Goal: Task Accomplishment & Management: Manage account settings

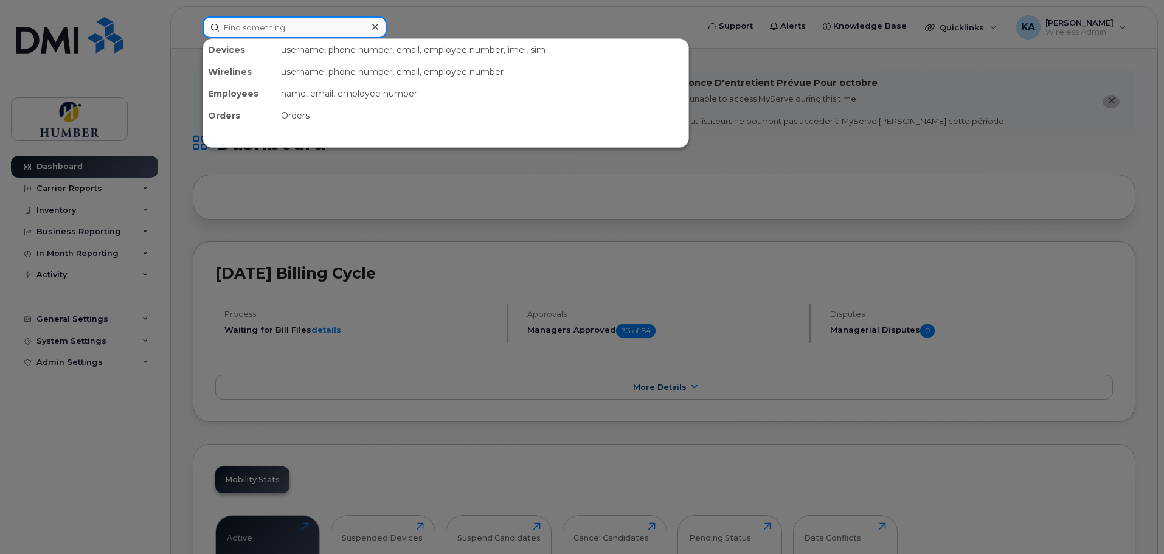
click at [238, 24] on input at bounding box center [294, 27] width 184 height 22
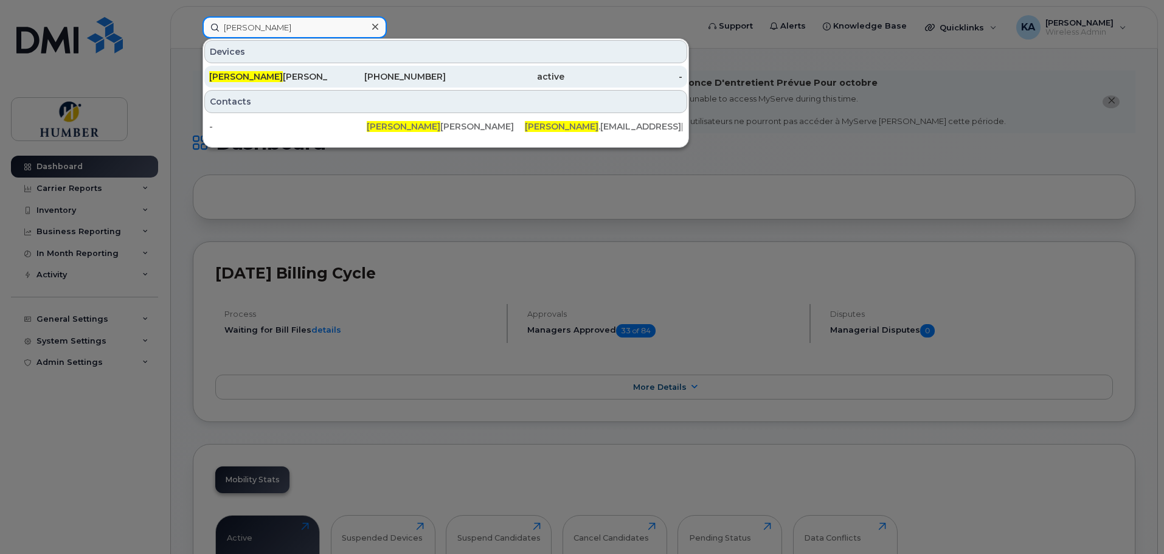
type input "[PERSON_NAME]"
click at [269, 77] on div "Alvina Cassiani" at bounding box center [268, 77] width 119 height 12
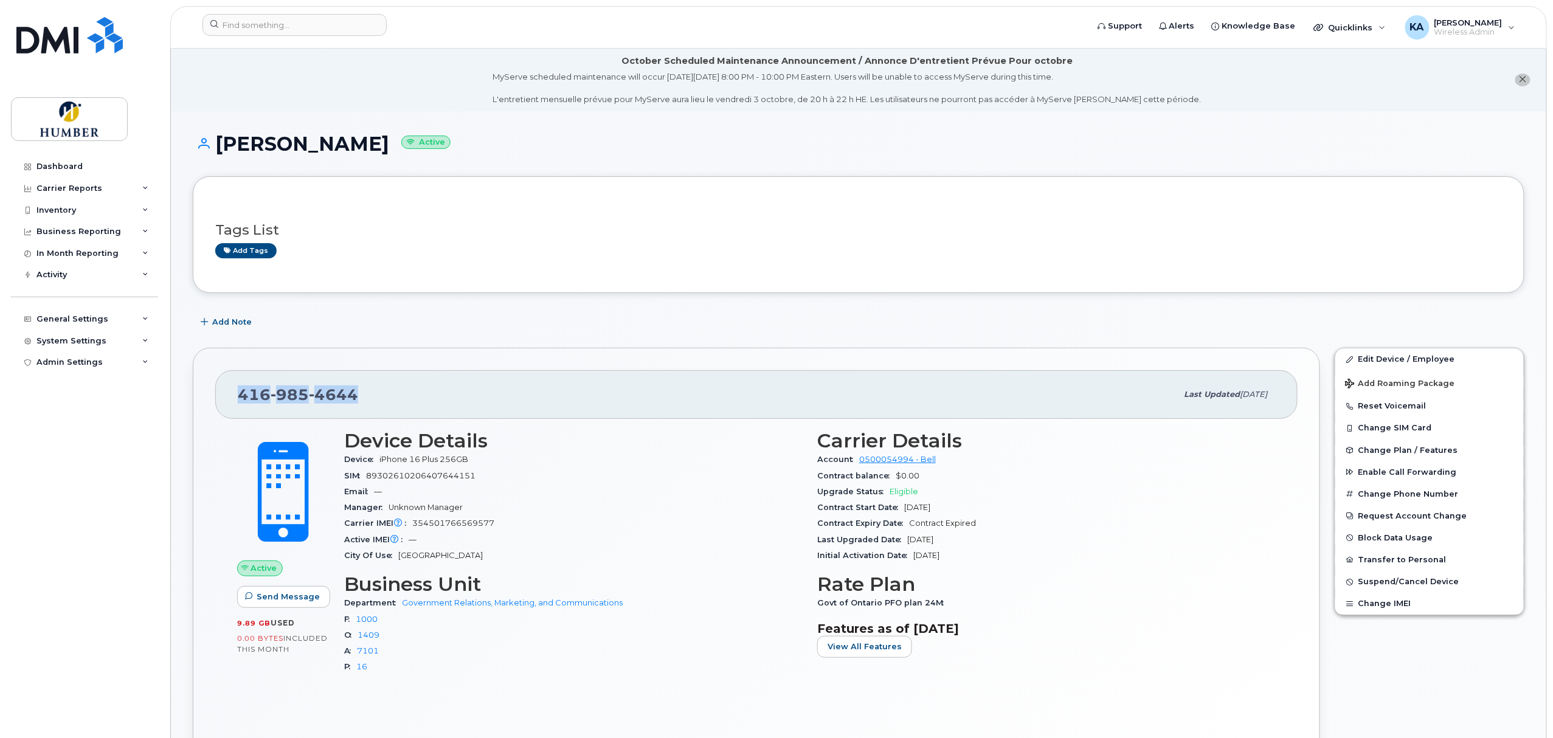
drag, startPoint x: 240, startPoint y: 397, endPoint x: 362, endPoint y: 398, distance: 122.8
click at [362, 398] on div "416 985 4644" at bounding box center [707, 395] width 939 height 26
copy span "416 985 4644"
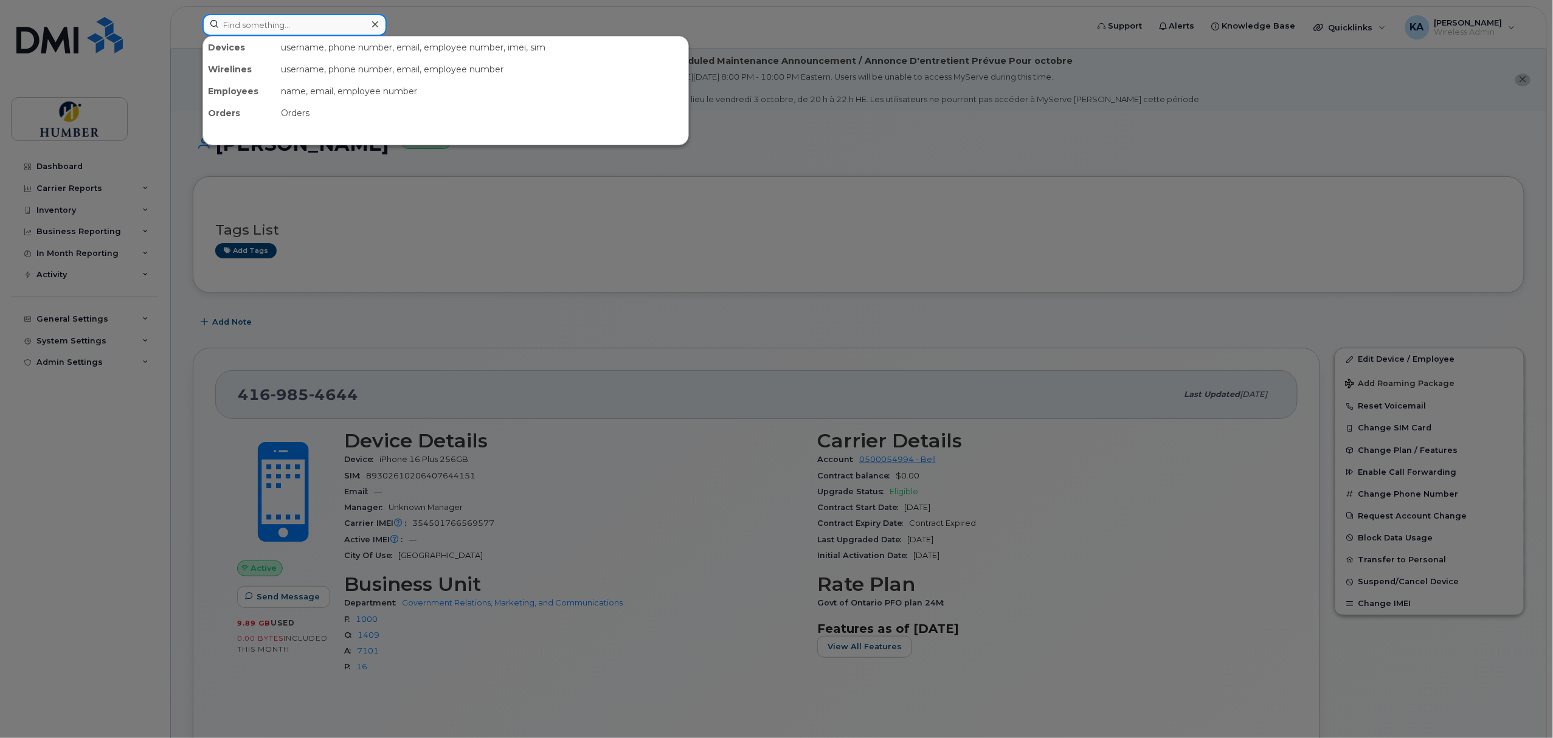
click at [336, 30] on input at bounding box center [294, 25] width 184 height 22
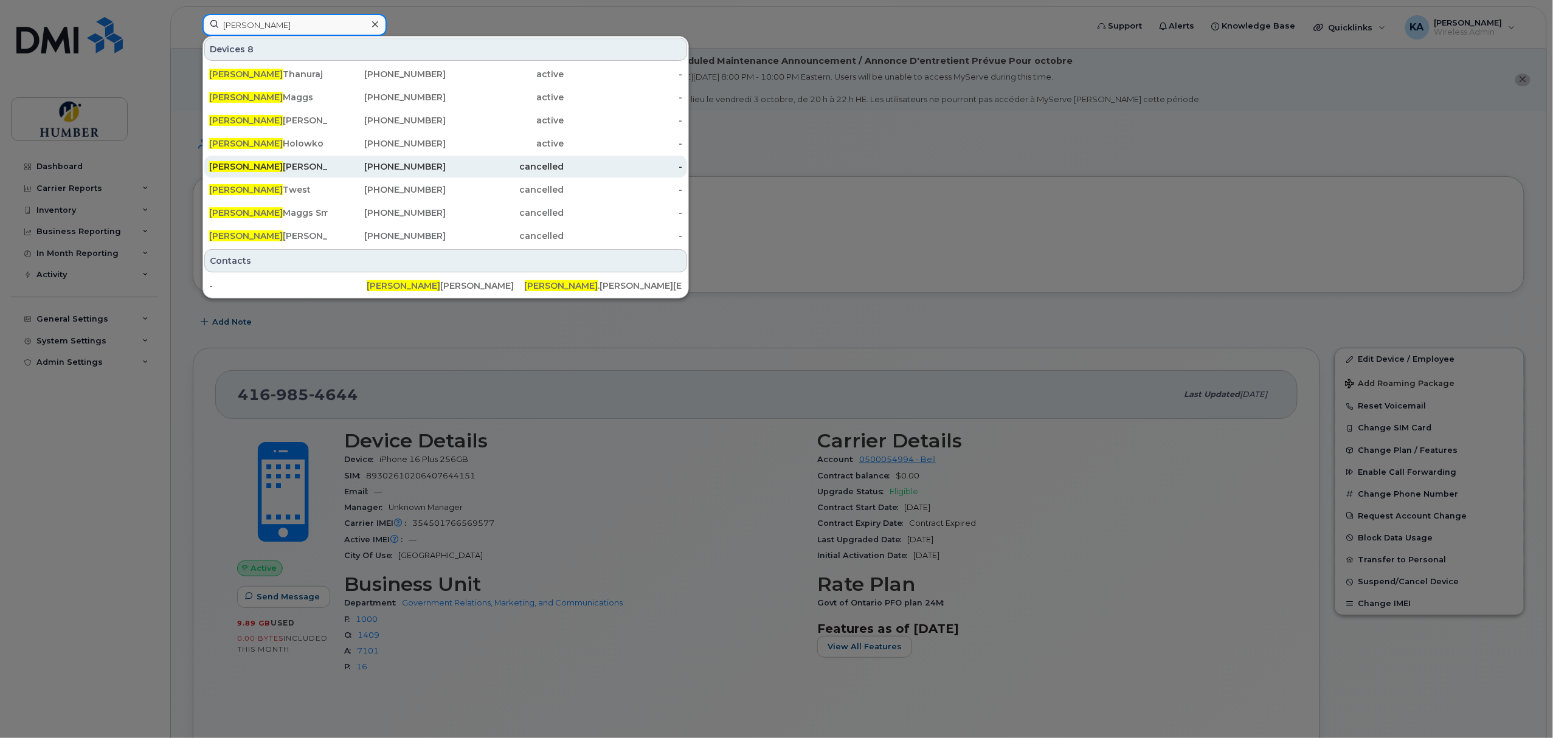
type input "andrew"
click at [303, 175] on div "Andrew Leopold" at bounding box center [268, 167] width 119 height 22
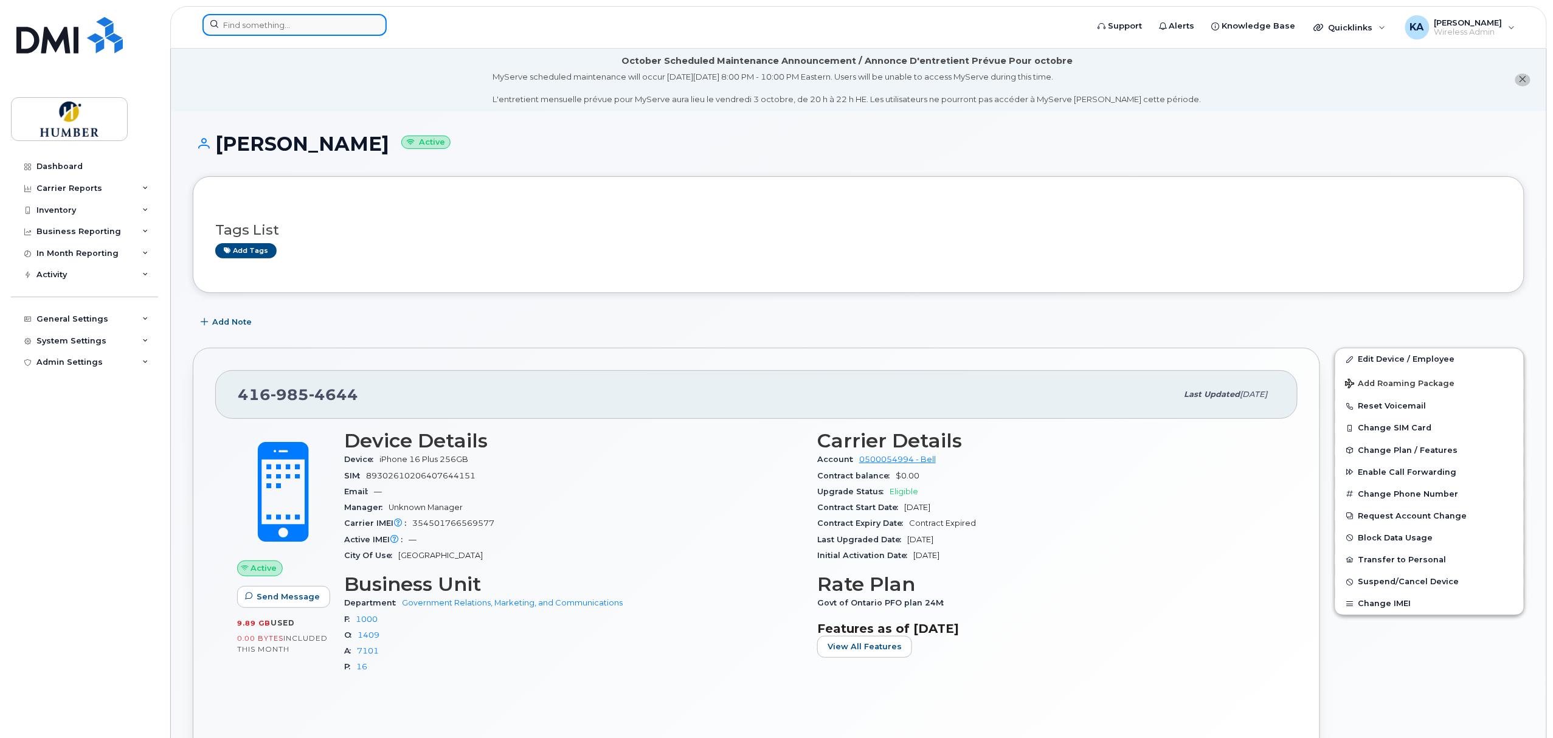
click at [305, 22] on input at bounding box center [294, 25] width 184 height 22
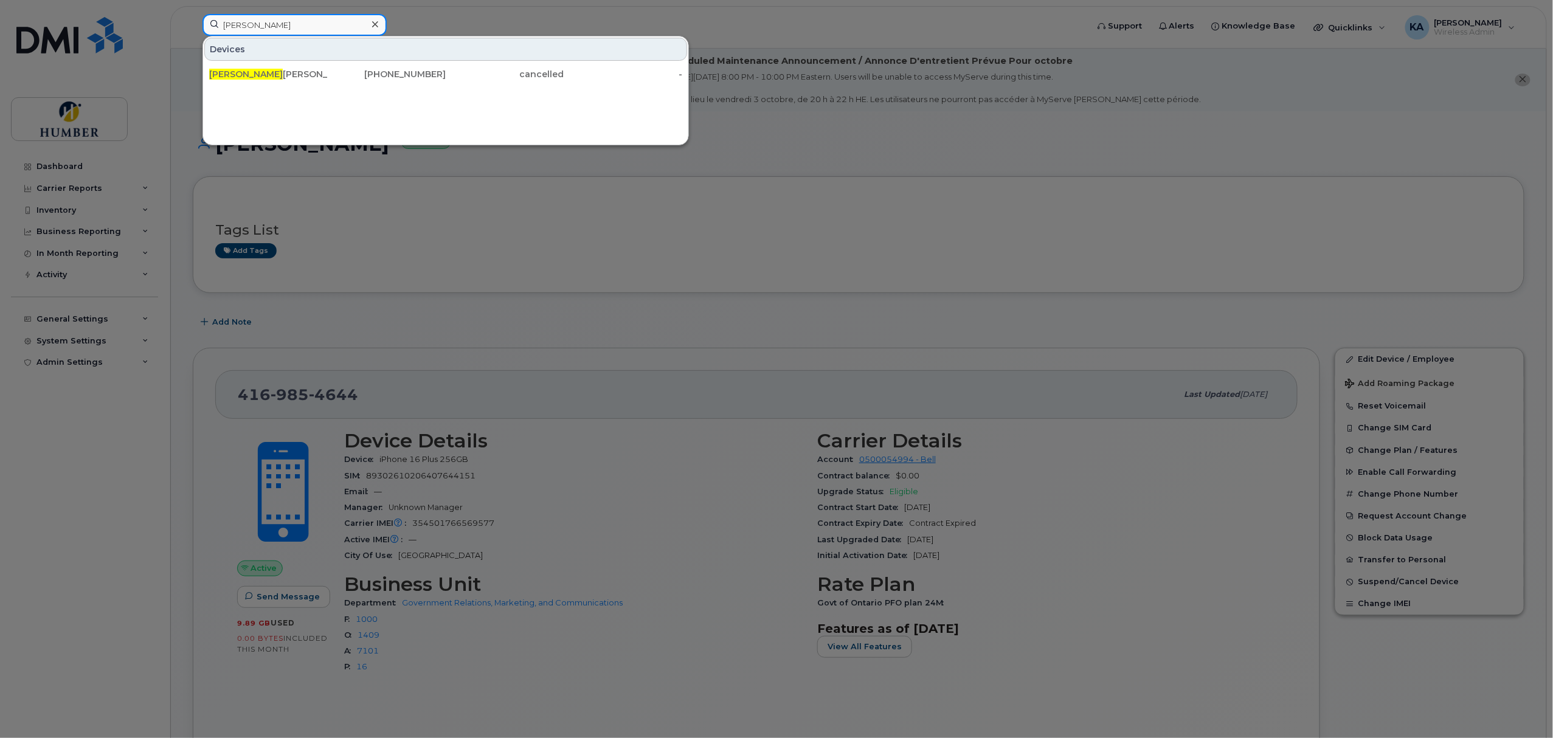
drag, startPoint x: 255, startPoint y: 25, endPoint x: 215, endPoint y: 24, distance: 40.1
click at [215, 24] on input "lori" at bounding box center [294, 25] width 184 height 22
type input "rebe"
click at [432, 18] on div at bounding box center [776, 369] width 1553 height 738
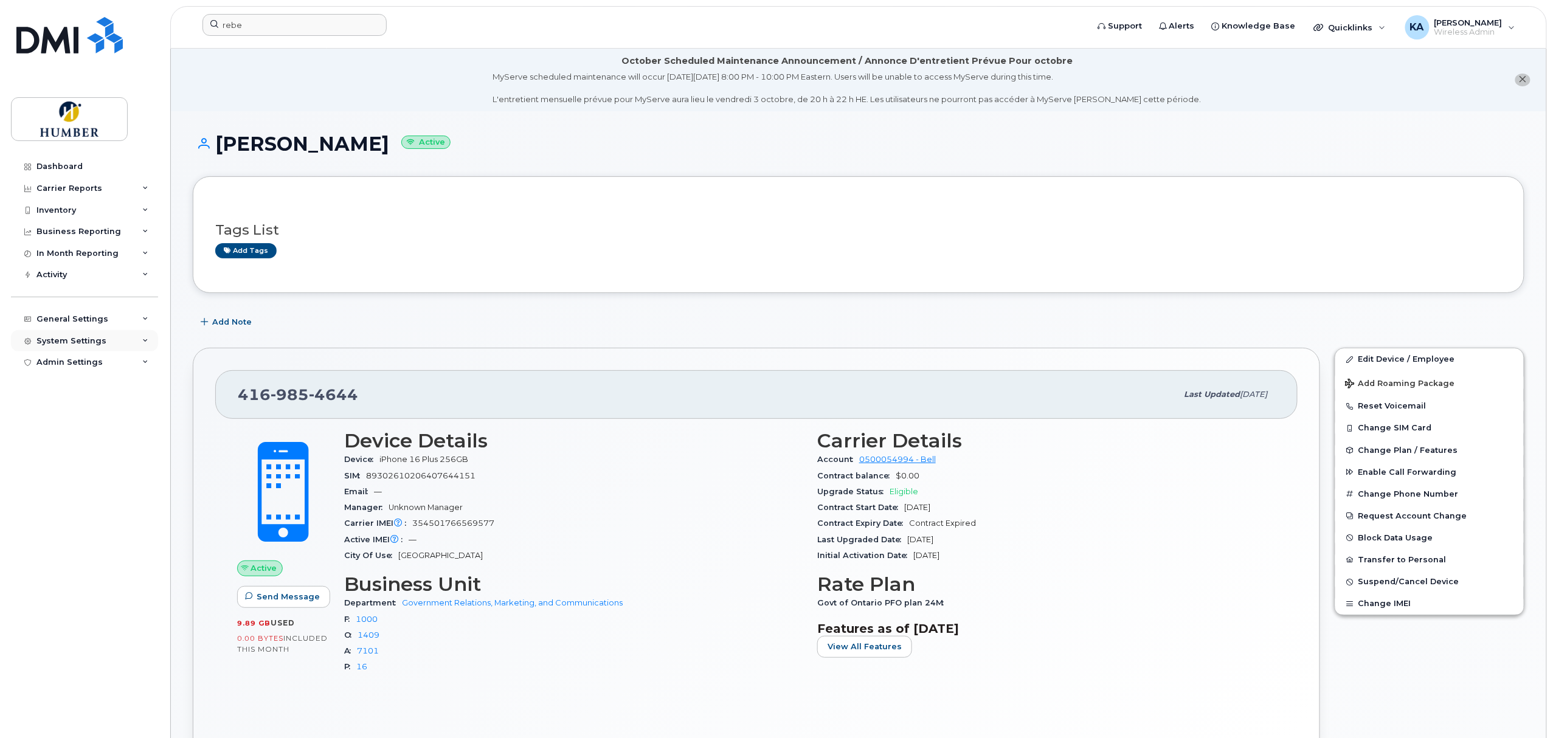
click at [52, 334] on div "System Settings" at bounding box center [84, 341] width 147 height 22
click at [69, 314] on div "General Settings" at bounding box center [72, 319] width 72 height 10
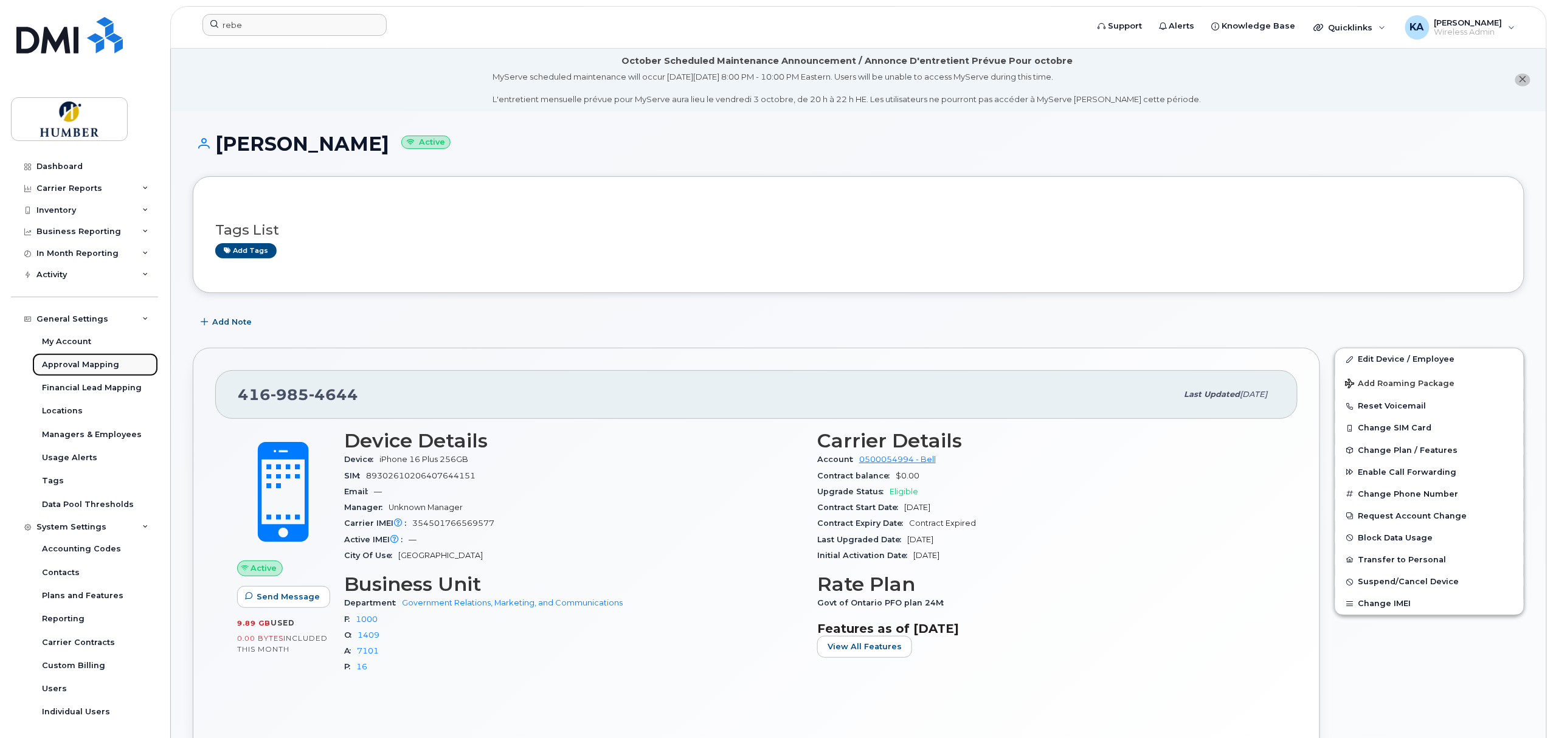
click at [76, 364] on div "Approval Mapping" at bounding box center [80, 364] width 77 height 11
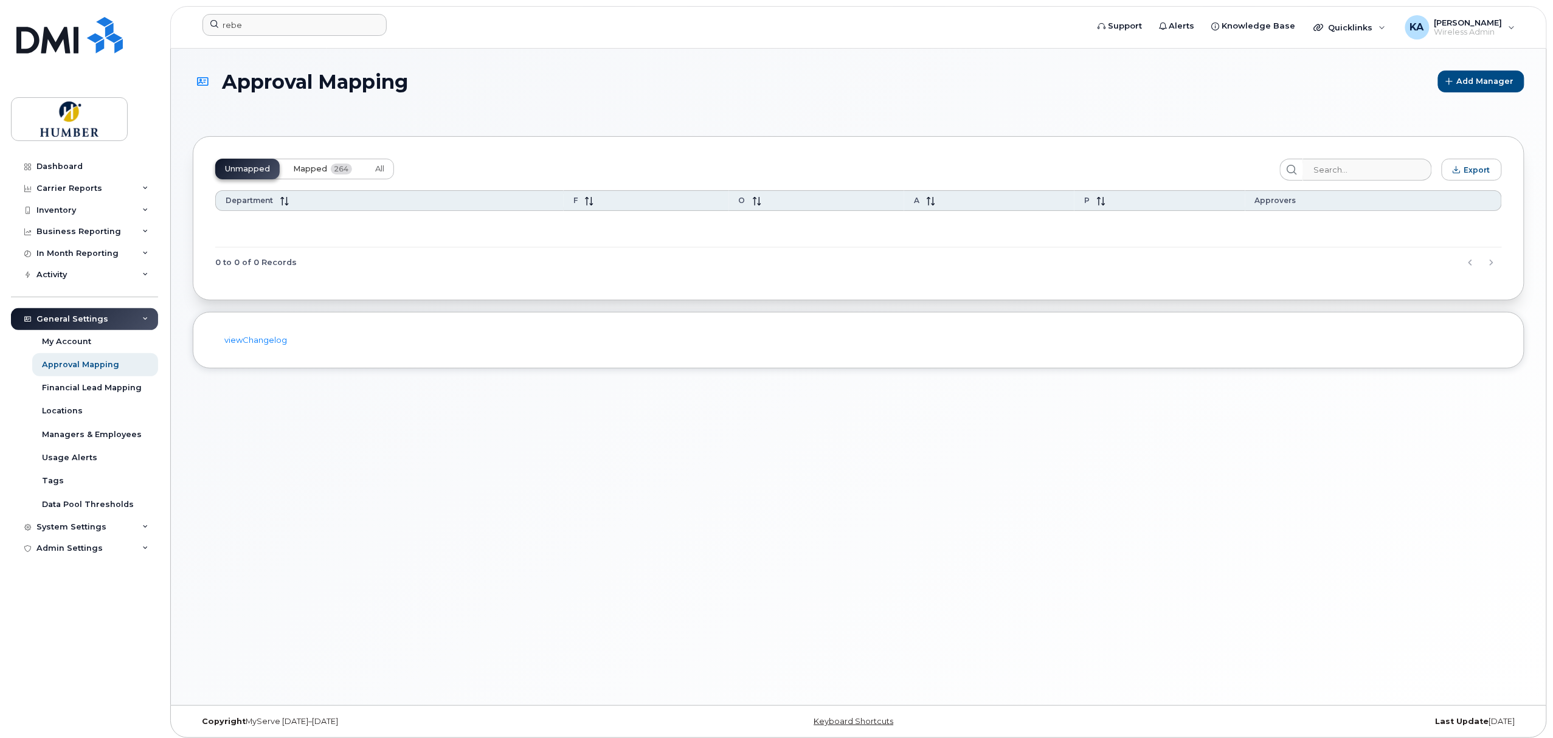
click at [304, 163] on button "Mapped 264" at bounding box center [322, 169] width 78 height 21
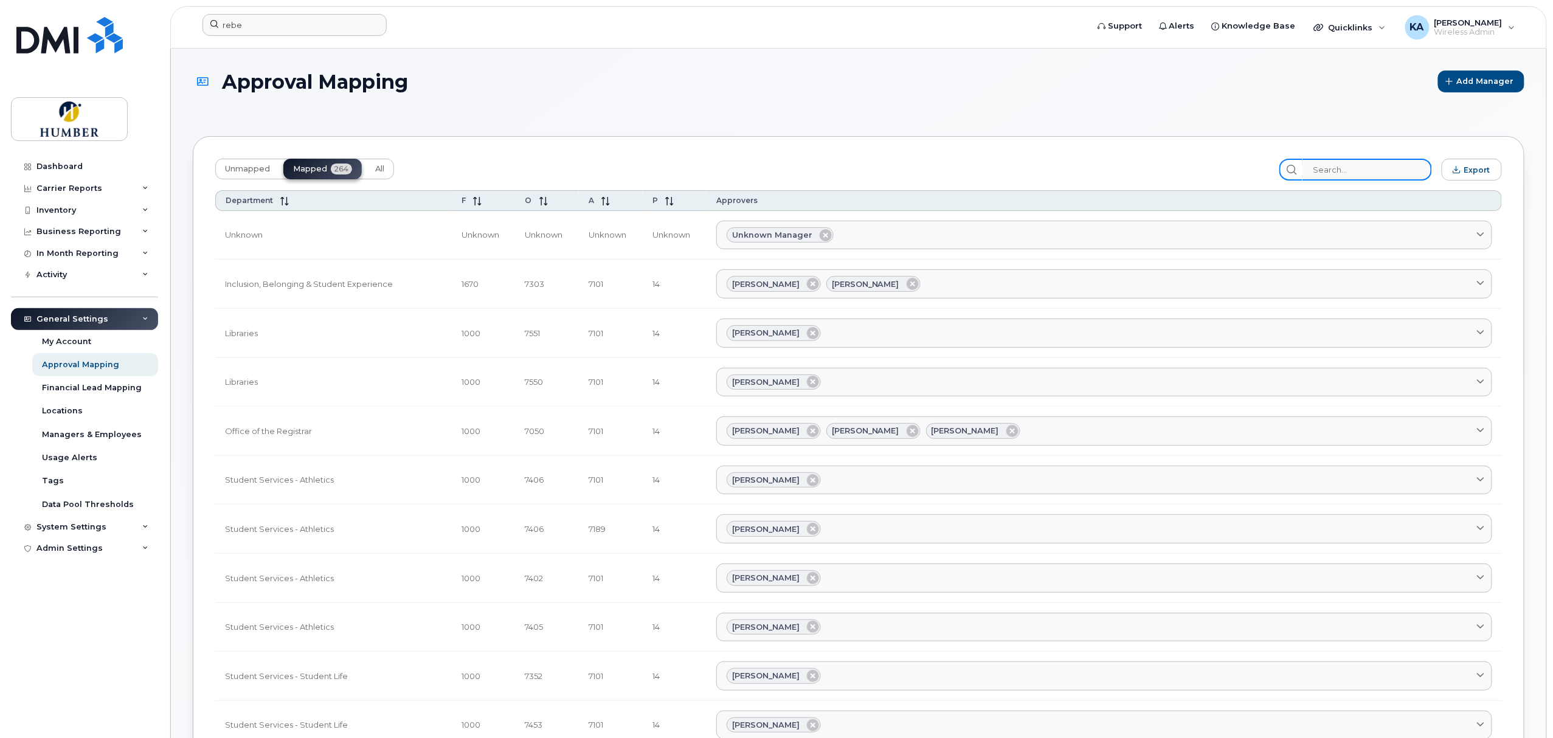
click at [1350, 168] on input "search" at bounding box center [1366, 170] width 129 height 22
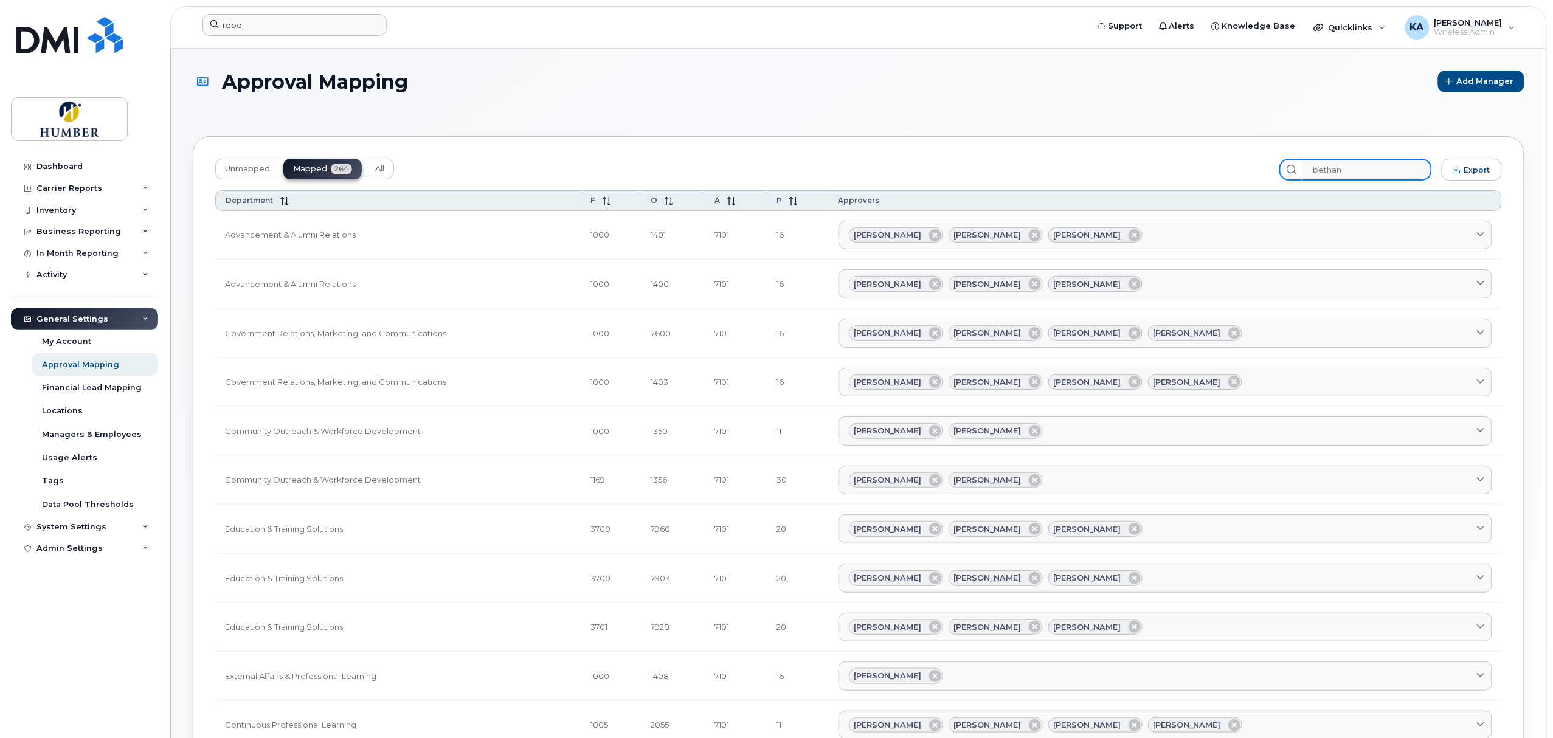
drag, startPoint x: 1324, startPoint y: 170, endPoint x: 1300, endPoint y: 171, distance: 24.3
click at [1300, 171] on div "bethan" at bounding box center [1355, 170] width 153 height 22
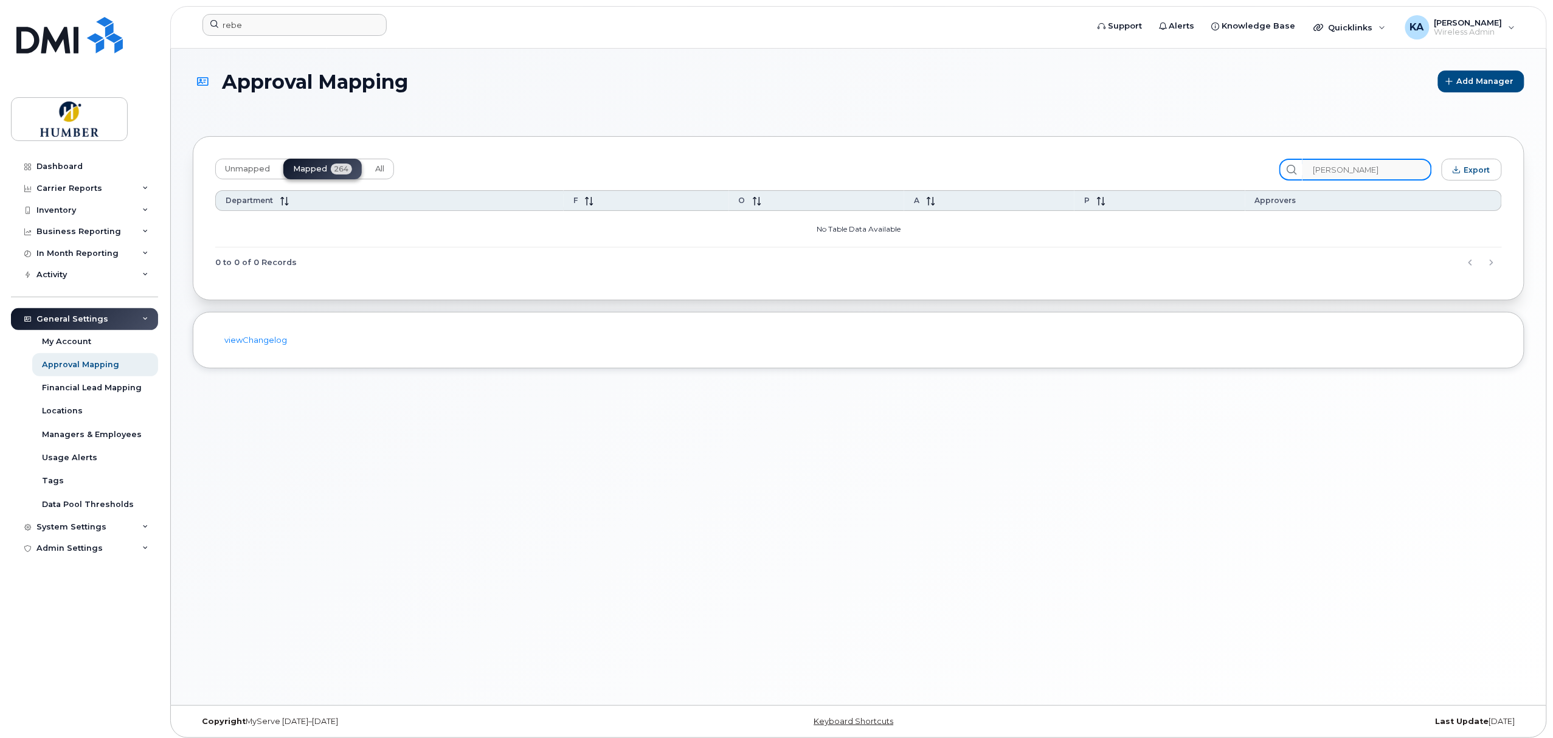
drag, startPoint x: 1357, startPoint y: 170, endPoint x: 1306, endPoint y: 176, distance: 50.8
click at [1306, 176] on div "alvina" at bounding box center [1355, 170] width 153 height 22
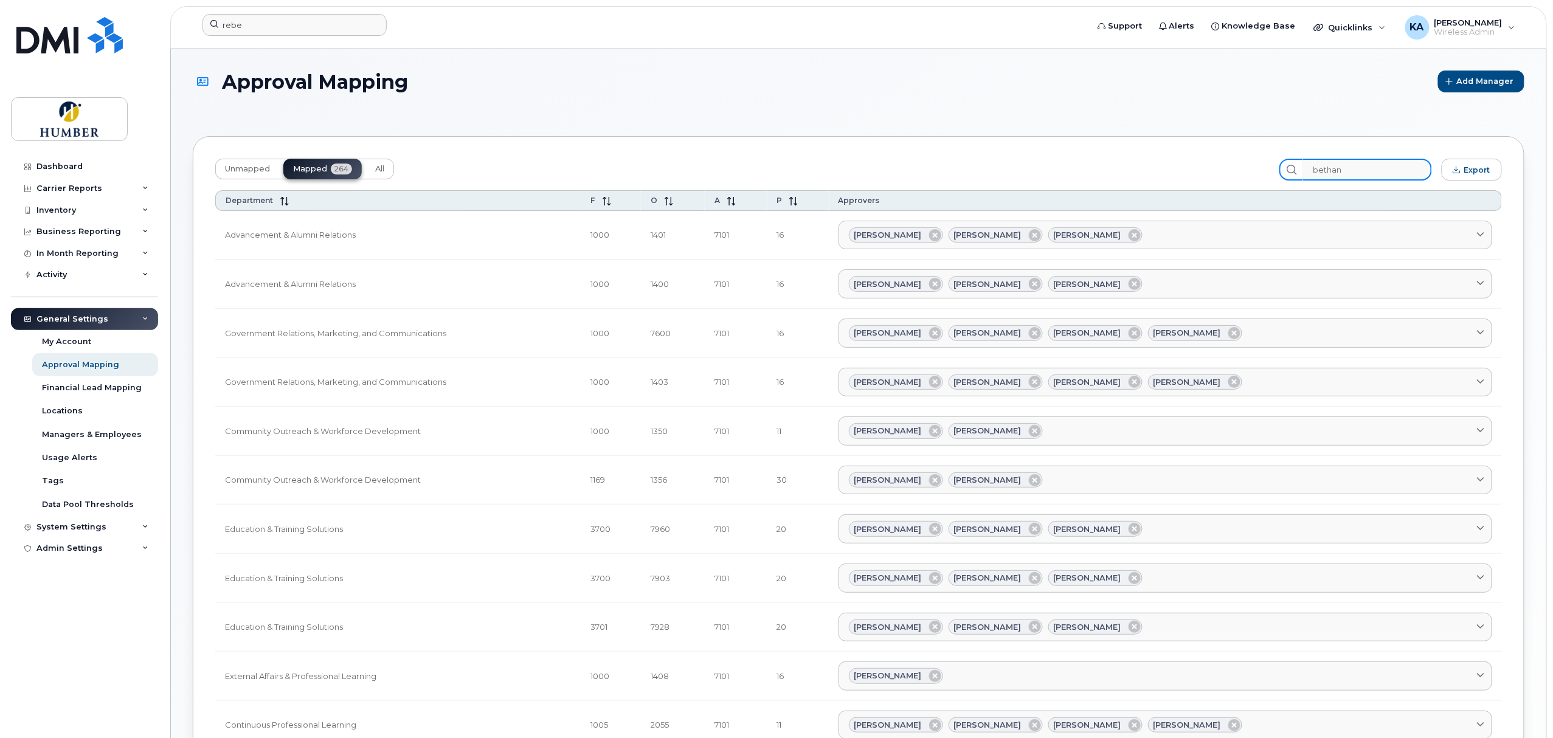
type input "bethan"
click at [283, 22] on input "rebe" at bounding box center [294, 25] width 184 height 22
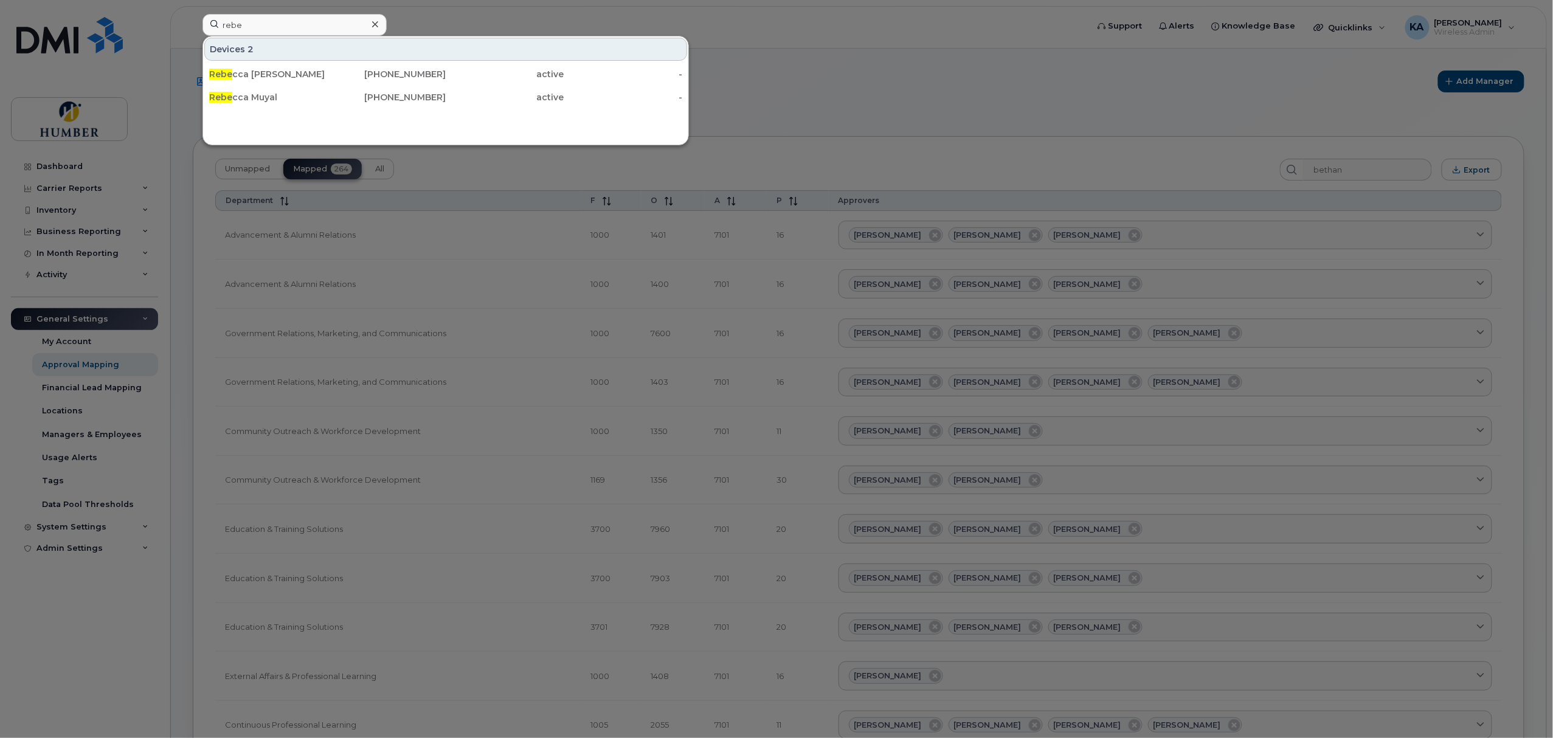
click at [78, 167] on div at bounding box center [776, 369] width 1553 height 738
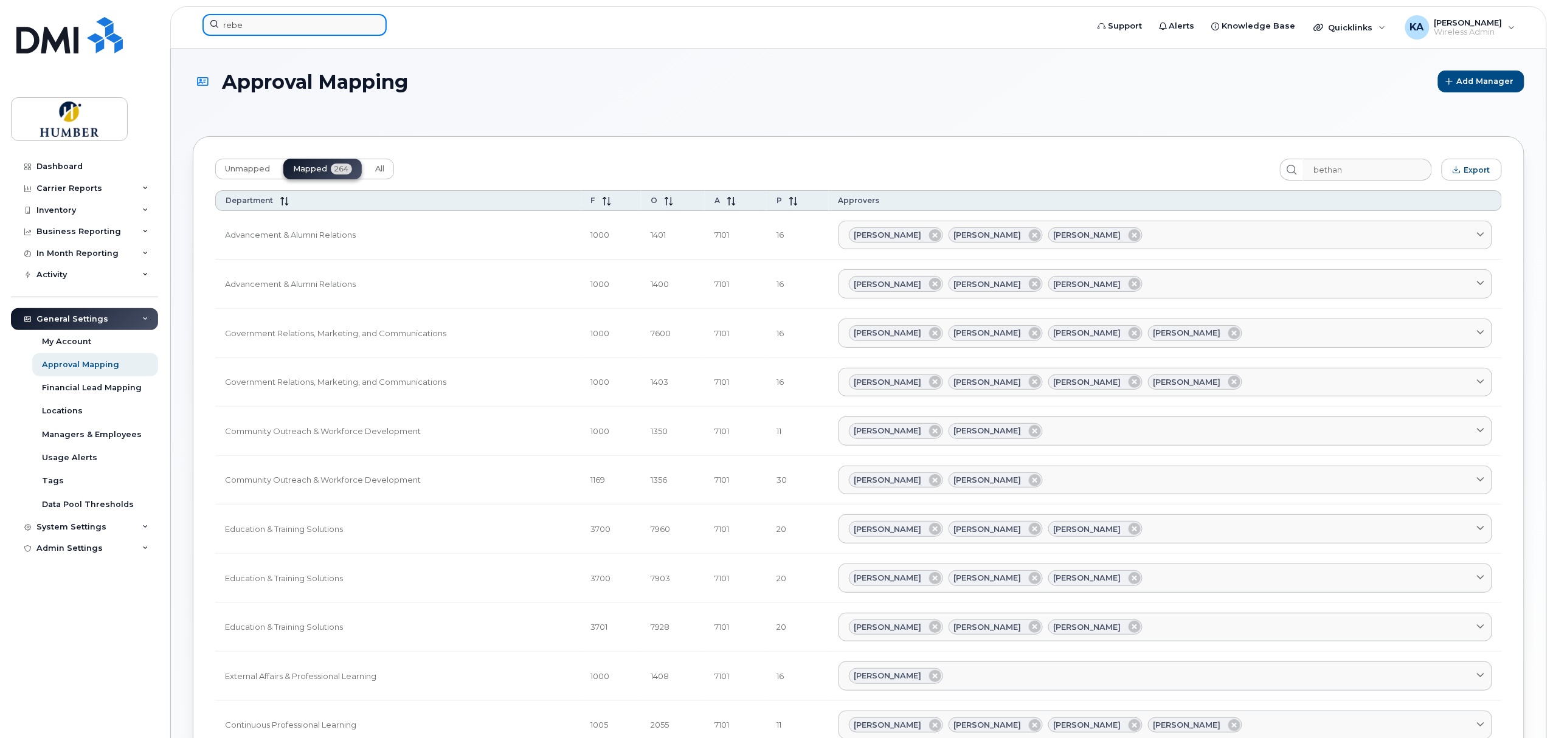
click at [268, 26] on input "rebe" at bounding box center [294, 25] width 184 height 22
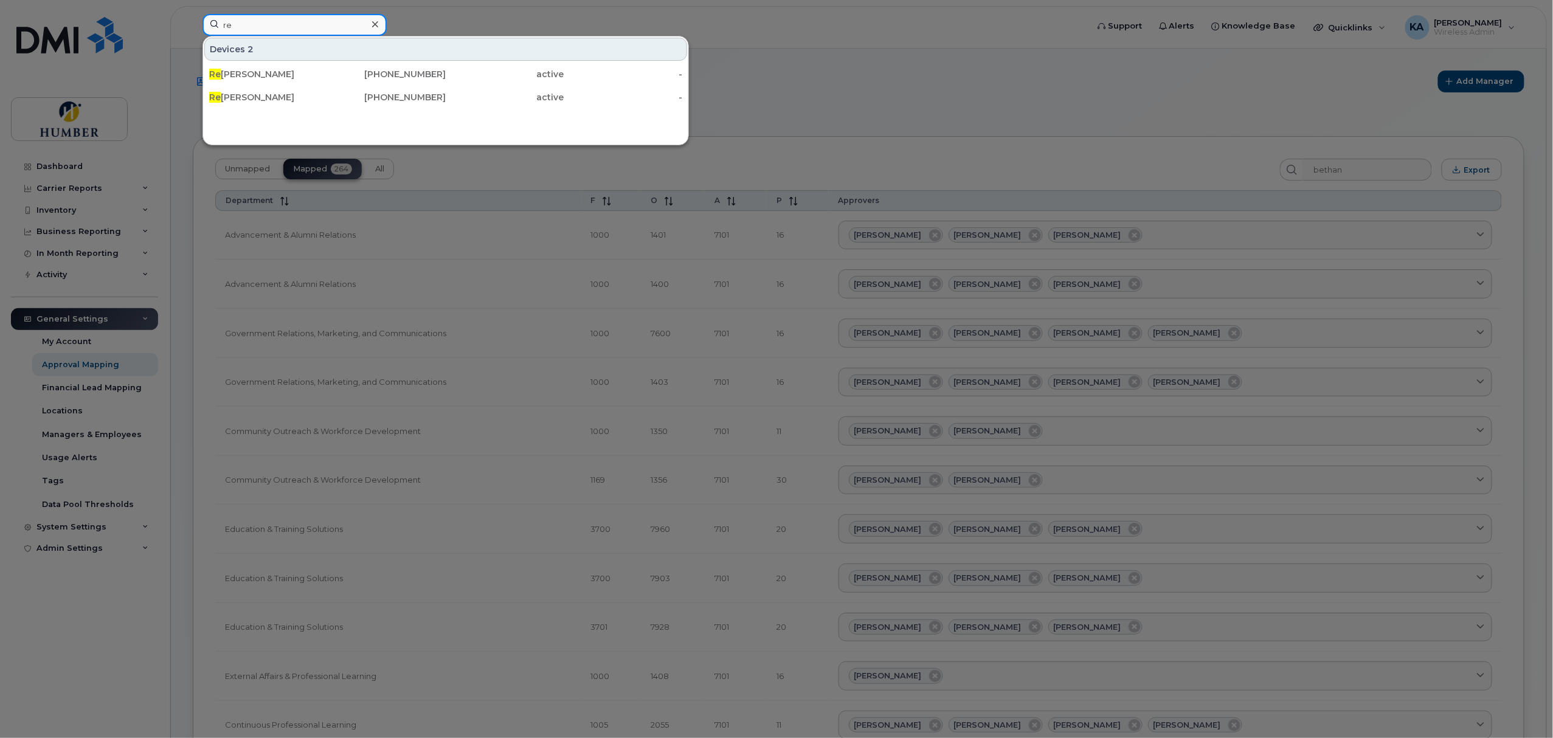
type input "r"
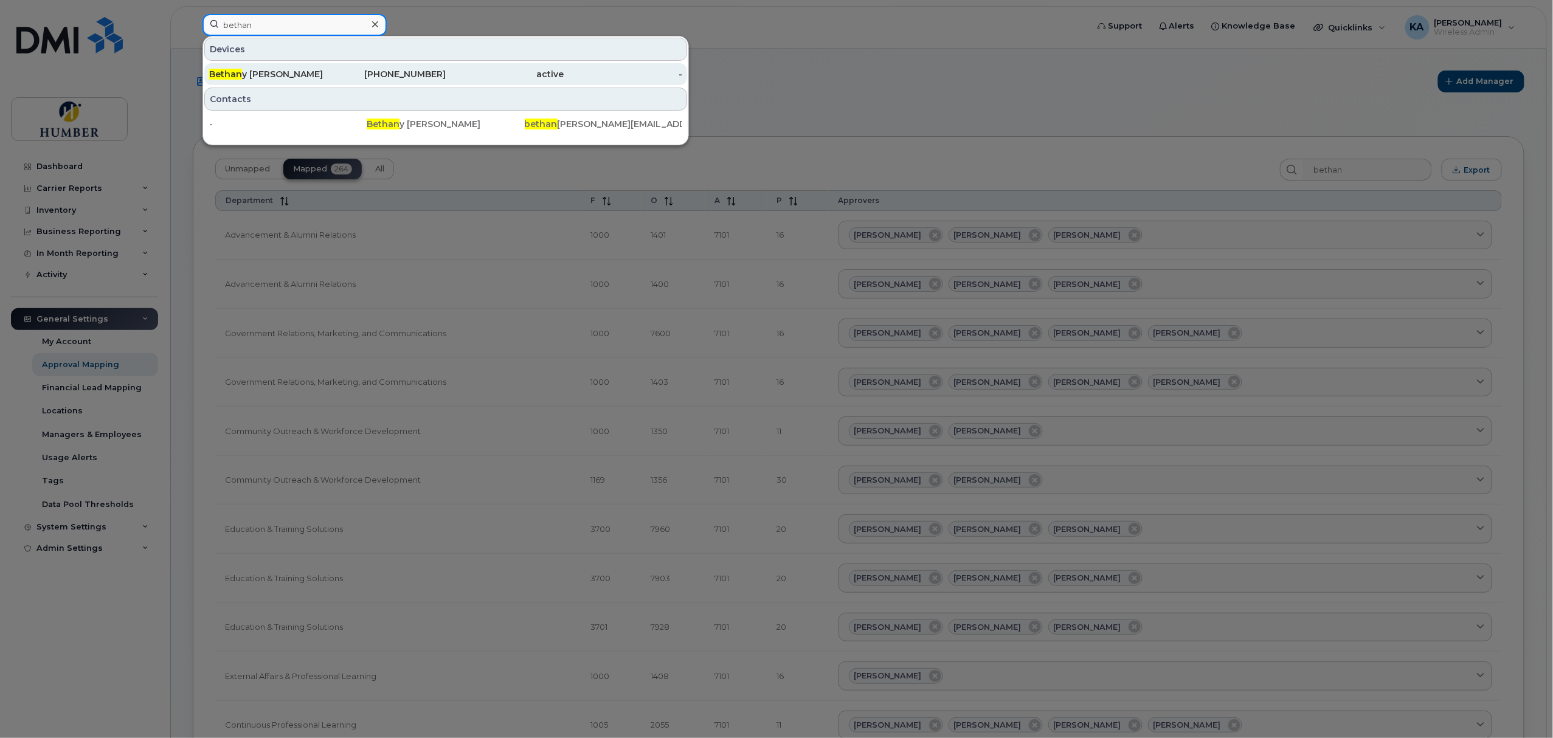
type input "bethan"
click at [271, 71] on div "Bethan y Sharpe" at bounding box center [268, 74] width 119 height 12
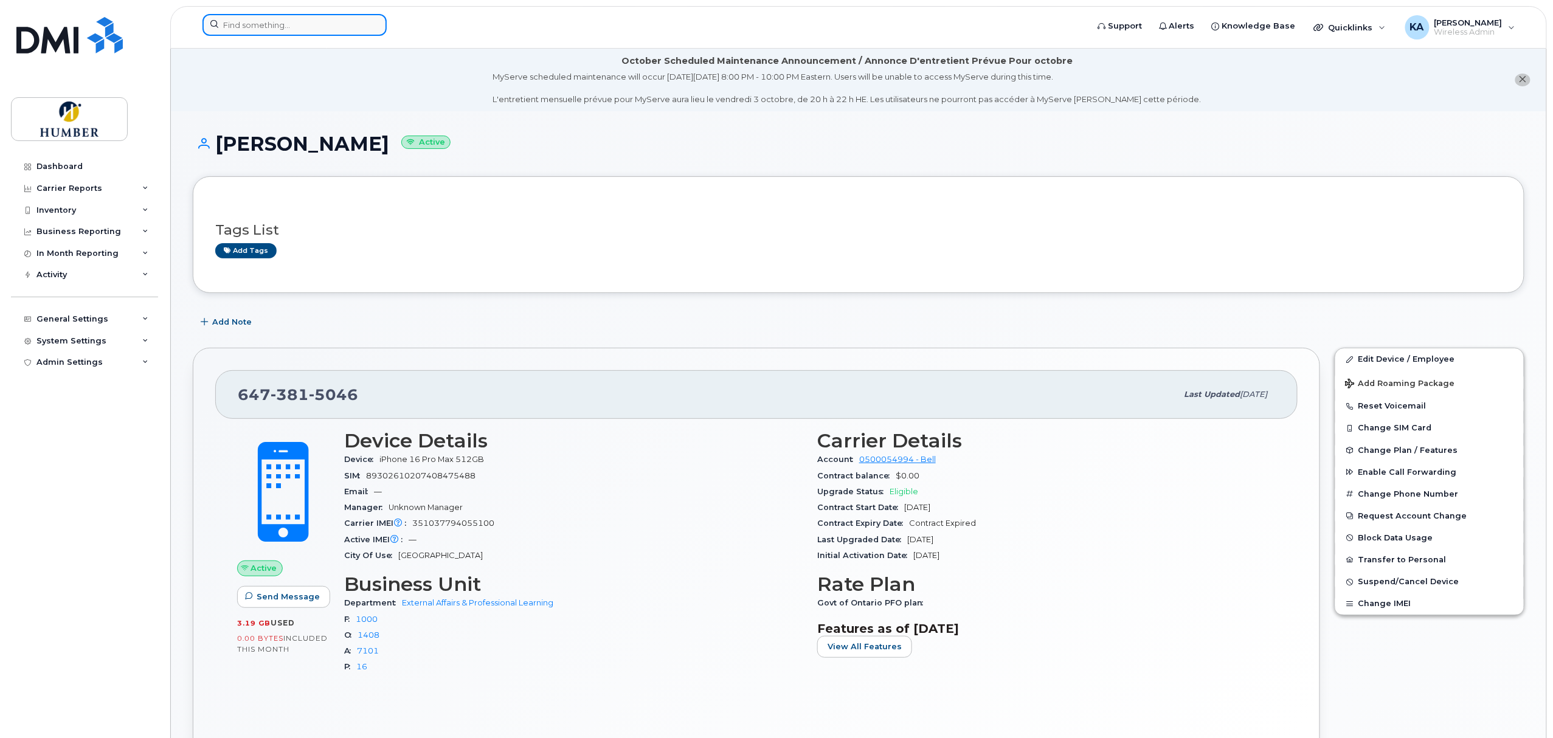
click at [266, 19] on input at bounding box center [294, 25] width 184 height 22
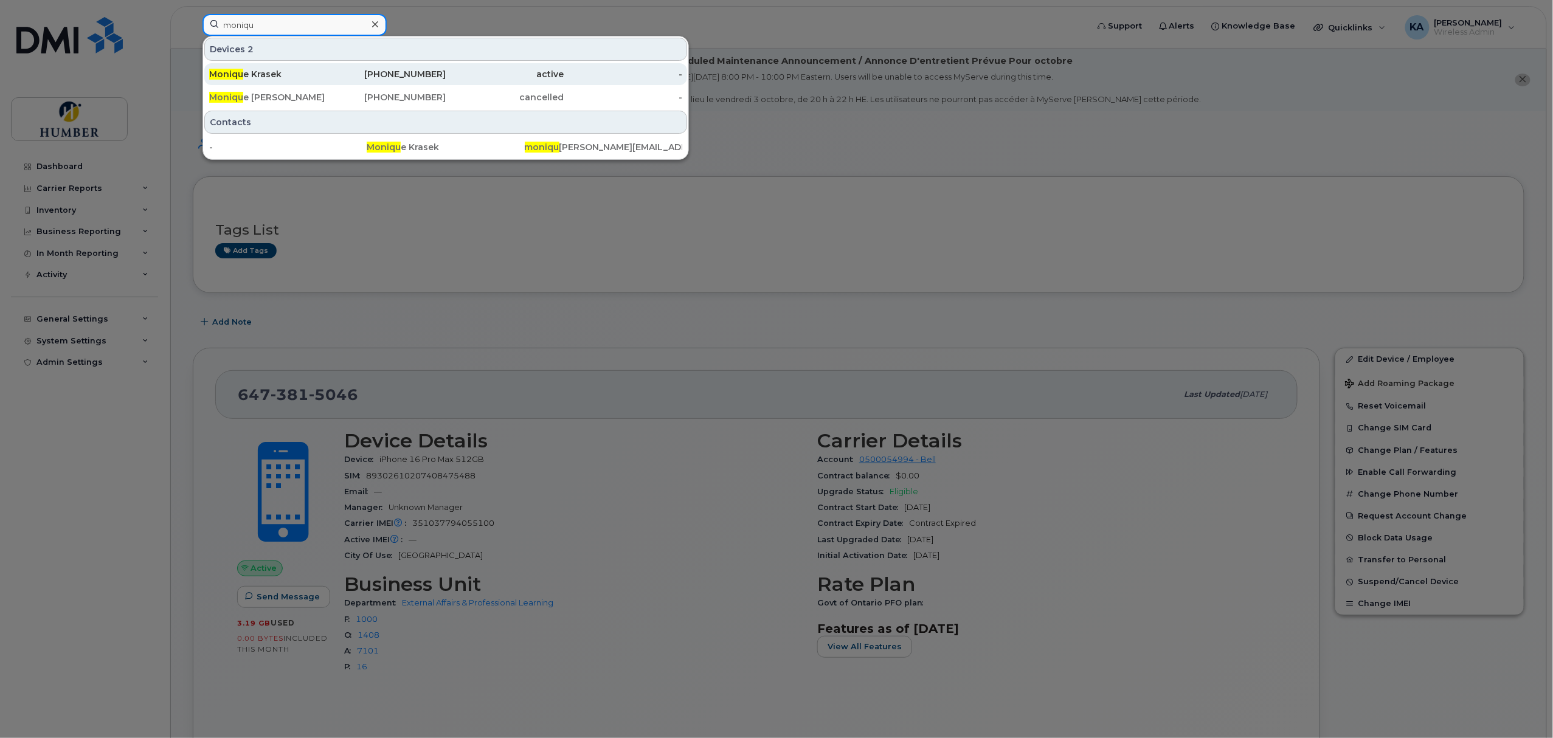
type input "moniqu"
click at [399, 73] on div "416-994-9229" at bounding box center [387, 74] width 119 height 12
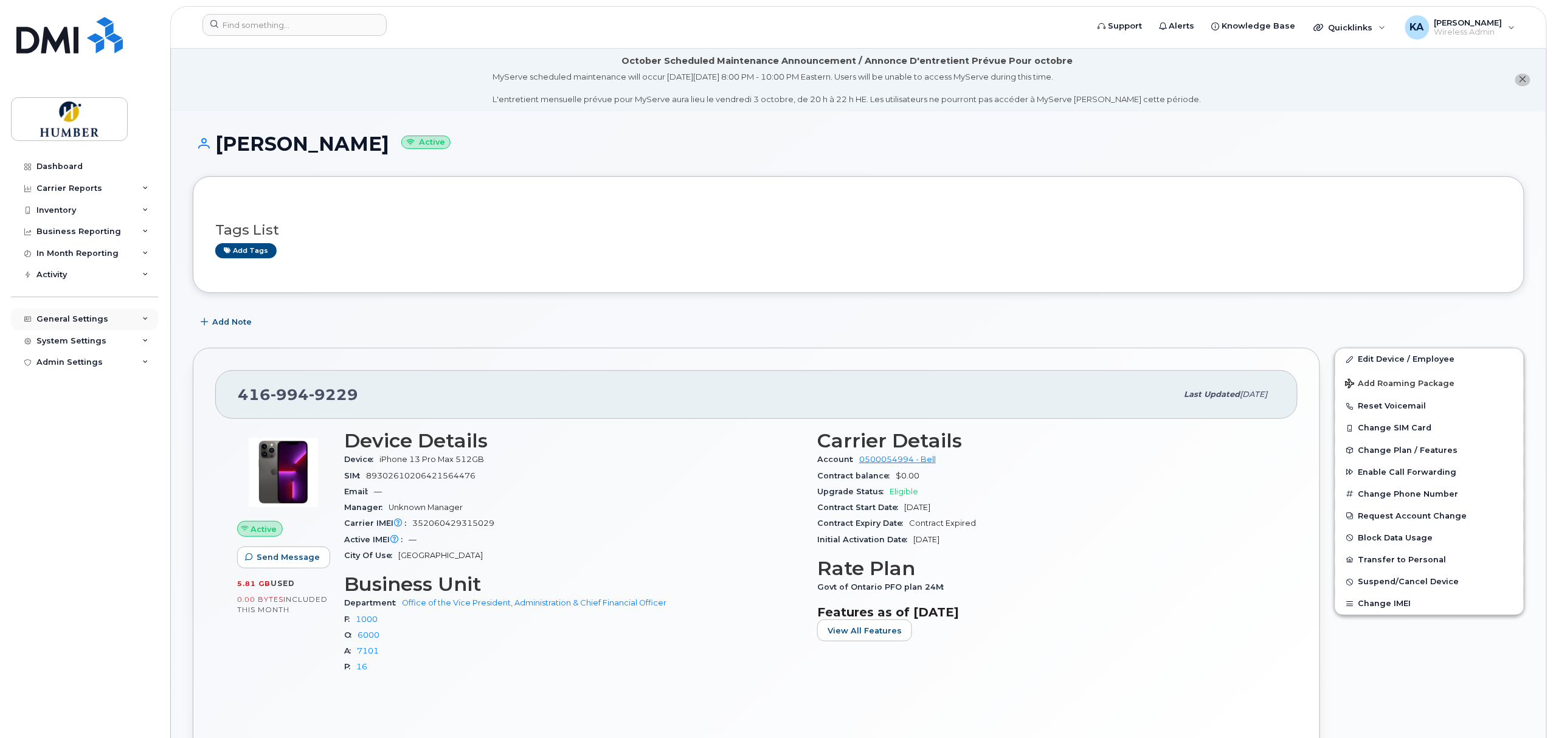
click at [71, 325] on div "General Settings" at bounding box center [84, 319] width 147 height 22
click at [85, 365] on div "Approval Mapping" at bounding box center [80, 364] width 77 height 11
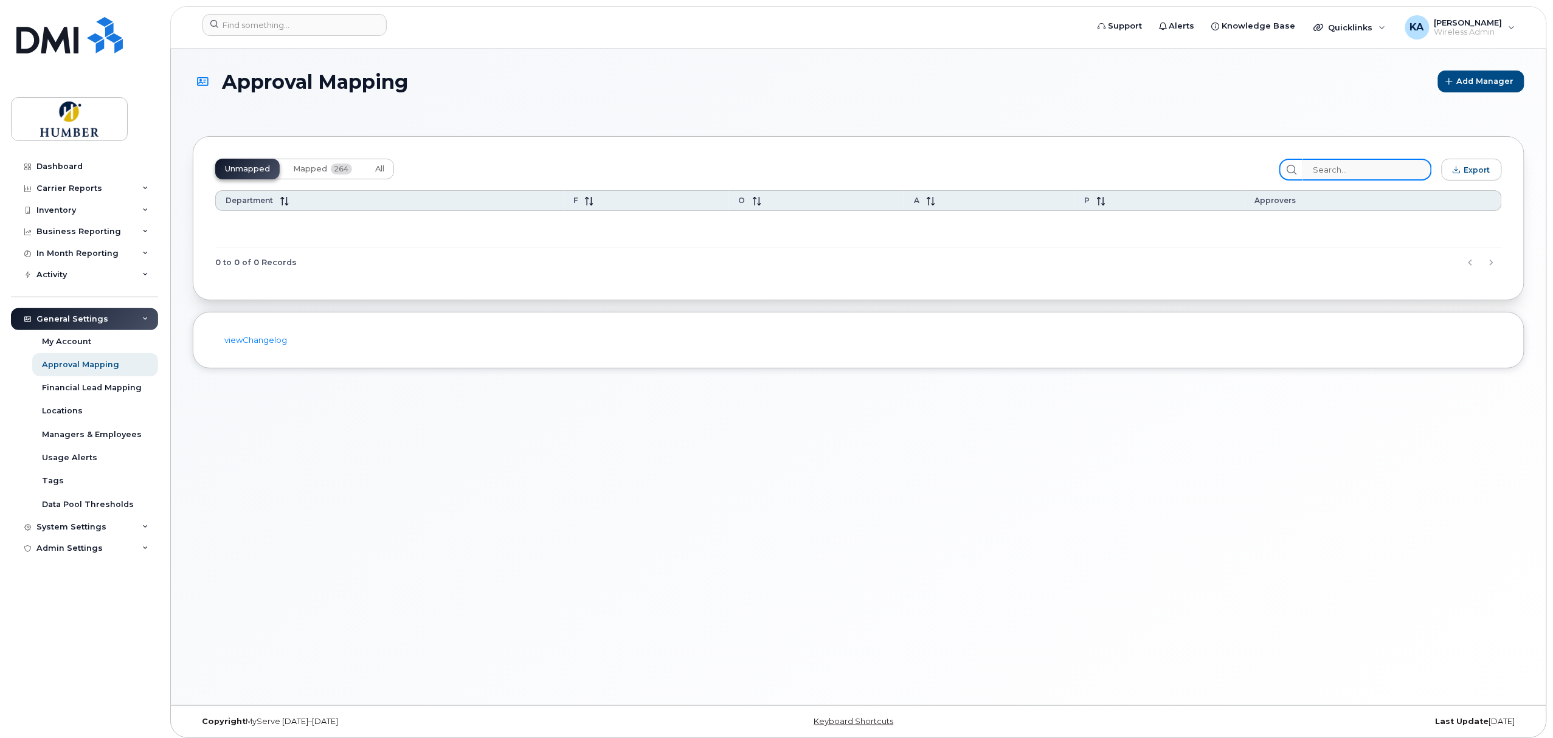
click at [1338, 171] on input "search" at bounding box center [1366, 170] width 129 height 22
click at [326, 166] on span "Mapped" at bounding box center [310, 169] width 34 height 10
click at [1350, 170] on input "cfo" at bounding box center [1366, 170] width 129 height 22
type input "c"
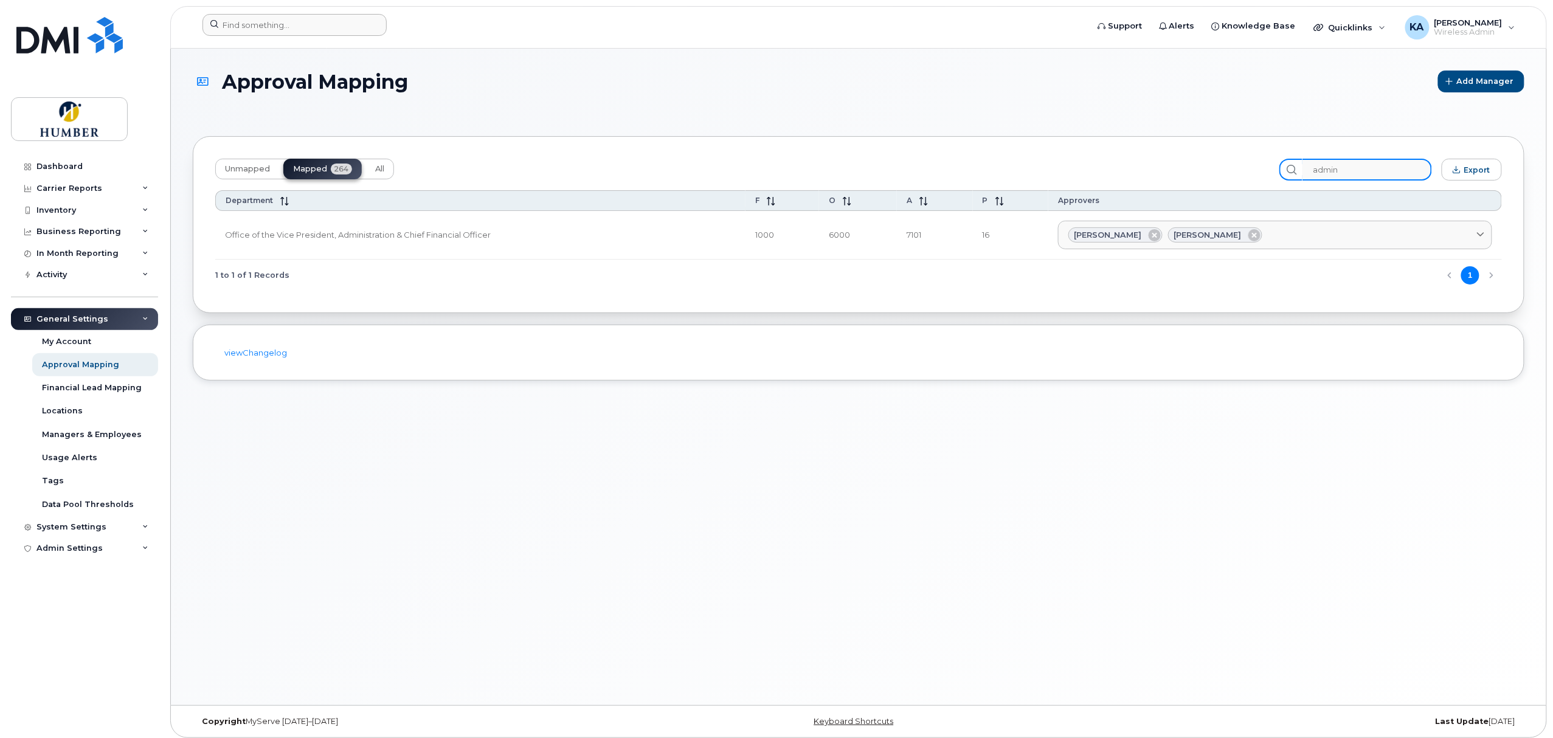
type input "admin"
click at [234, 21] on input at bounding box center [294, 25] width 184 height 22
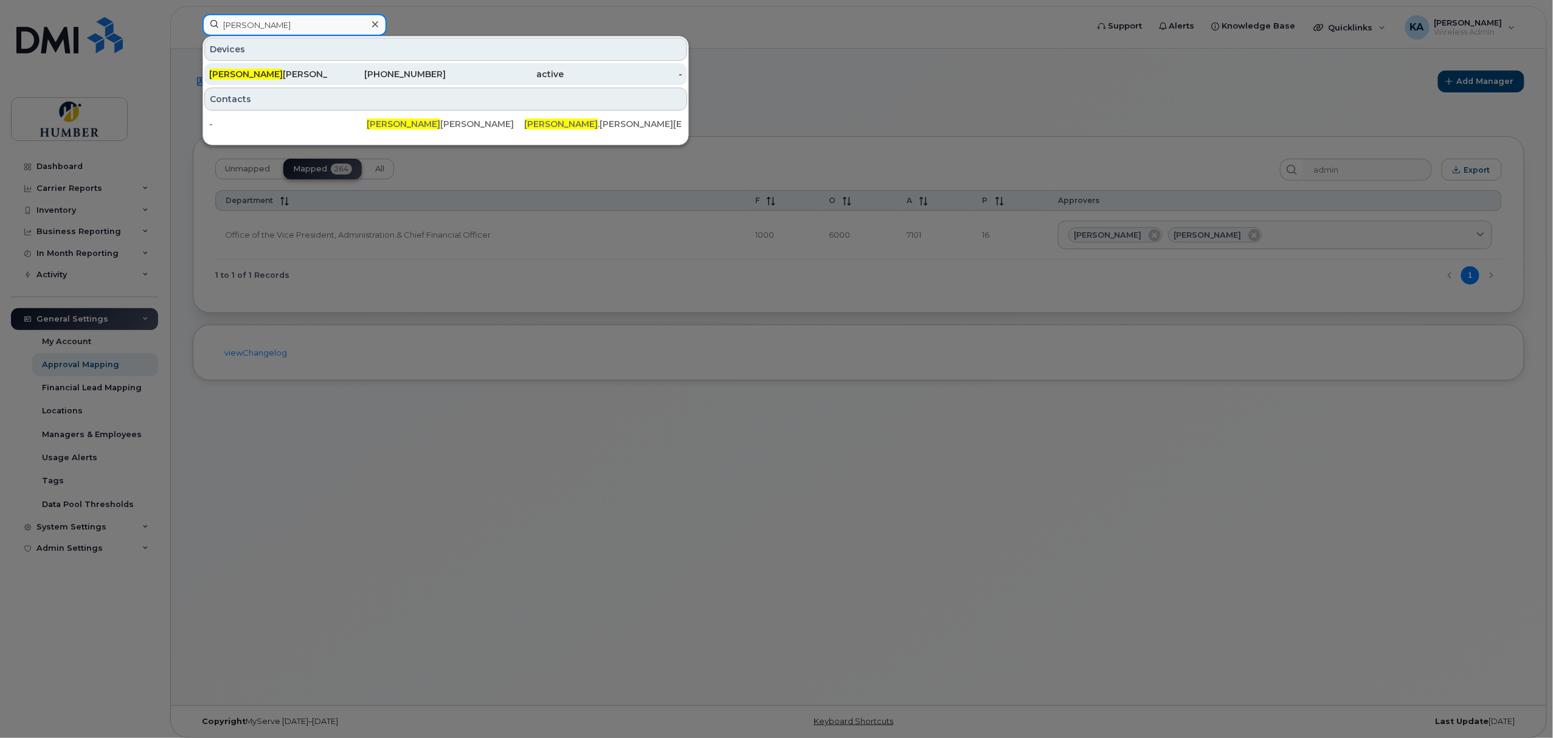
type input "[PERSON_NAME]"
click at [258, 71] on div "[PERSON_NAME]" at bounding box center [268, 74] width 119 height 12
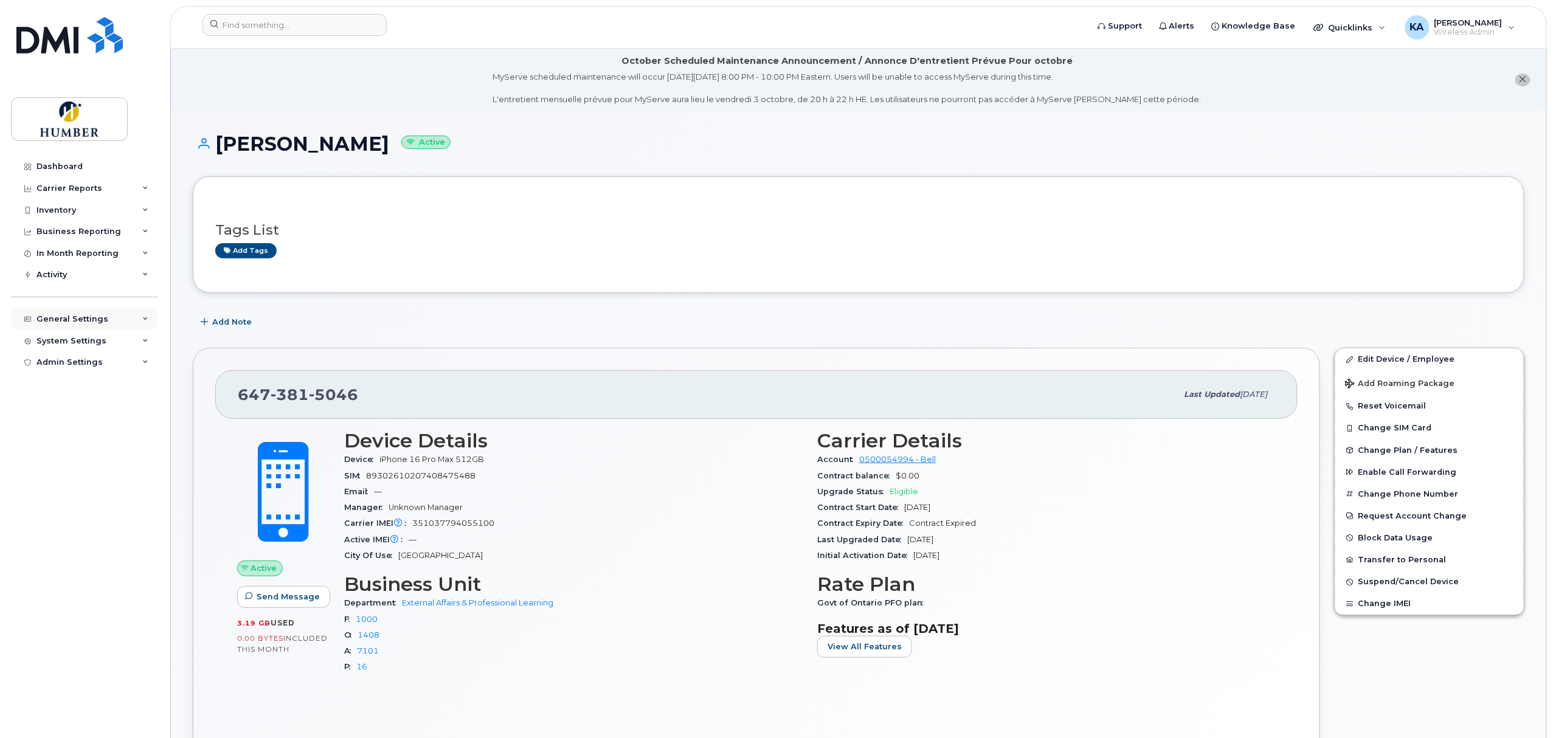
click at [72, 322] on div "General Settings" at bounding box center [72, 319] width 72 height 10
click at [83, 365] on div "Approval Mapping" at bounding box center [80, 364] width 77 height 11
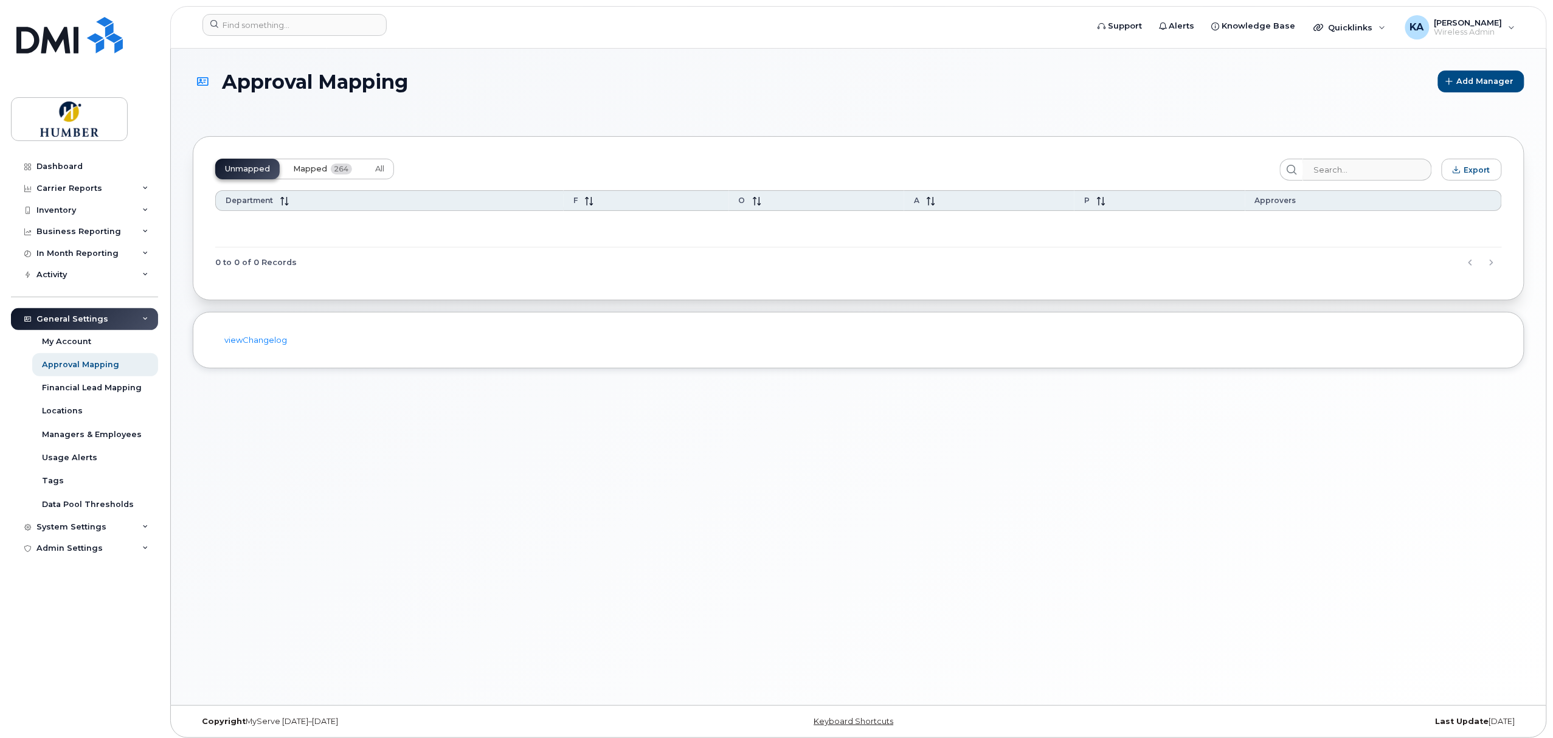
click at [307, 165] on span "Mapped" at bounding box center [310, 169] width 34 height 10
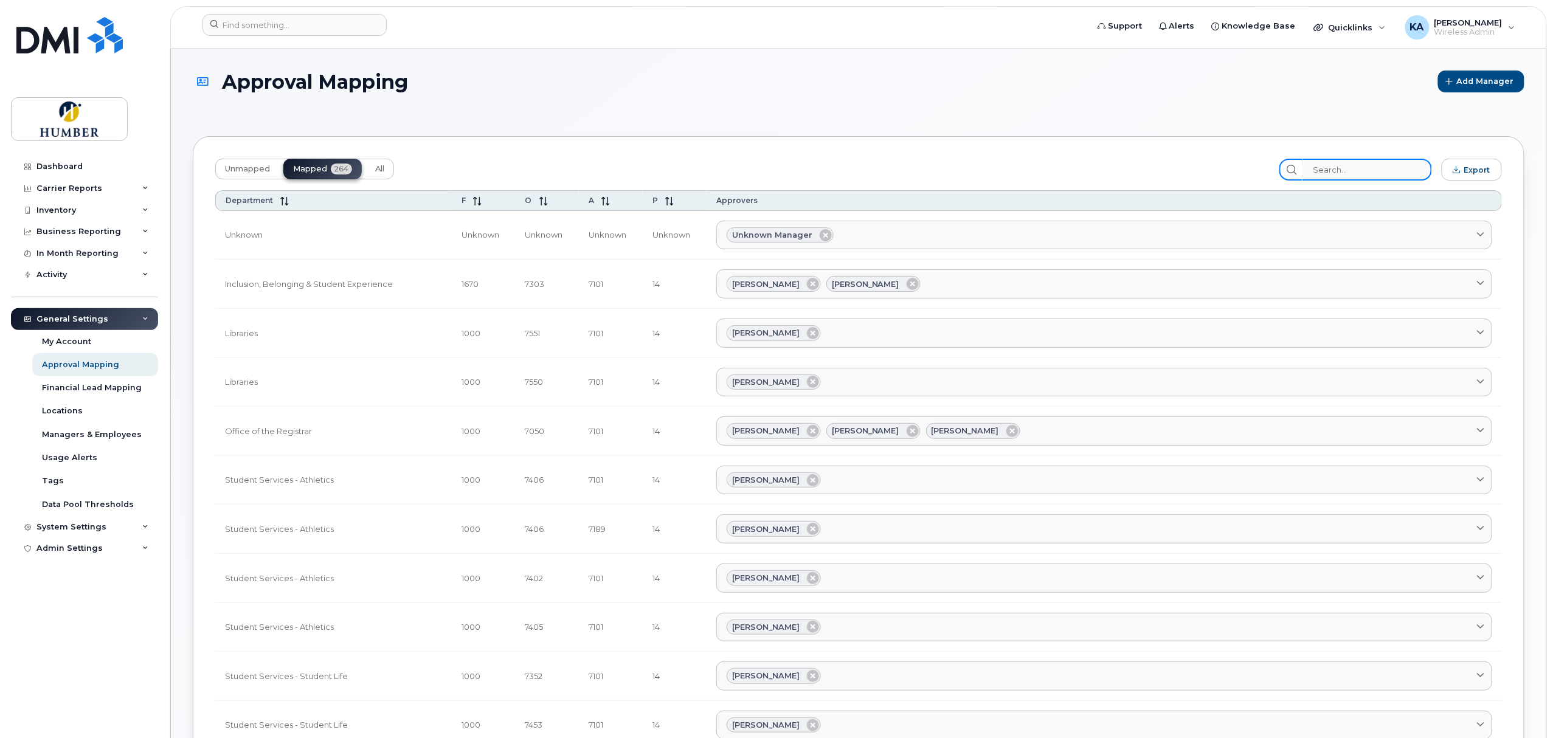
click at [1360, 168] on input "search" at bounding box center [1366, 170] width 129 height 22
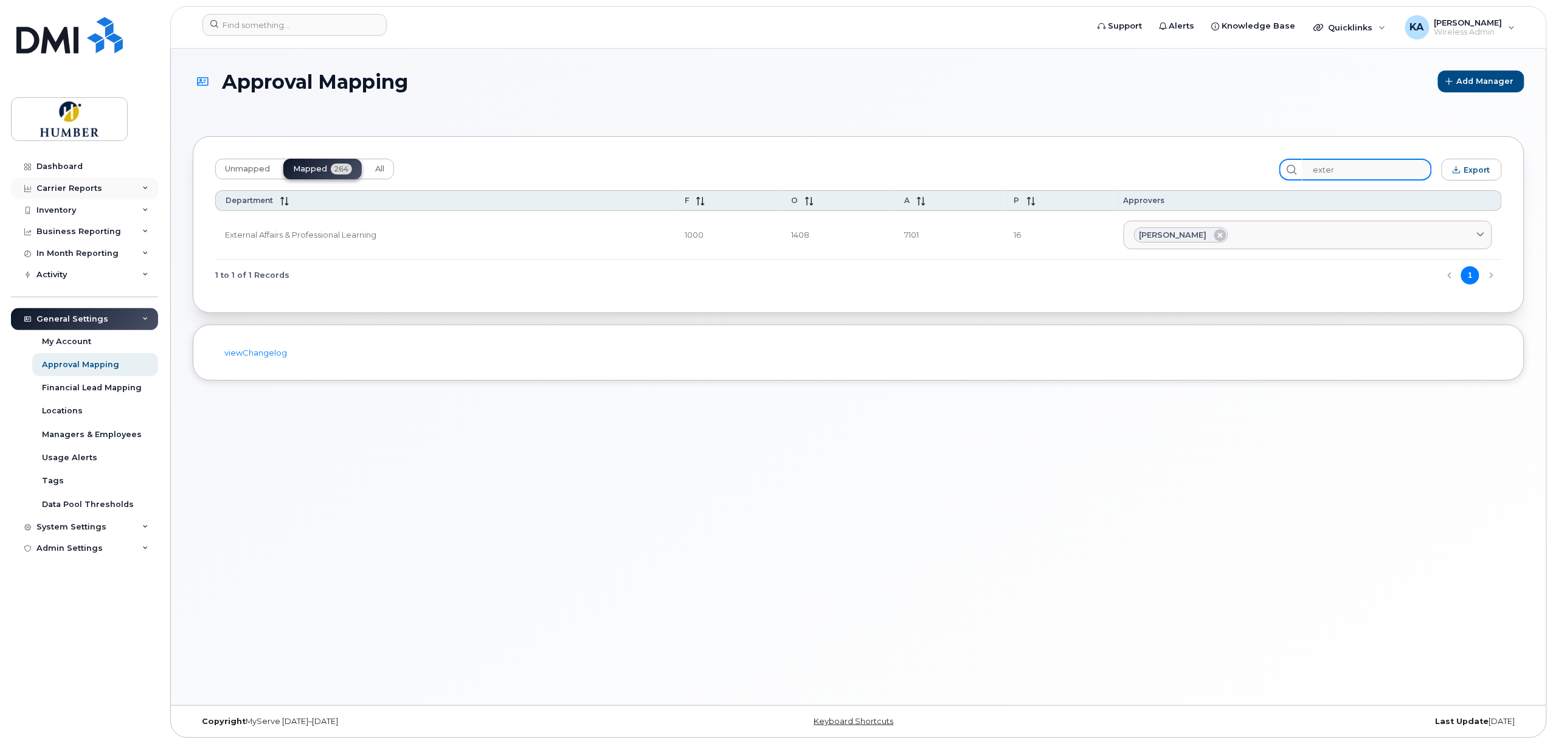
type input "exter"
click at [53, 193] on div "Carrier Reports" at bounding box center [84, 189] width 147 height 22
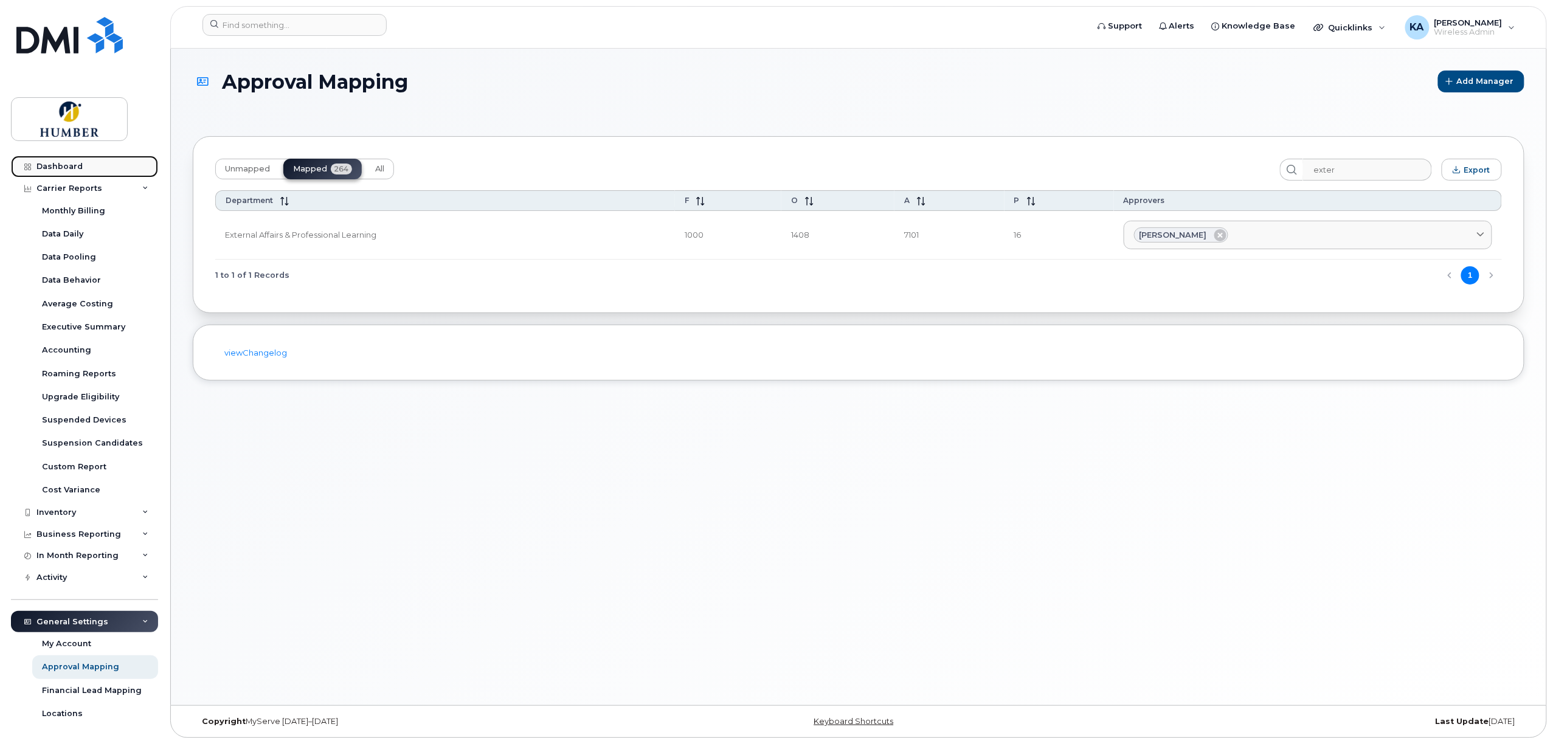
click at [44, 171] on link "Dashboard" at bounding box center [84, 167] width 147 height 22
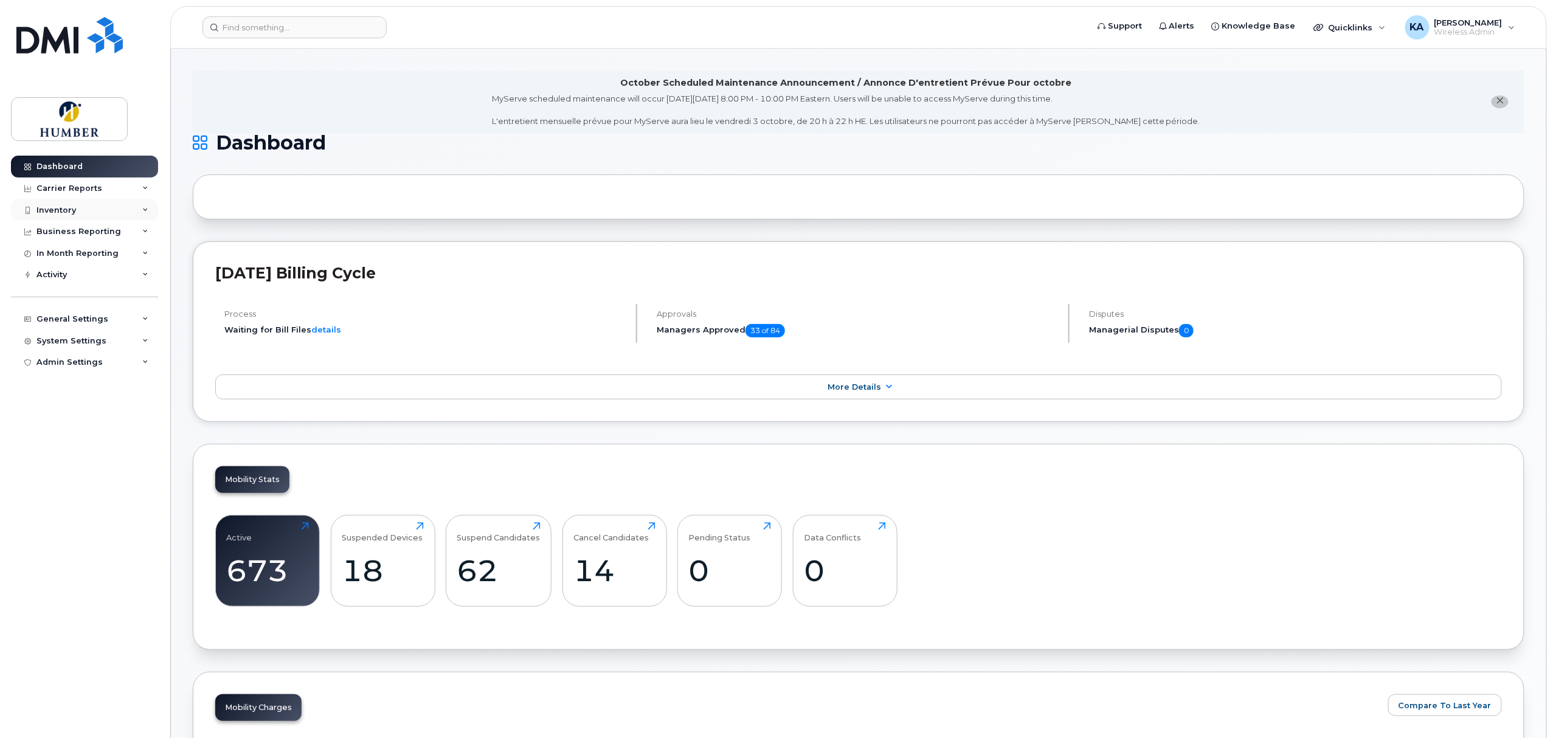
click at [61, 213] on div "Inventory" at bounding box center [56, 210] width 40 height 10
click at [71, 235] on div "Mobility Devices" at bounding box center [76, 232] width 69 height 11
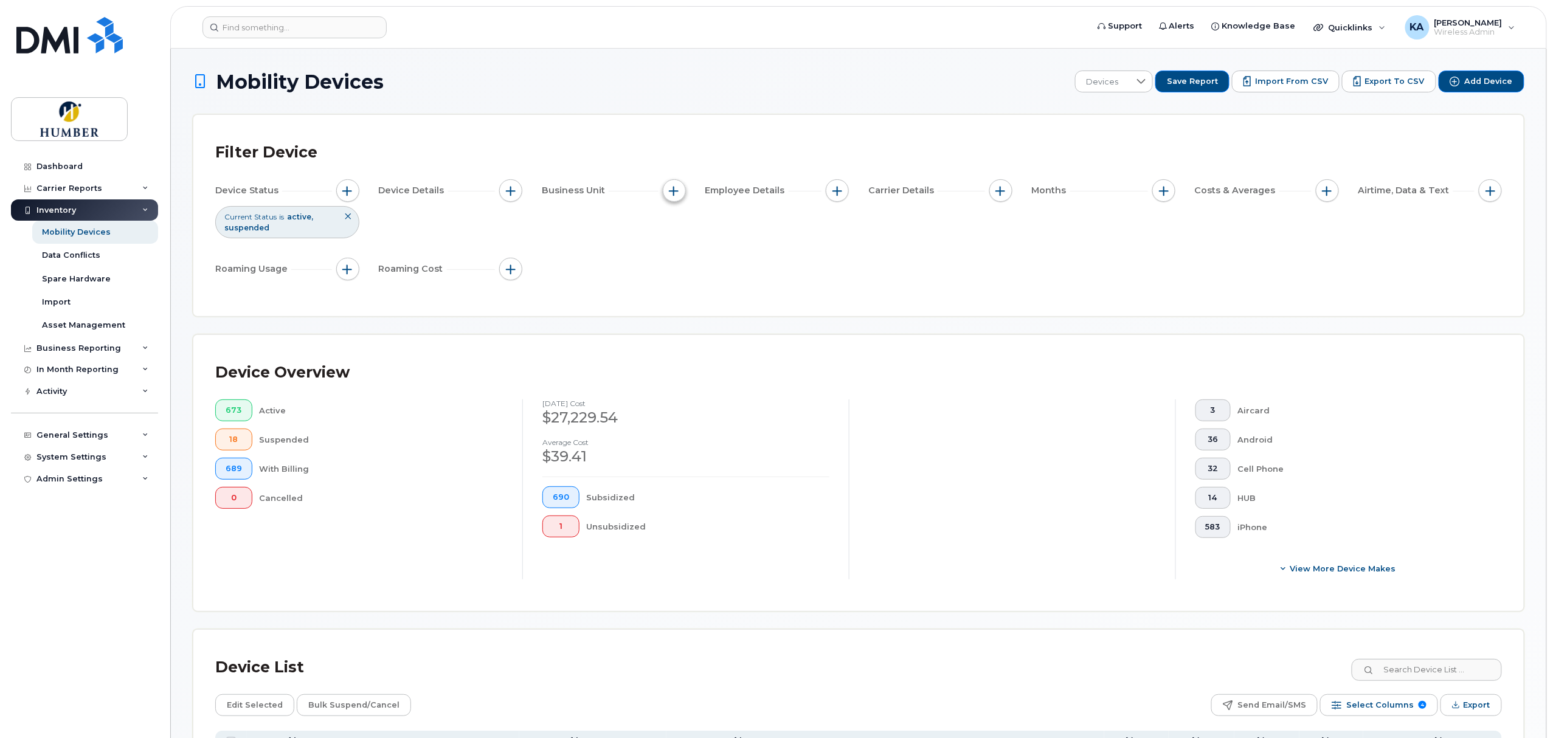
click at [672, 191] on span "button" at bounding box center [674, 191] width 10 height 10
click at [674, 244] on input "Department" at bounding box center [677, 247] width 10 height 10
checkbox input "true"
click at [710, 299] on input "text" at bounding box center [755, 298] width 106 height 11
type input "exter"
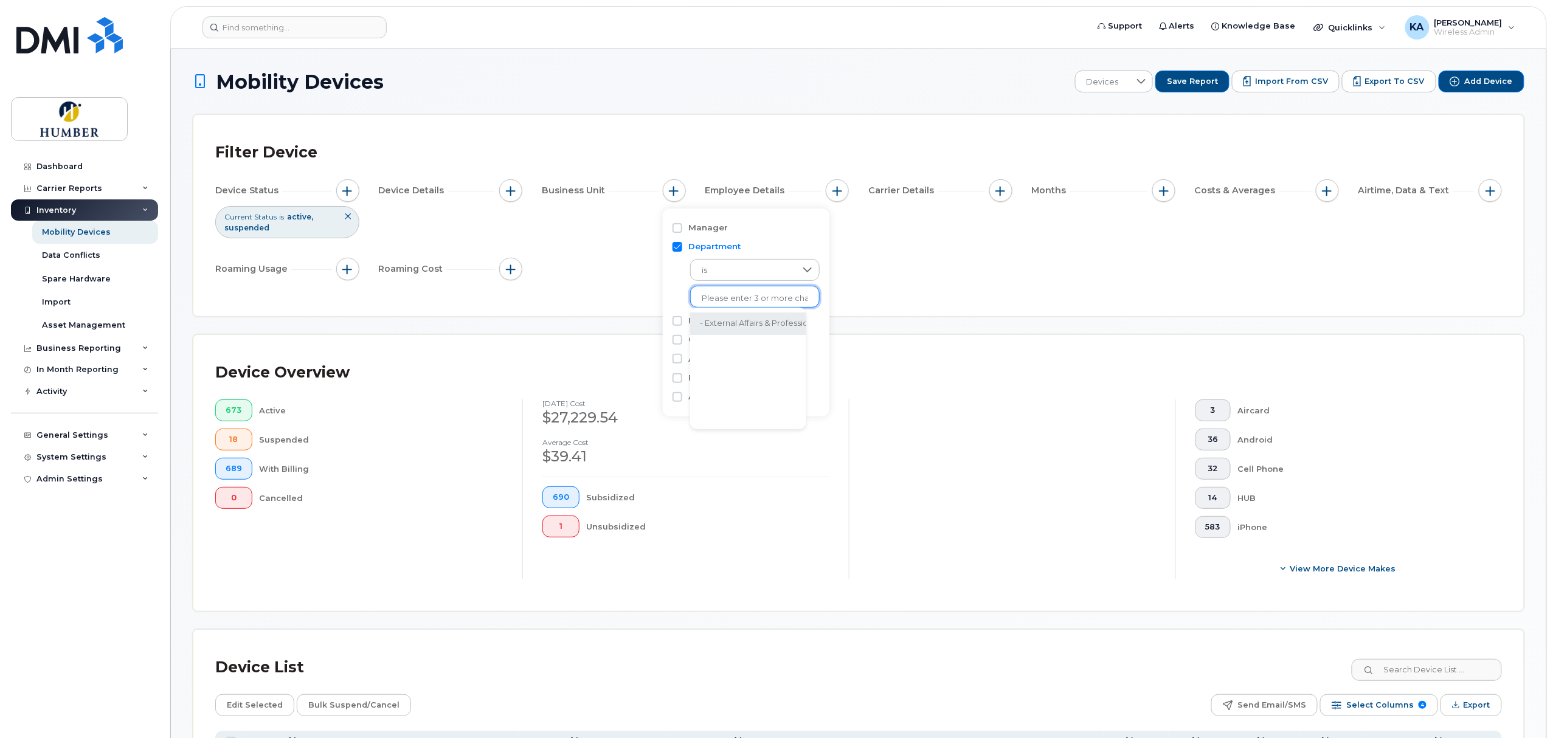
click at [743, 320] on li "- External Affairs & Professional Learning" at bounding box center [778, 323] width 176 height 22
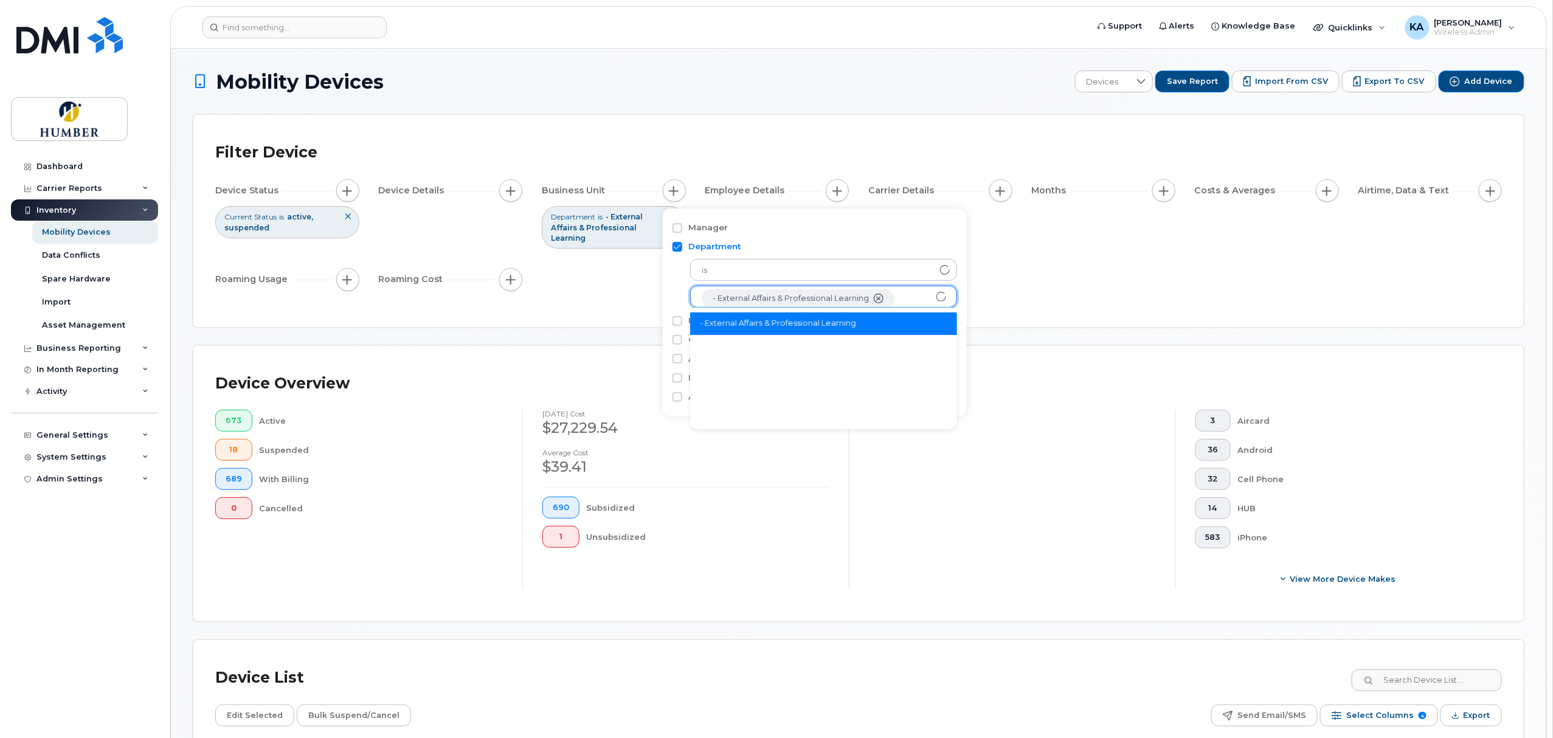
scroll to position [25, 0]
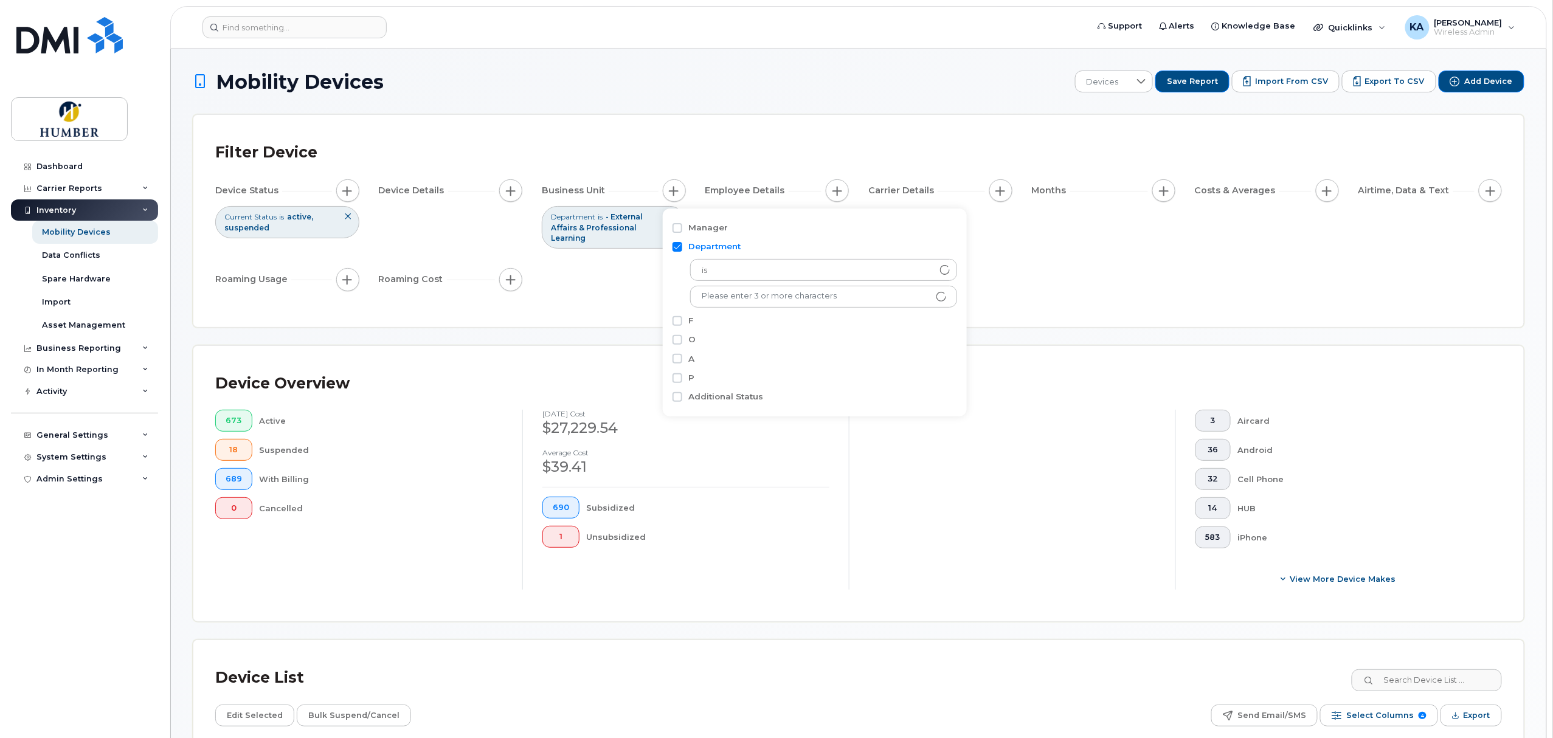
click at [1042, 278] on div "Device Status Current Status is active suspended Device Details Business Unit D…" at bounding box center [858, 237] width 1286 height 116
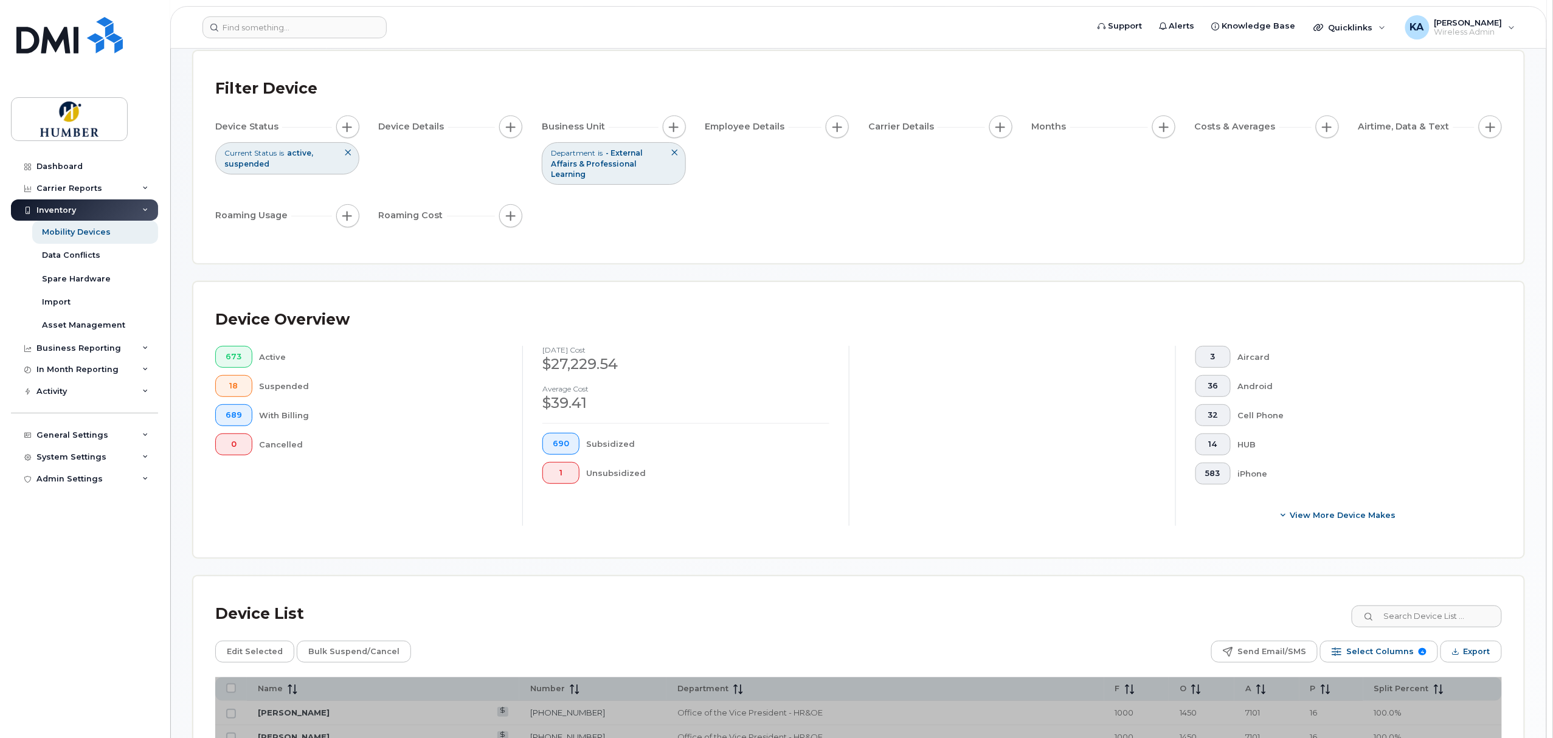
scroll to position [324, 0]
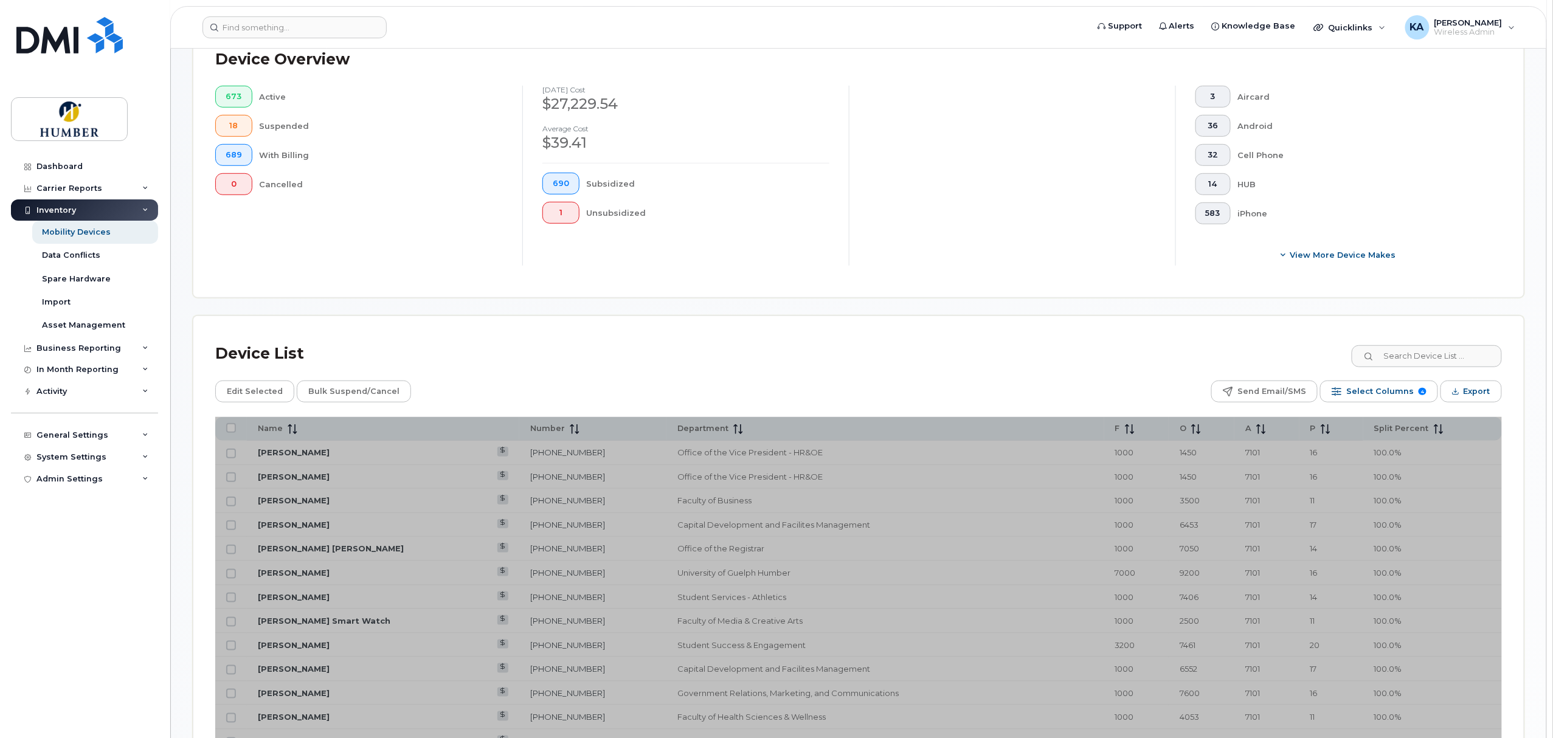
scroll to position [154, 0]
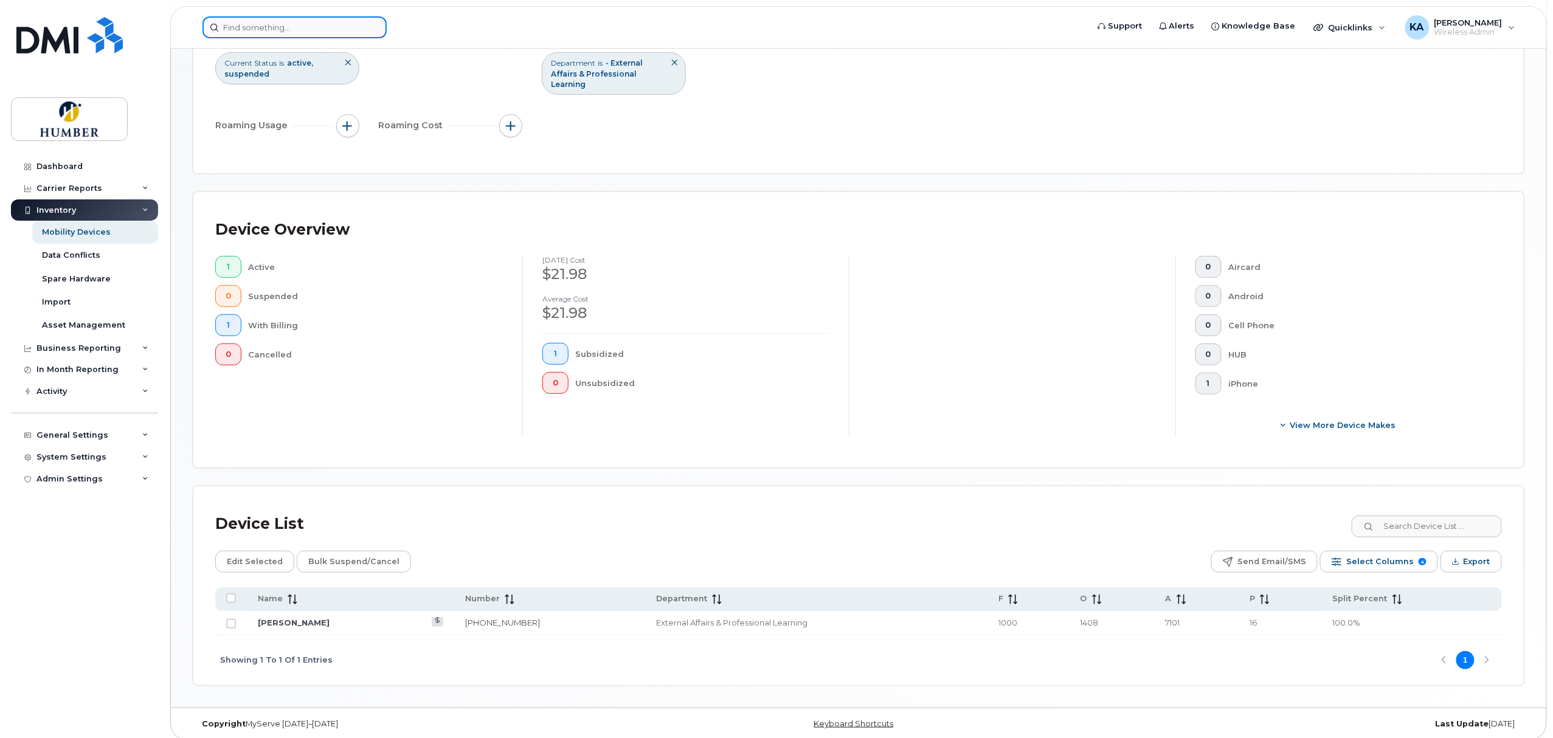
click at [316, 18] on input at bounding box center [294, 27] width 184 height 22
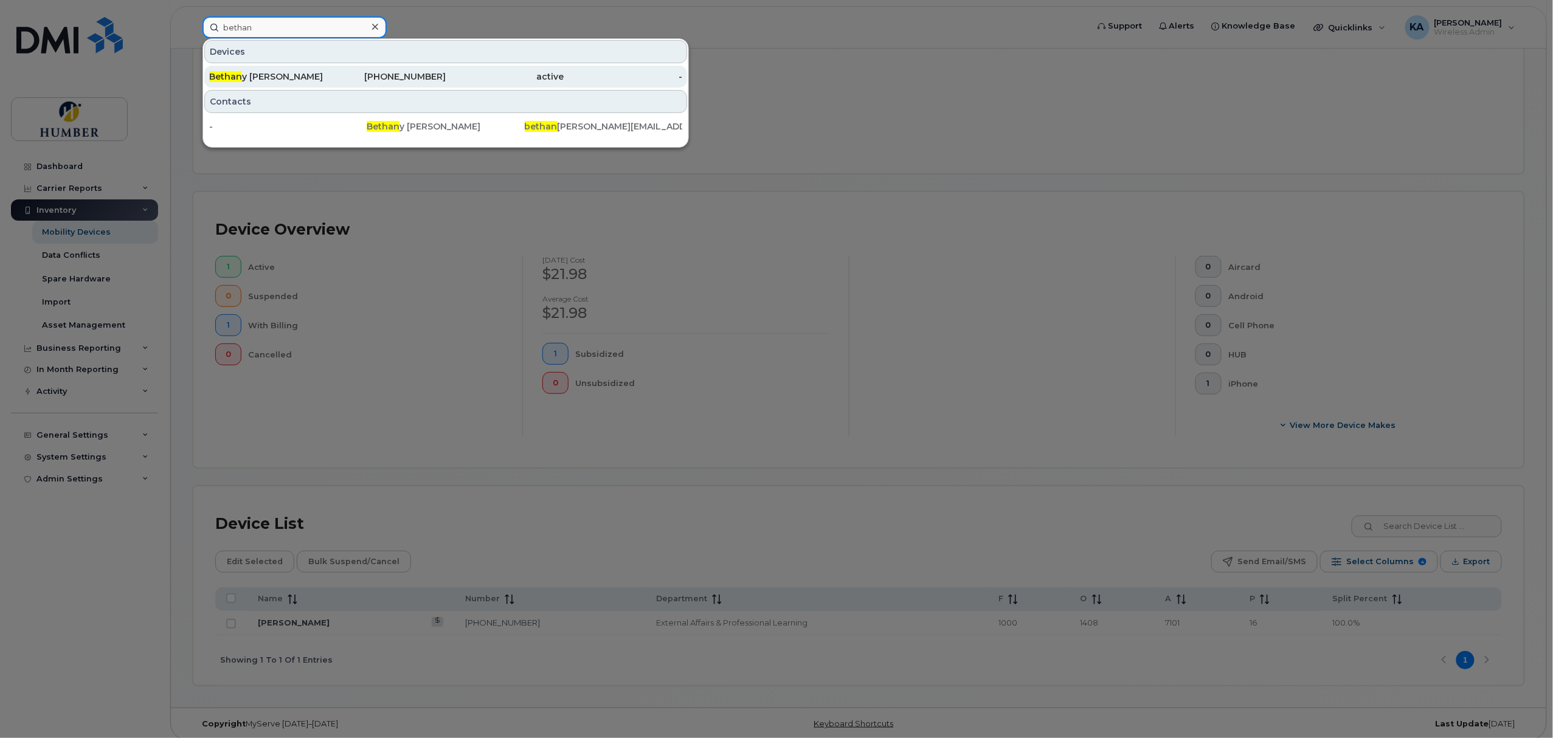
type input "bethan"
click at [329, 74] on div "647-381-5046" at bounding box center [387, 77] width 119 height 12
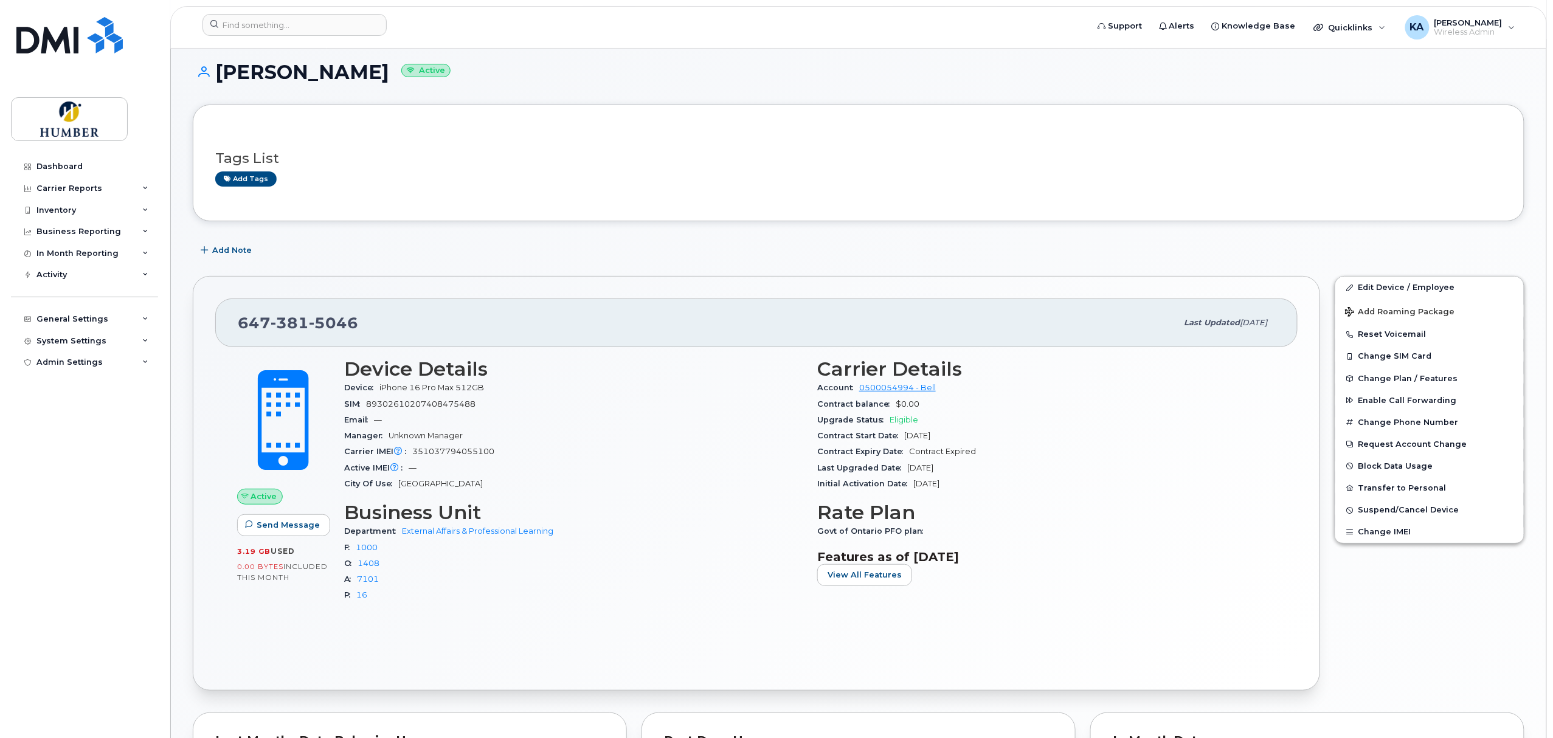
scroll to position [108, 0]
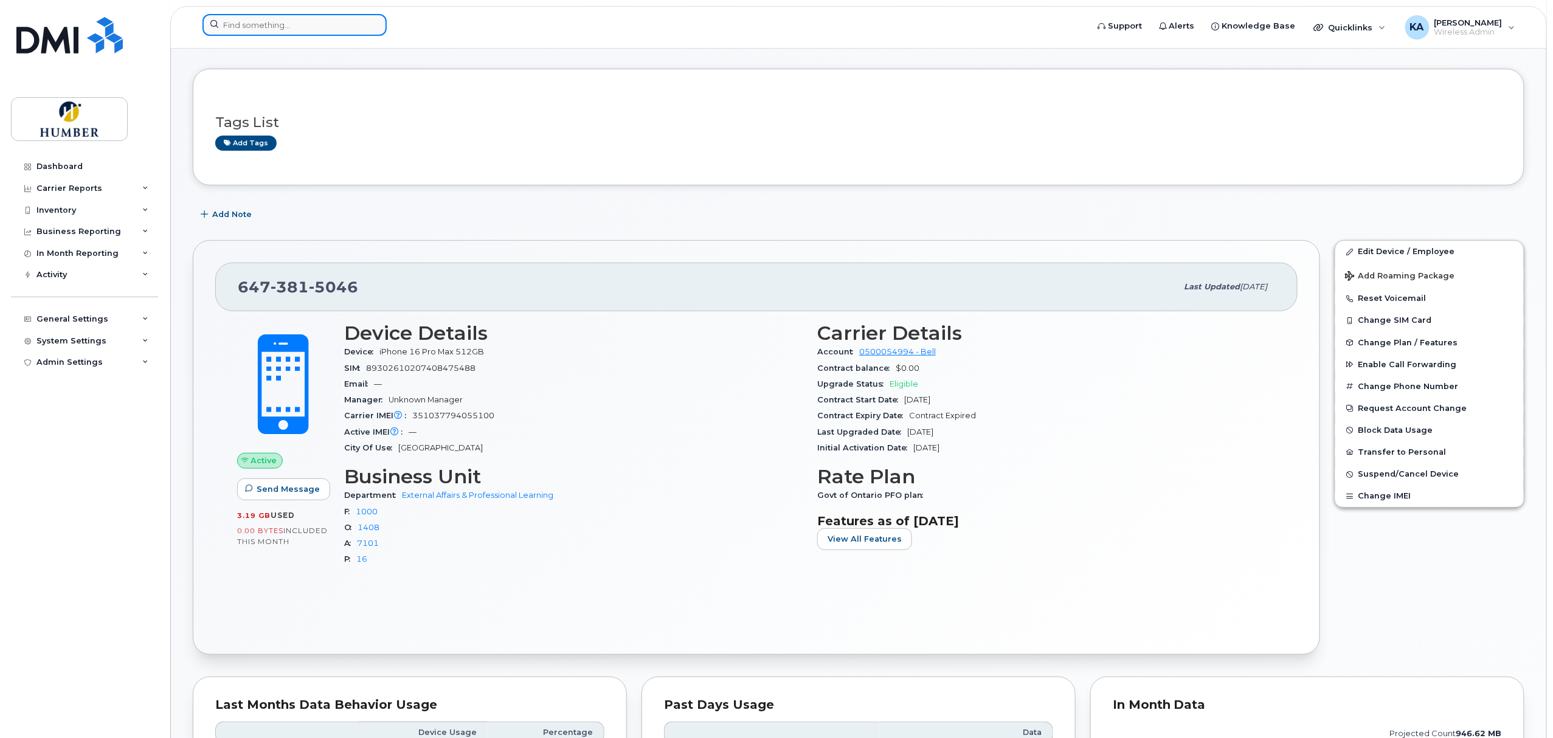
click at [273, 24] on input at bounding box center [294, 25] width 184 height 22
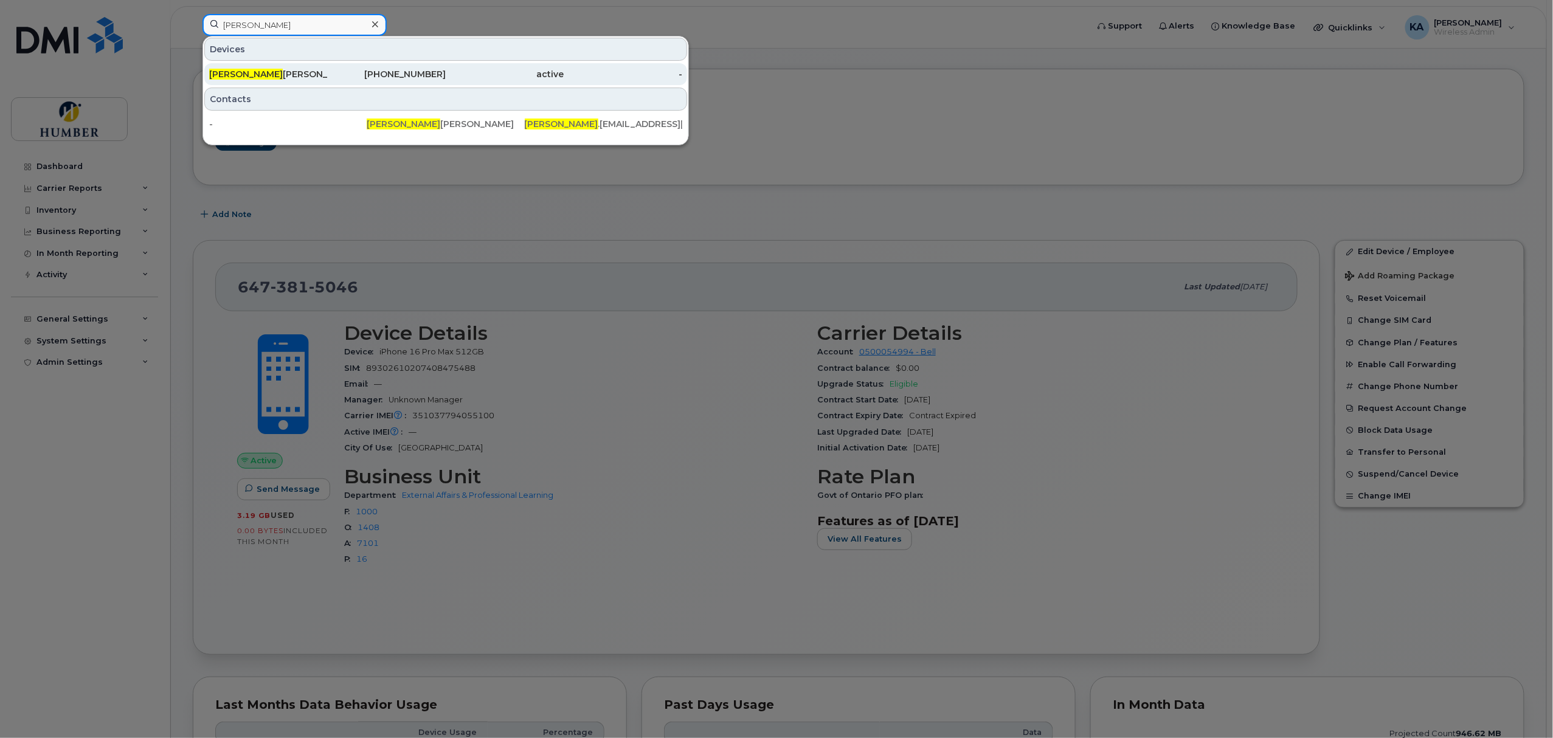
type input "[PERSON_NAME]"
click at [280, 68] on div "[PERSON_NAME]" at bounding box center [268, 74] width 119 height 22
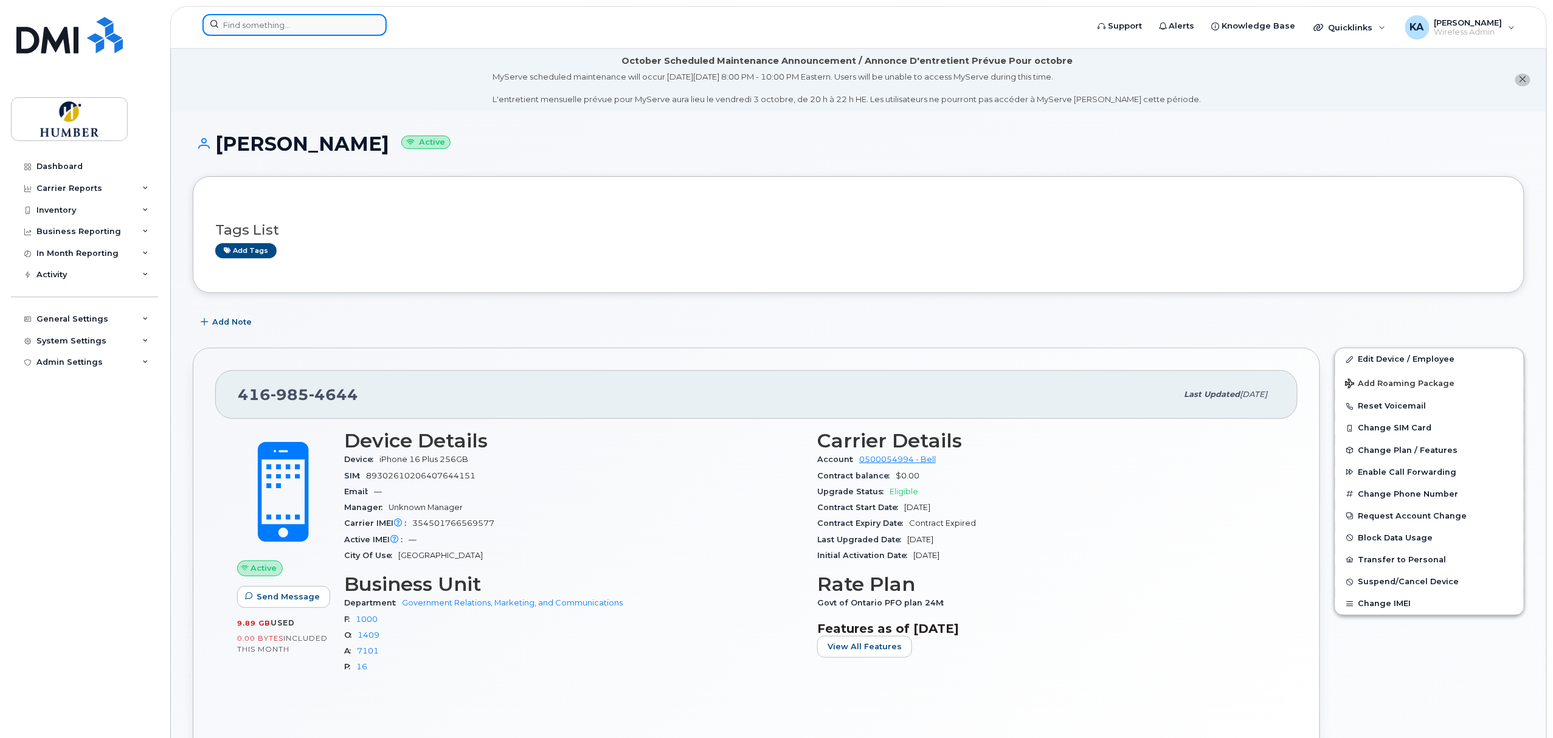
click at [247, 22] on input at bounding box center [294, 25] width 184 height 22
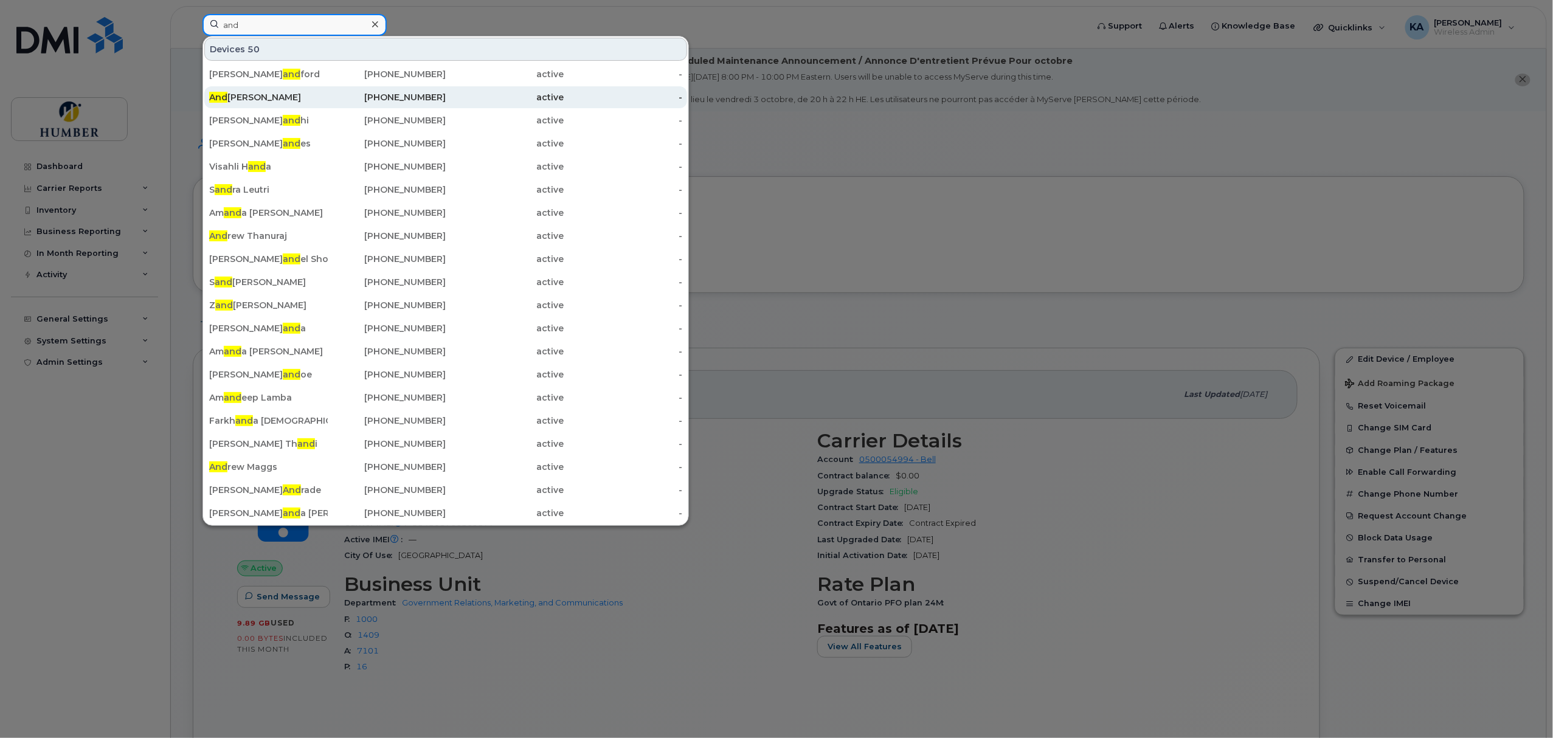
type input "and"
click at [263, 90] on div "And [PERSON_NAME]" at bounding box center [268, 97] width 119 height 22
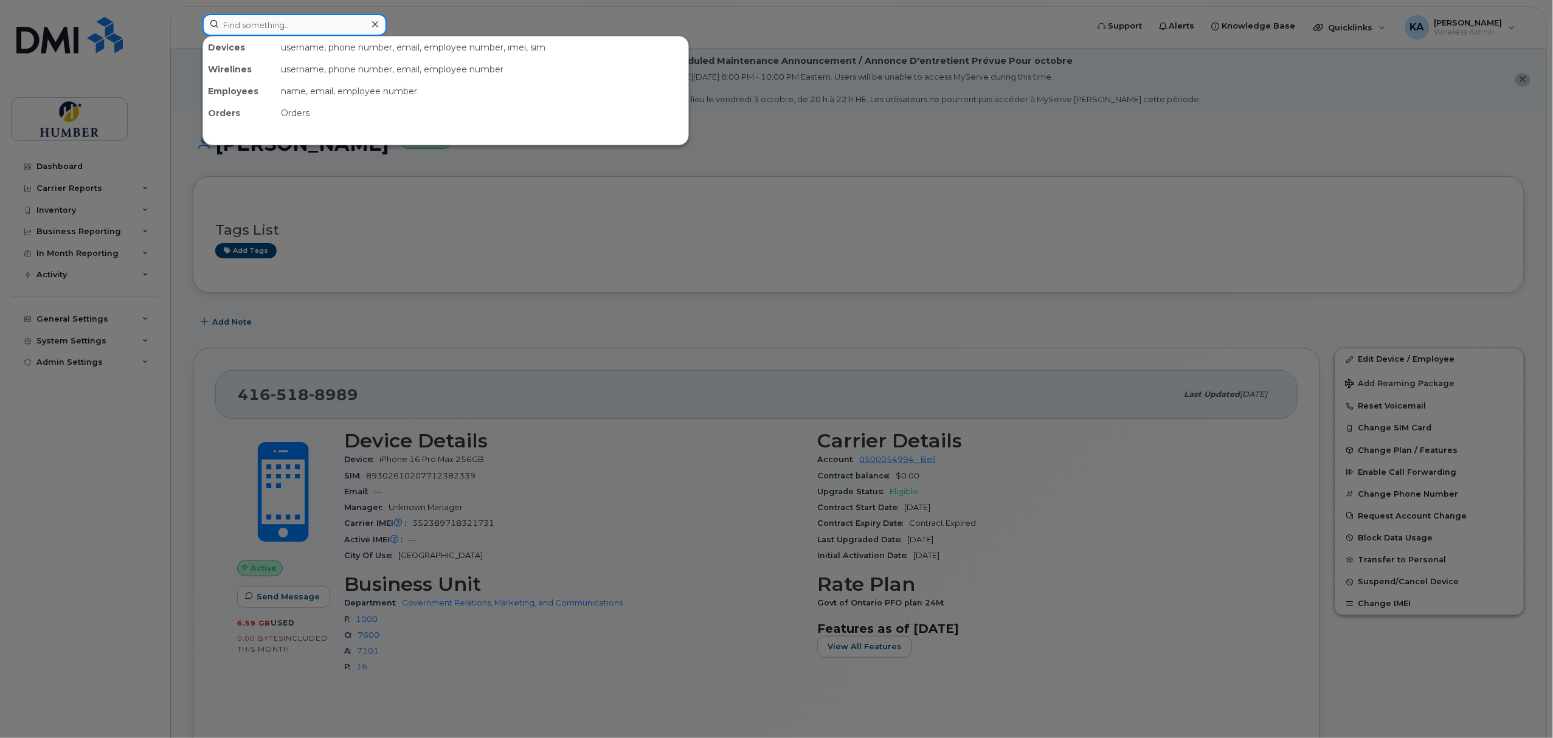
click at [319, 30] on input at bounding box center [294, 25] width 184 height 22
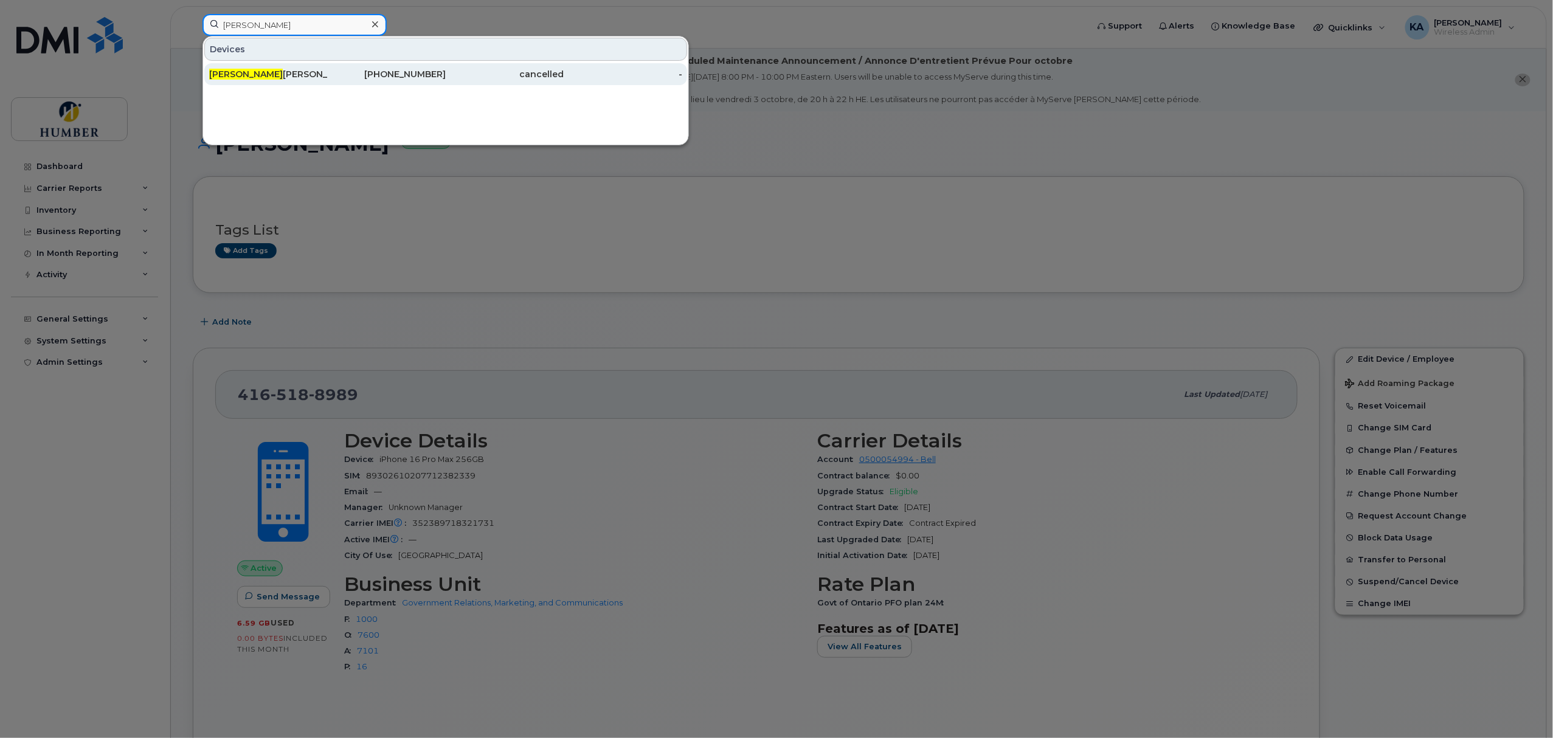
type input "[PERSON_NAME]"
click at [320, 67] on div "[PERSON_NAME]" at bounding box center [268, 74] width 119 height 22
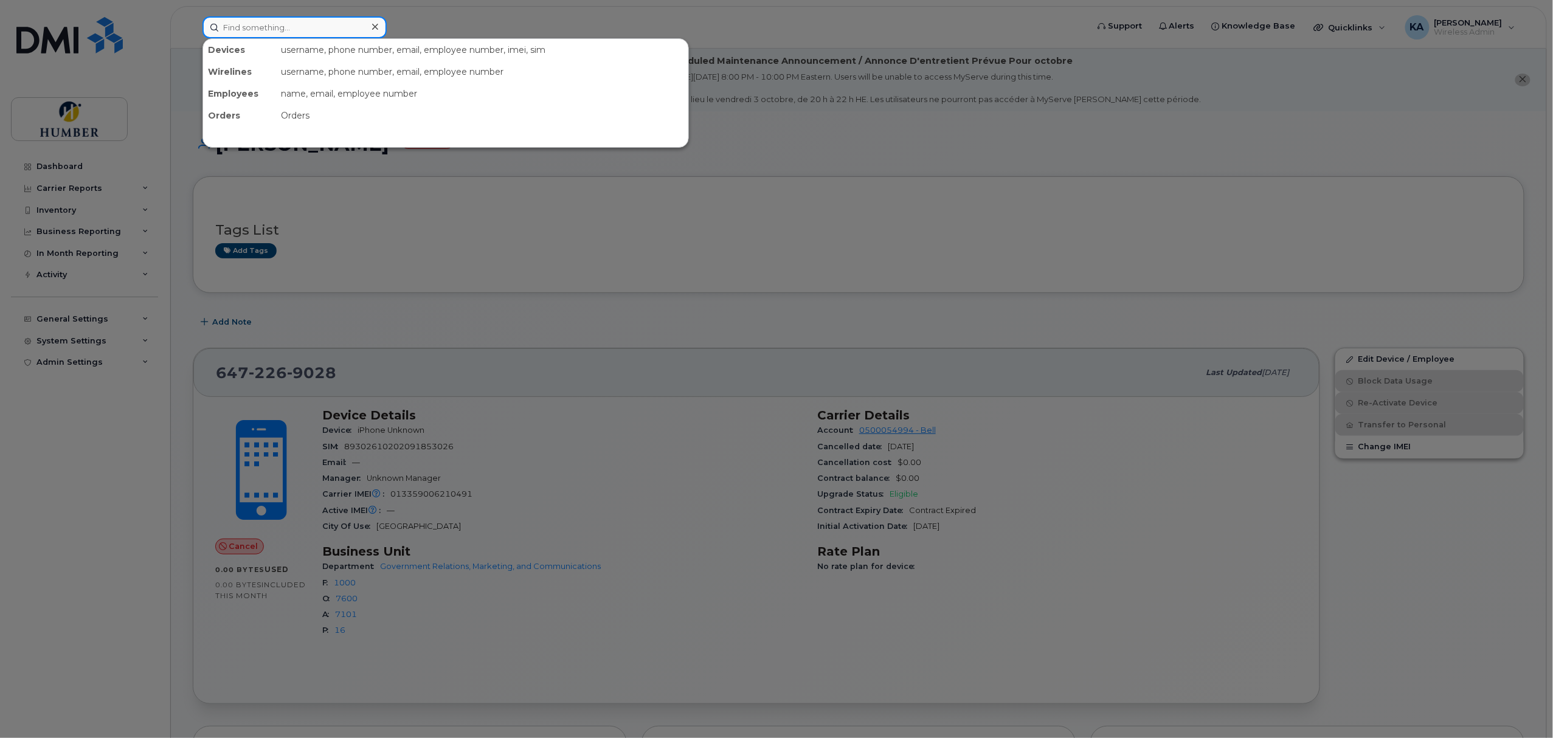
click at [332, 22] on input at bounding box center [294, 27] width 184 height 22
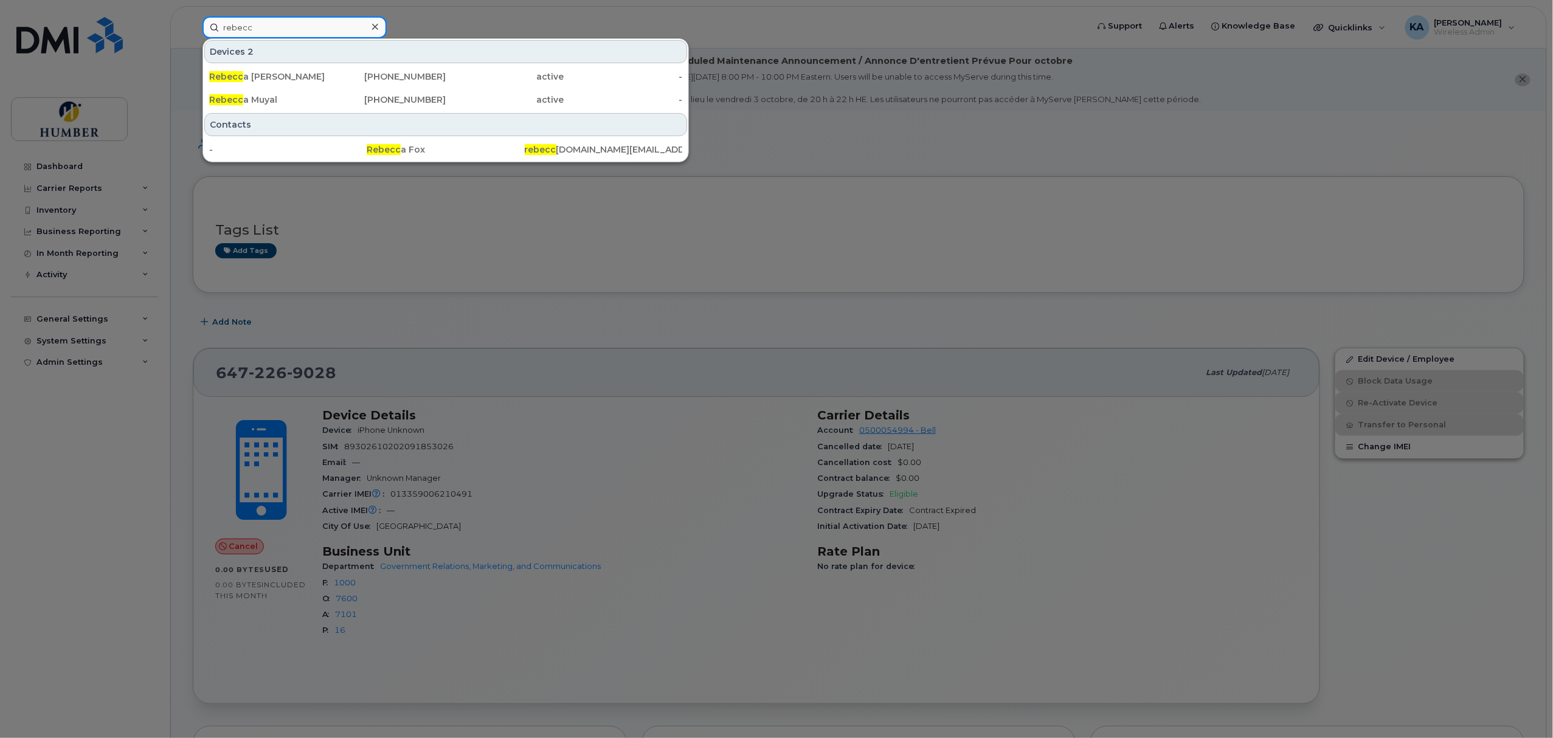
type input "rebecc"
click at [88, 340] on div at bounding box center [776, 369] width 1553 height 738
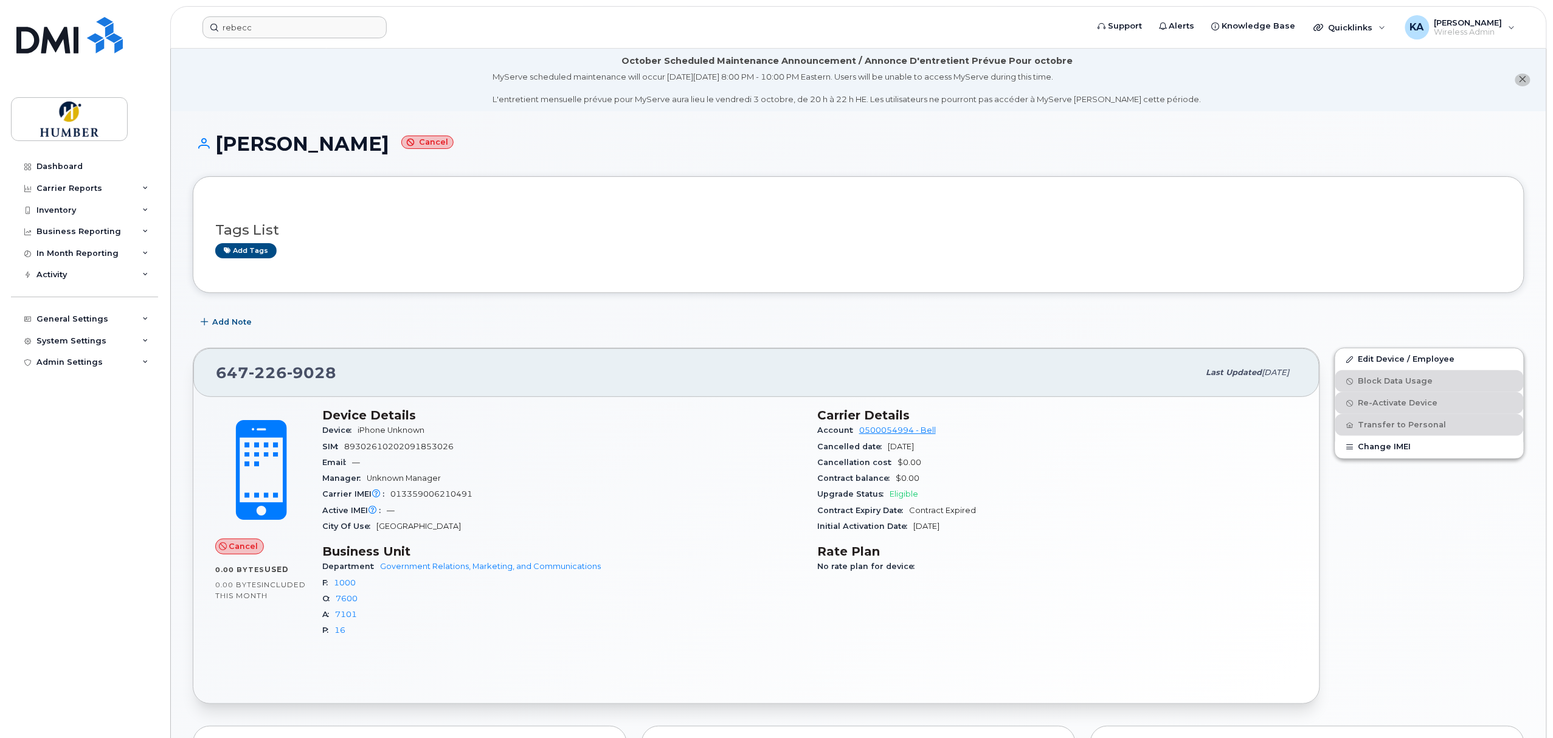
click at [88, 340] on div "System Settings" at bounding box center [71, 341] width 70 height 10
click at [94, 365] on div "Accounting Codes" at bounding box center [81, 362] width 79 height 11
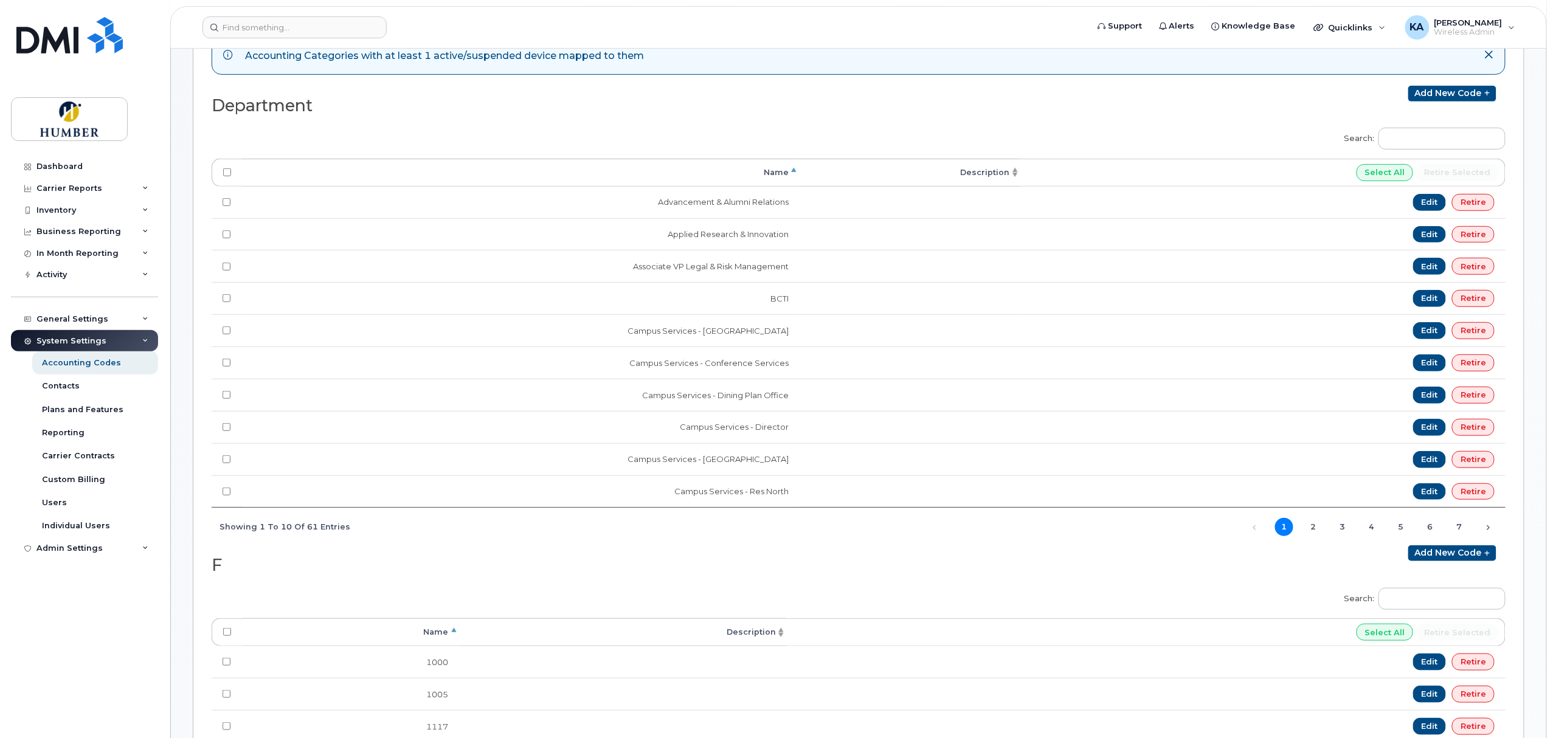
scroll to position [108, 0]
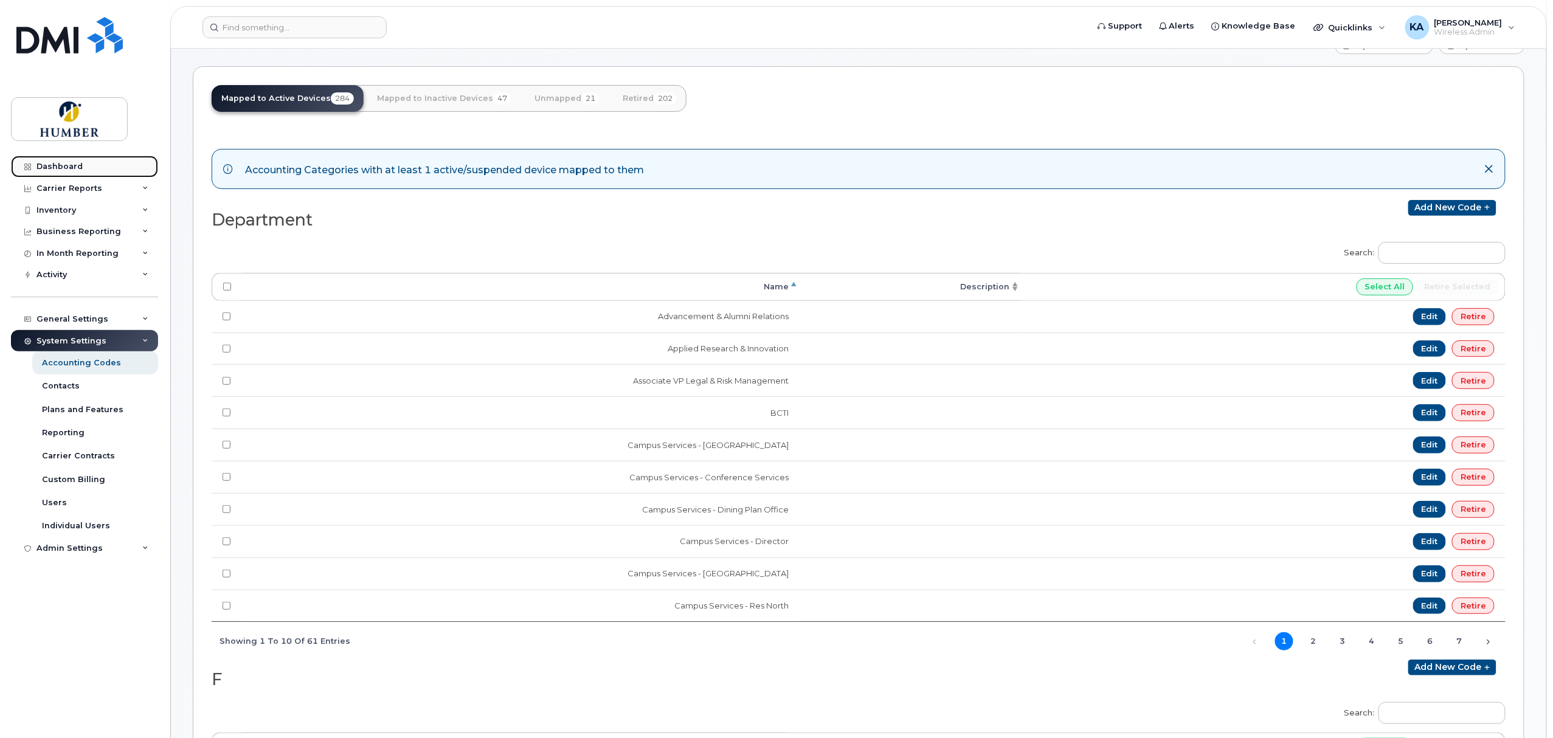
click at [74, 170] on div "Dashboard" at bounding box center [59, 167] width 46 height 10
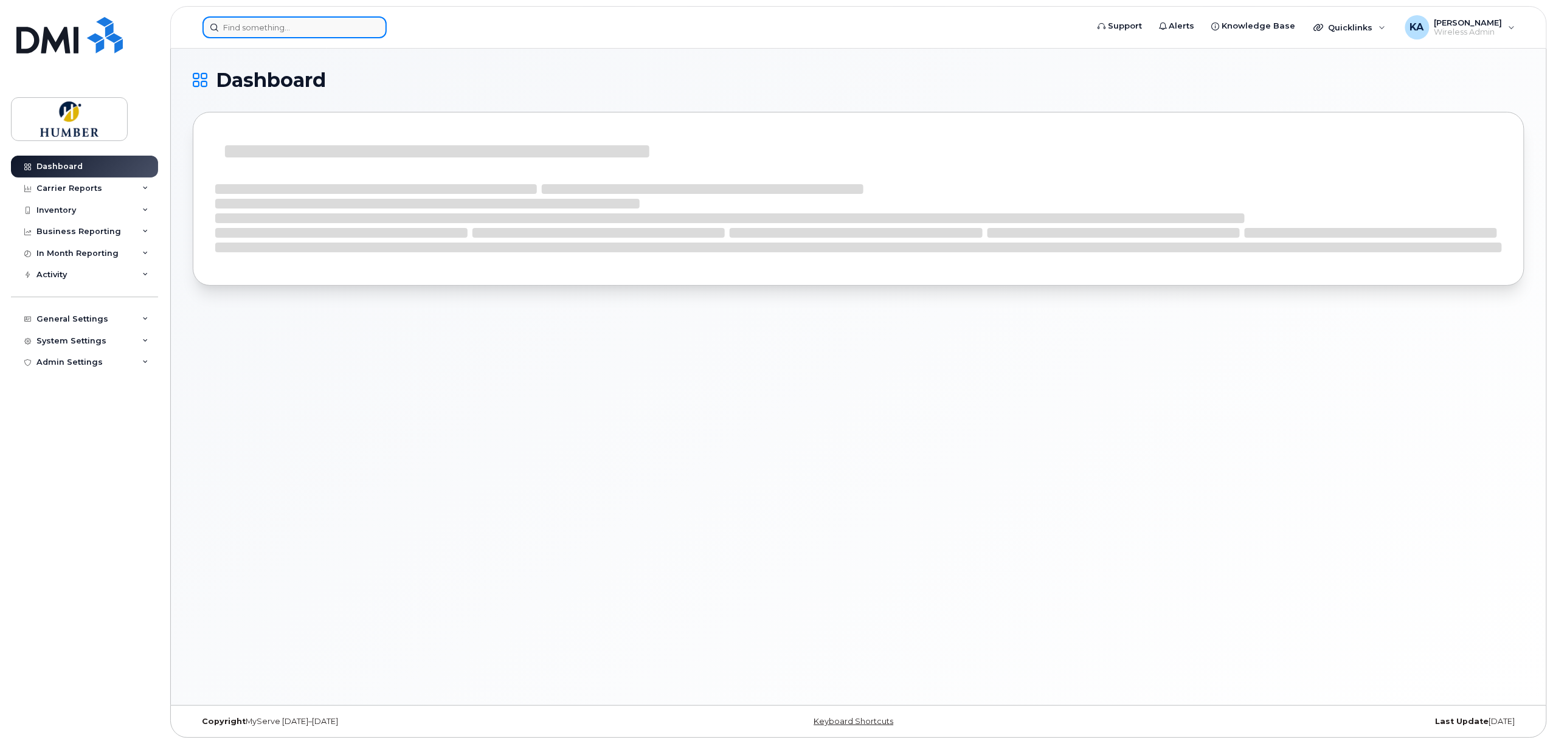
click at [280, 27] on input at bounding box center [294, 27] width 184 height 22
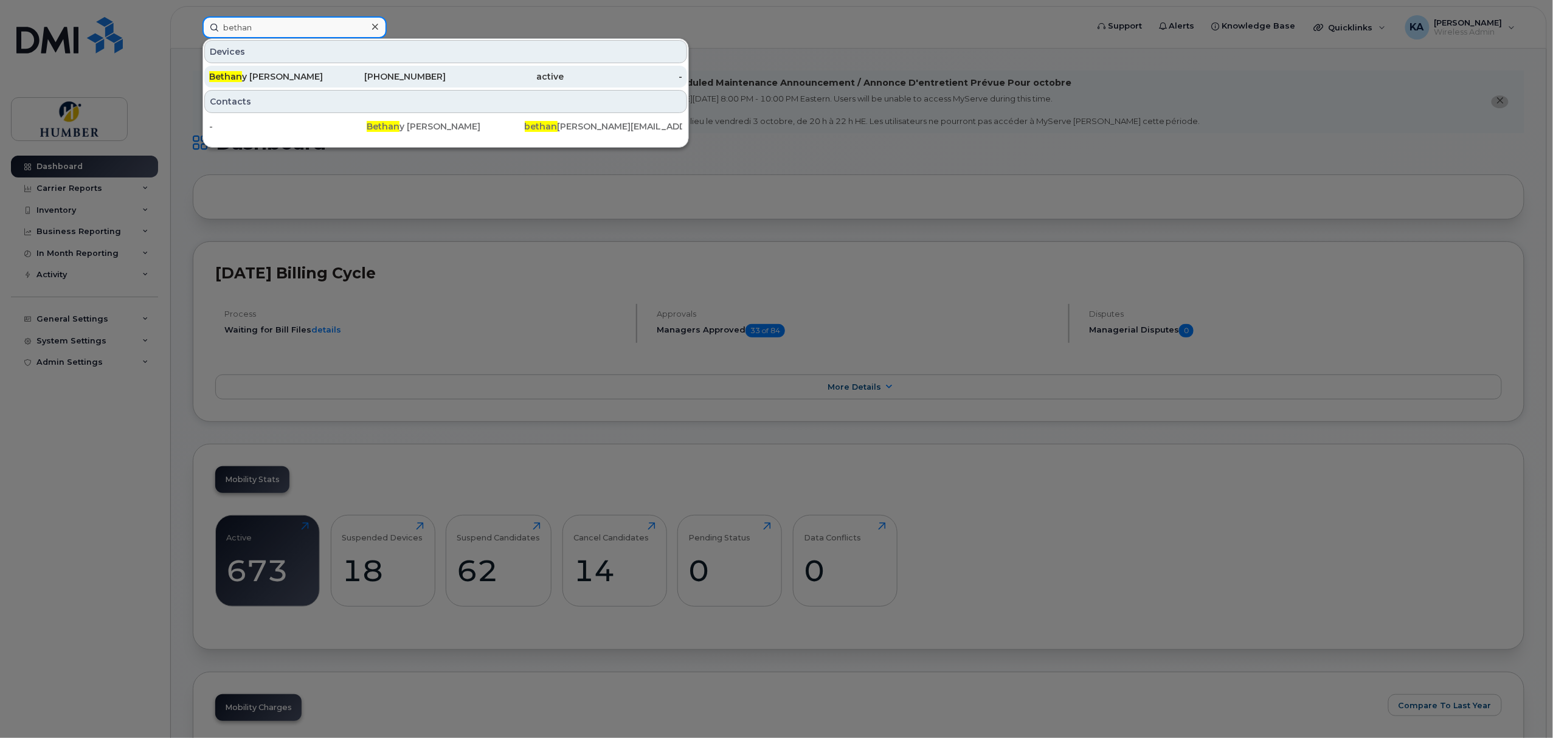
type input "bethan"
click at [263, 69] on div "[PERSON_NAME]" at bounding box center [268, 77] width 119 height 22
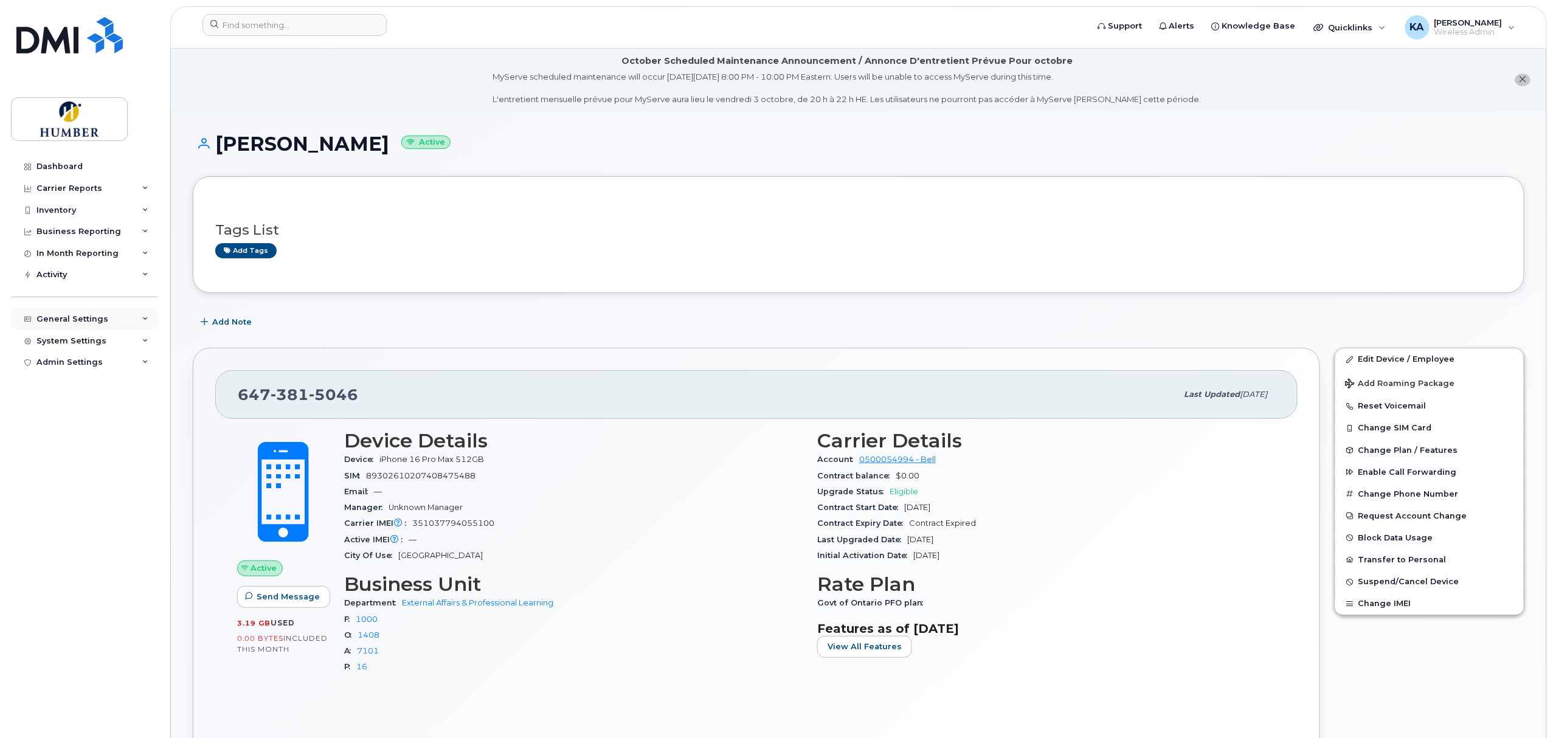
click at [71, 319] on div "General Settings" at bounding box center [72, 319] width 72 height 10
click at [68, 522] on div "System Settings" at bounding box center [71, 527] width 70 height 10
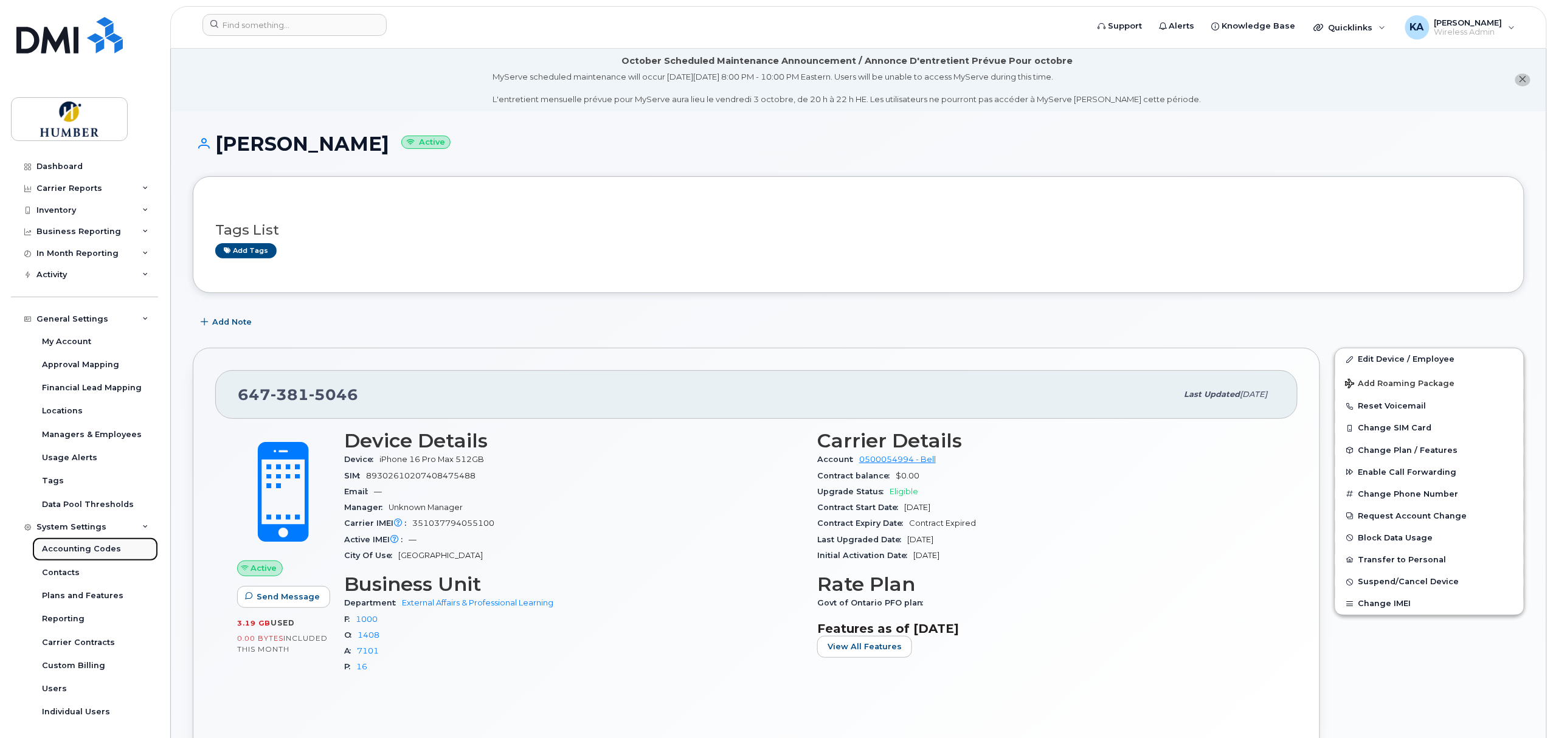
click at [69, 548] on div "Accounting Codes" at bounding box center [81, 548] width 79 height 11
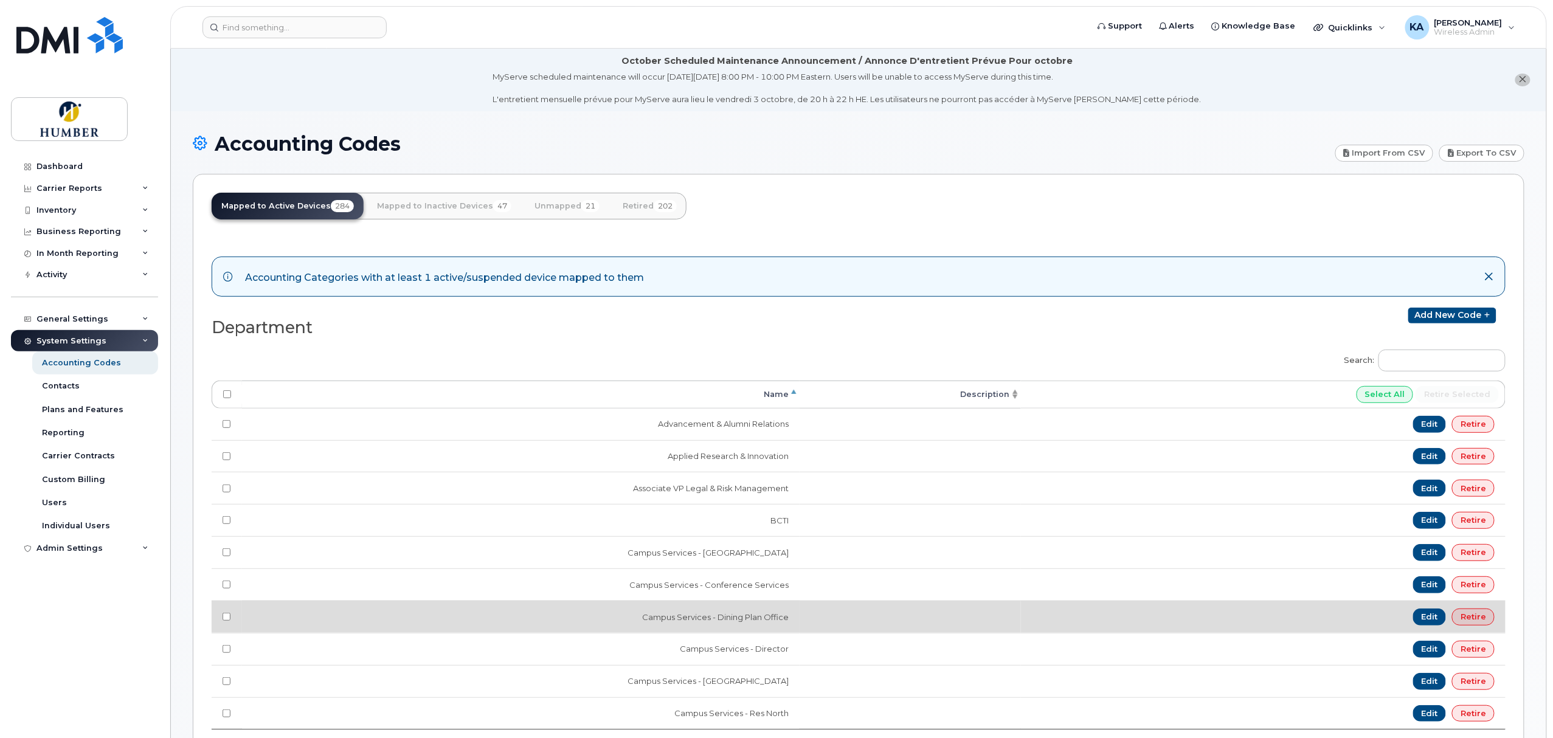
scroll to position [108, 0]
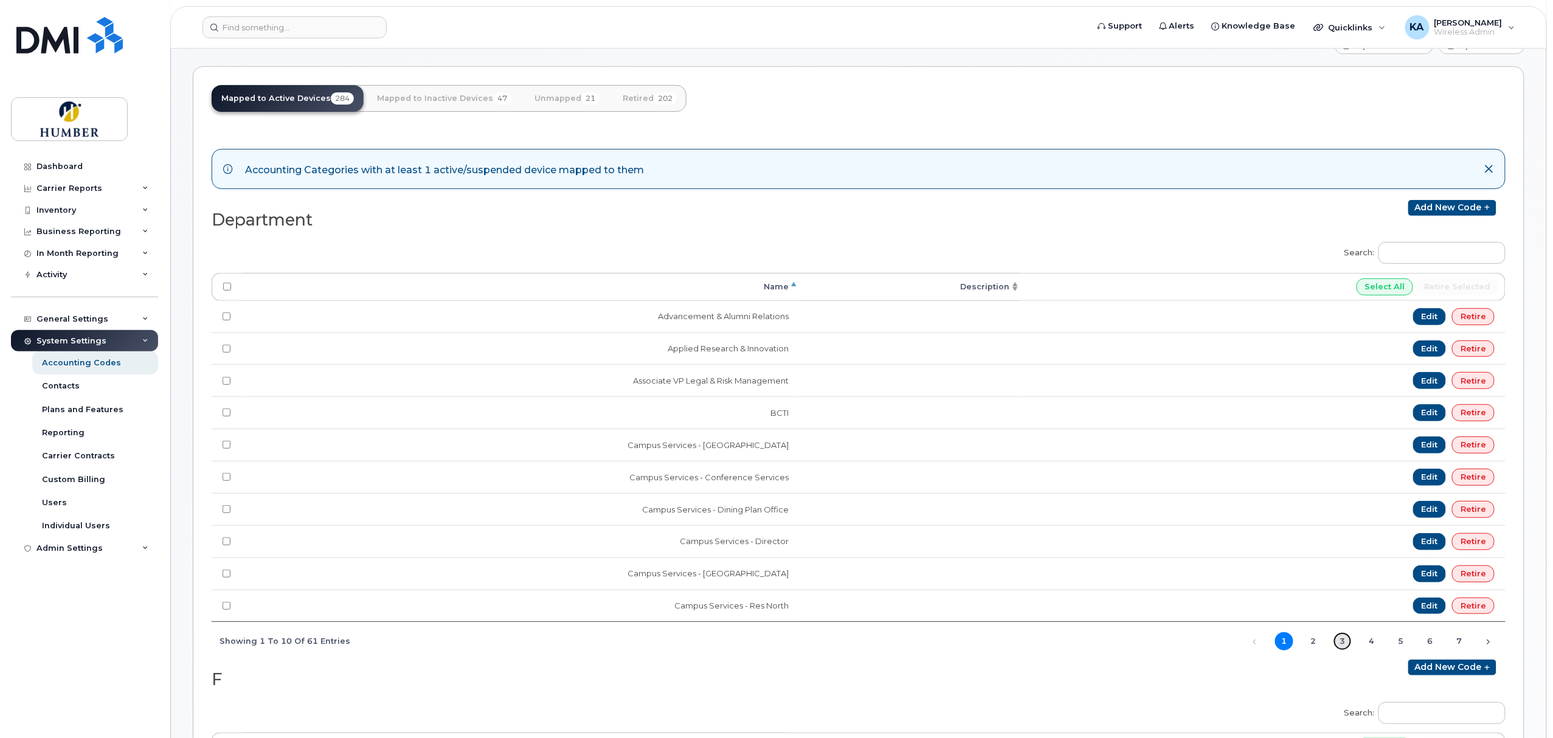
click at [1346, 647] on link "3" at bounding box center [1342, 641] width 18 height 18
click at [1311, 650] on link "2" at bounding box center [1313, 641] width 18 height 18
click at [56, 207] on div "Inventory" at bounding box center [56, 210] width 40 height 10
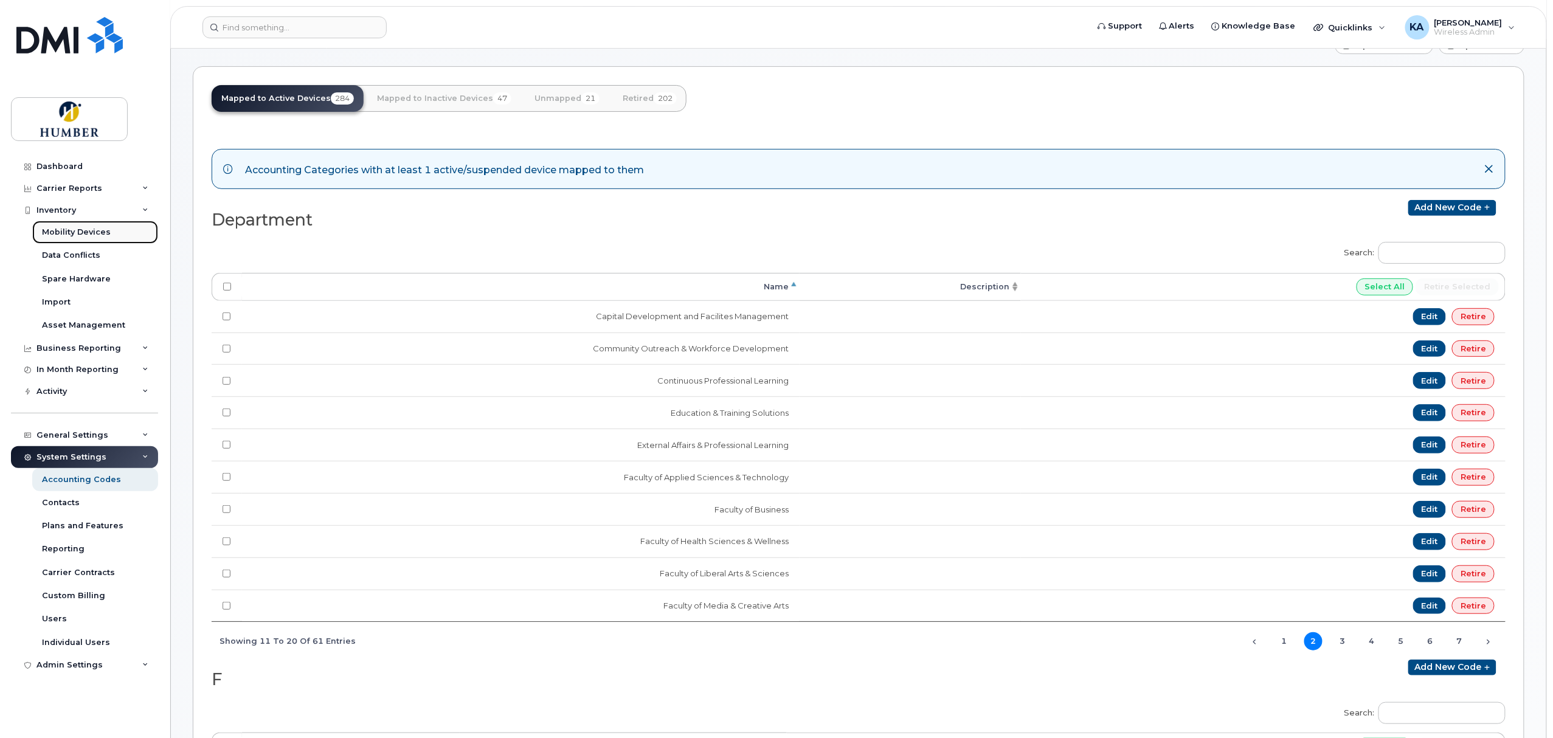
click at [71, 233] on div "Mobility Devices" at bounding box center [76, 232] width 69 height 11
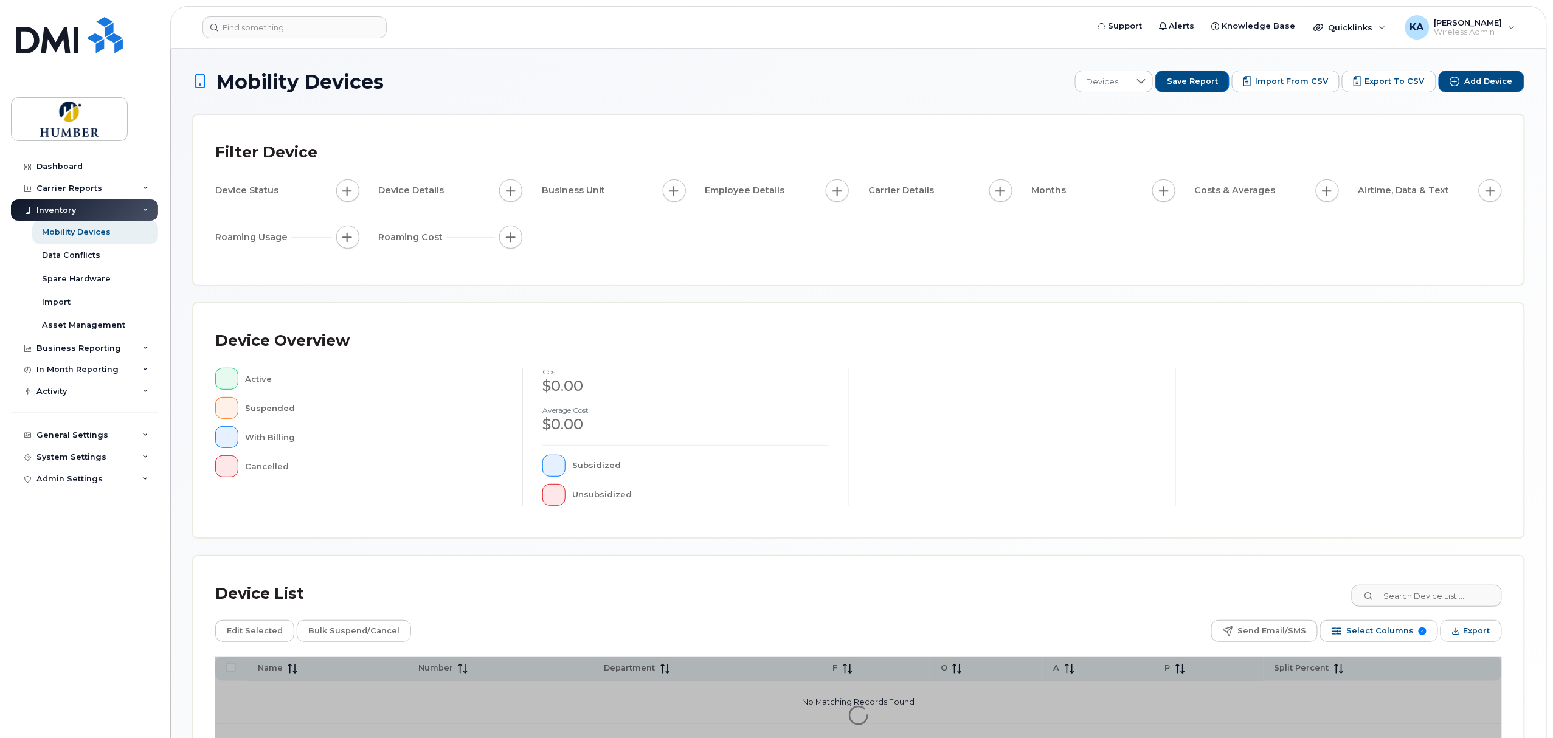
click at [674, 195] on span "button" at bounding box center [674, 191] width 10 height 10
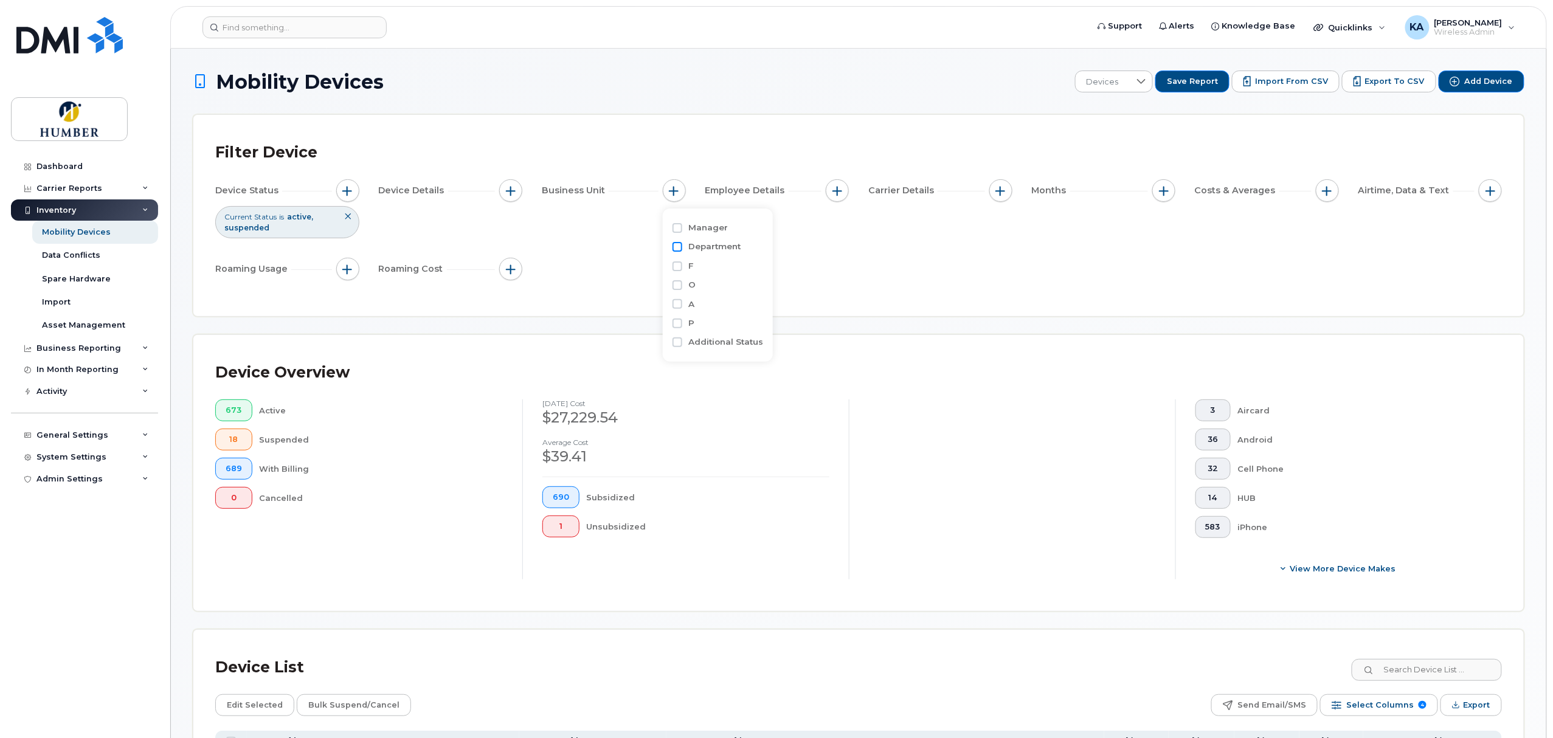
click at [679, 246] on input "Department" at bounding box center [677, 247] width 10 height 10
checkbox input "true"
click at [706, 295] on input "text" at bounding box center [755, 298] width 106 height 11
type input "exter"
click at [722, 322] on li "- External Affairs & Professional Learning" at bounding box center [778, 323] width 176 height 22
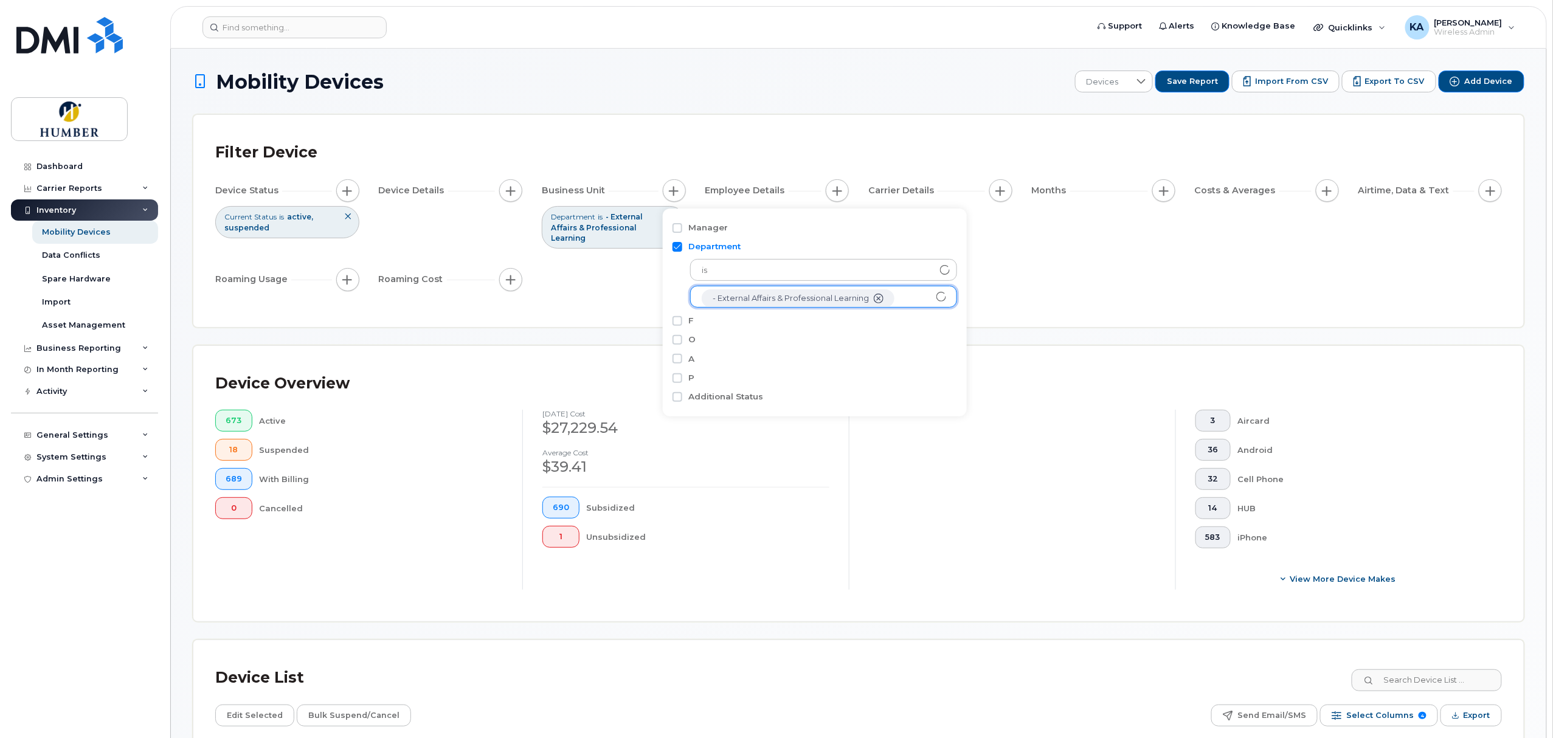
scroll to position [25, 0]
click at [1032, 289] on div "Filter Device Device Status Current Status is active suspended Device Details B…" at bounding box center [858, 221] width 1286 height 168
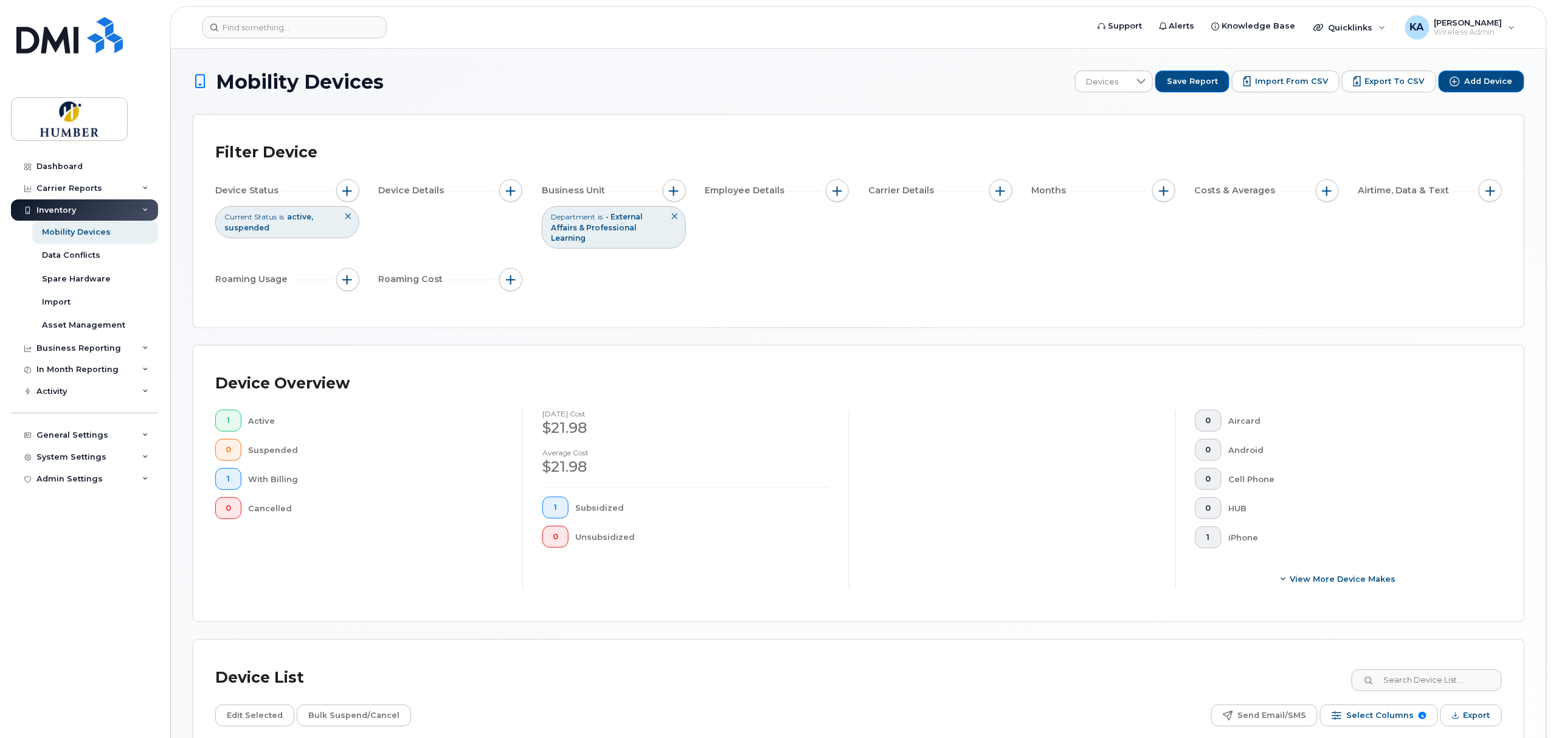
click at [675, 219] on icon at bounding box center [674, 216] width 7 height 7
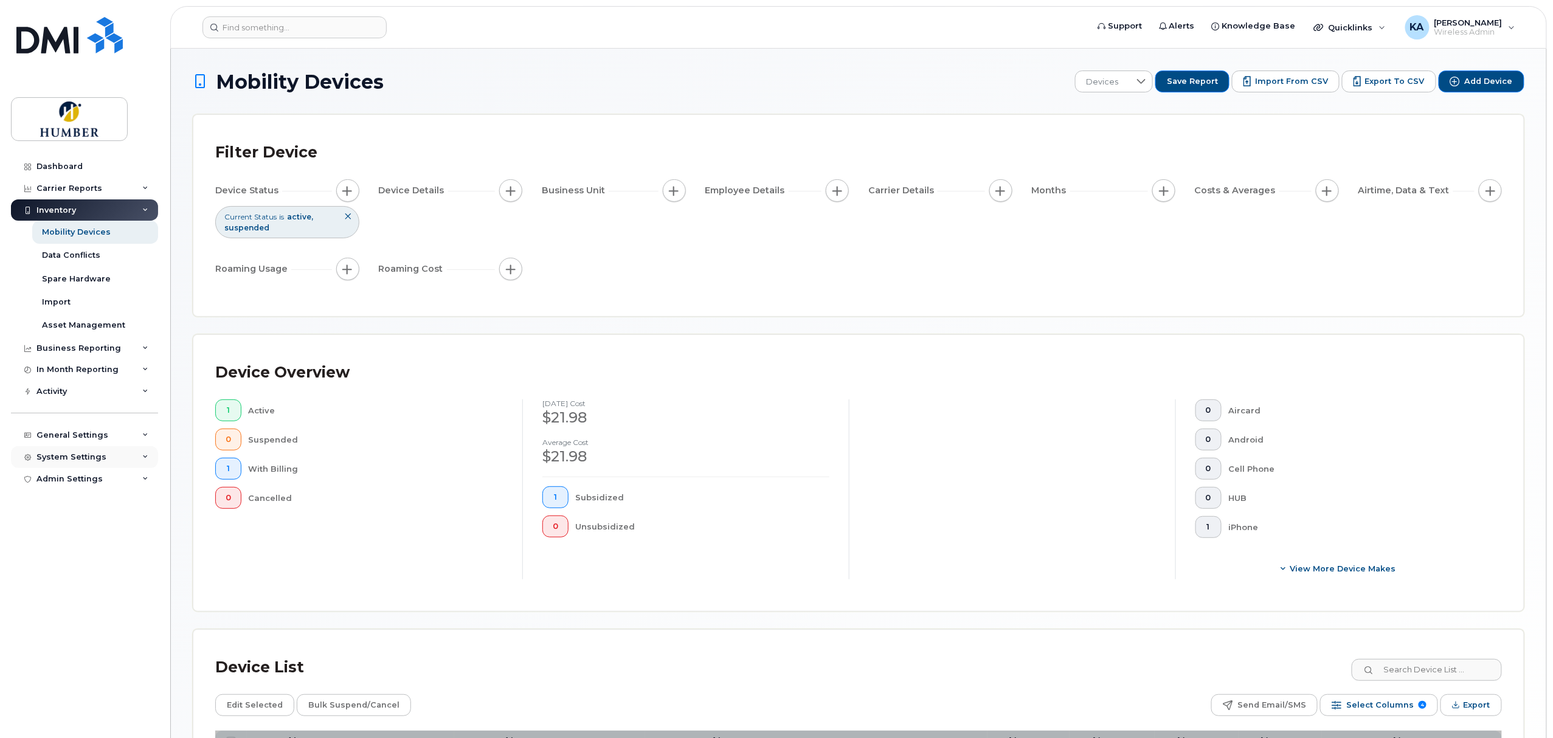
click at [57, 446] on div "System Settings" at bounding box center [84, 457] width 147 height 22
click at [60, 477] on div "Accounting Codes" at bounding box center [81, 479] width 79 height 11
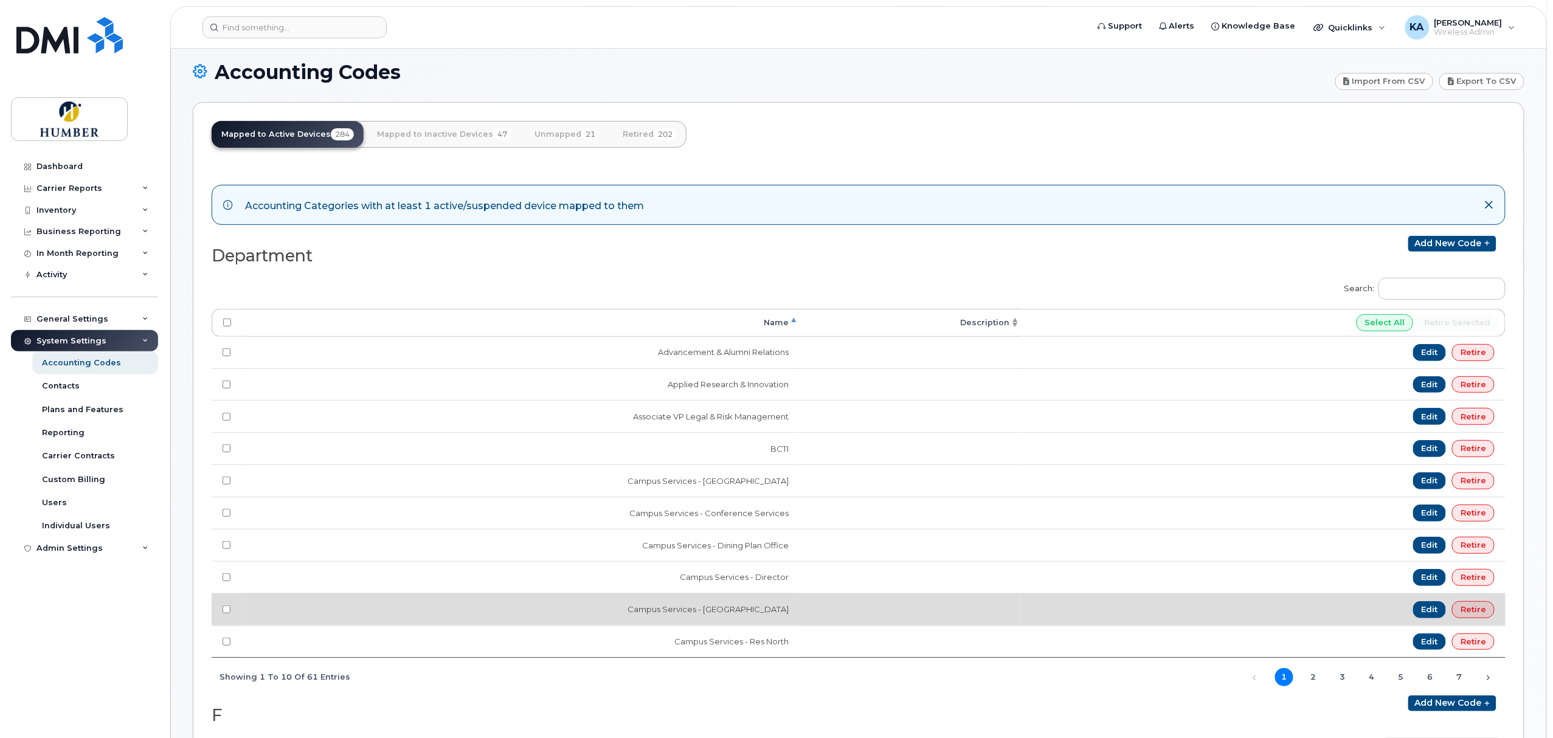
scroll to position [108, 0]
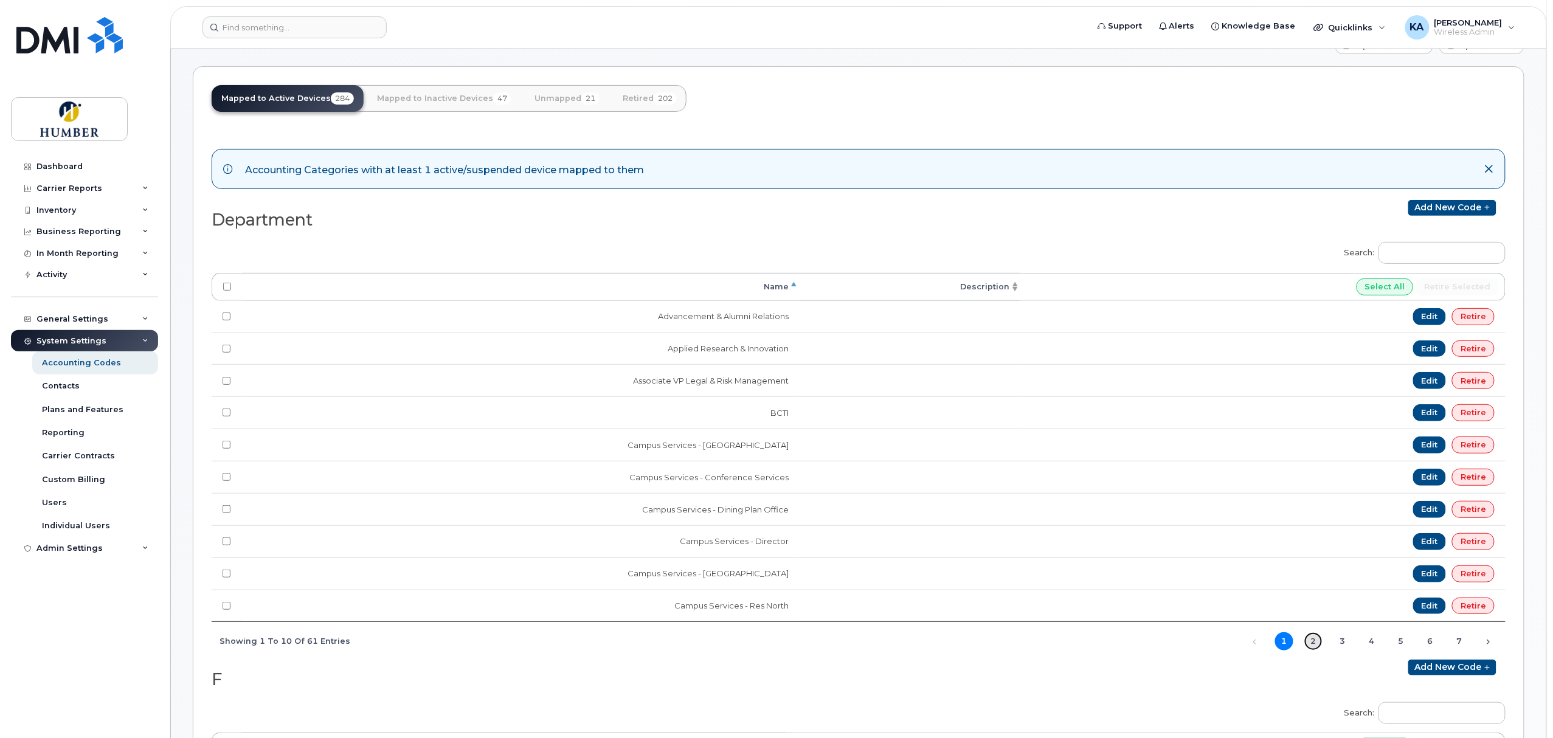
click at [1314, 647] on link "2" at bounding box center [1313, 641] width 18 height 18
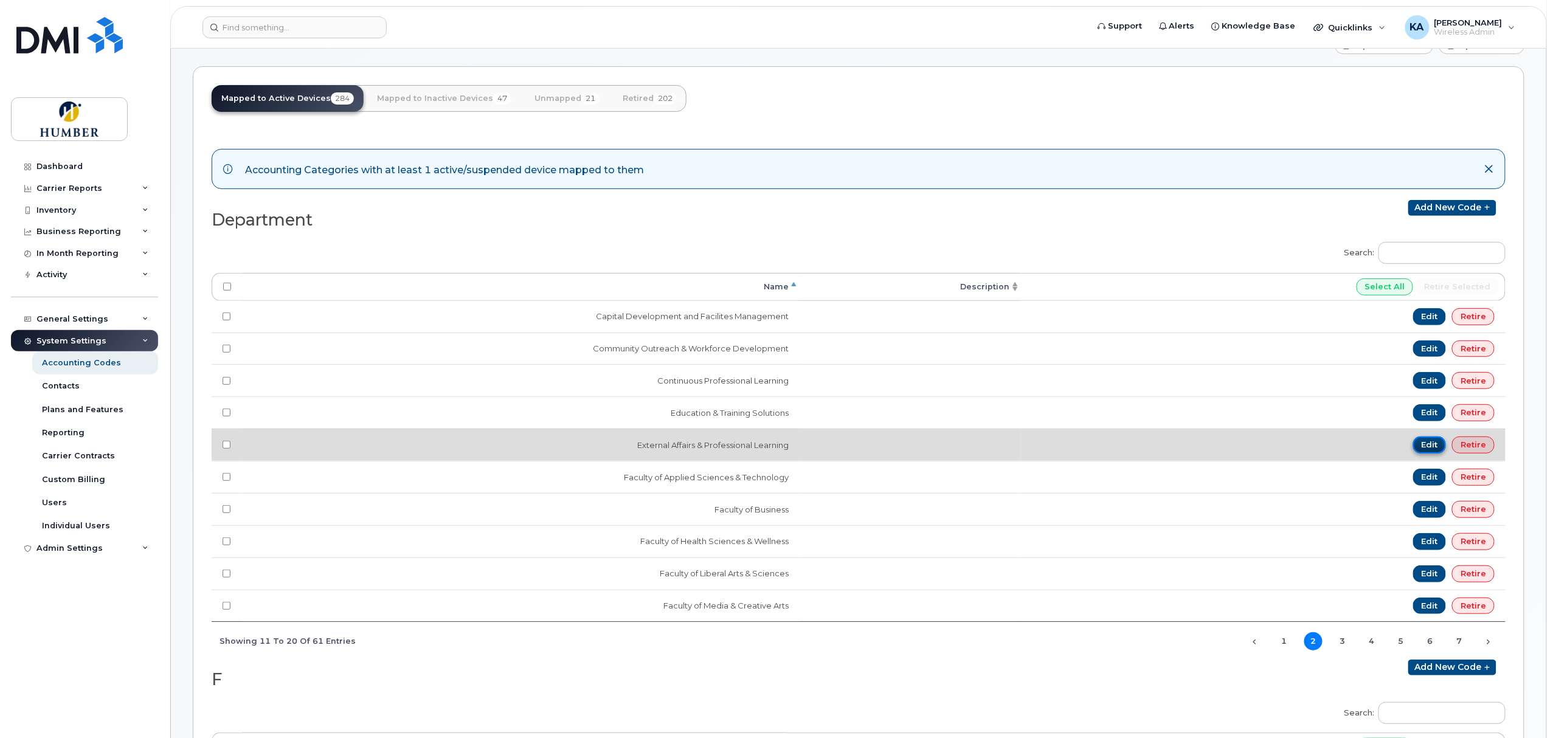
click at [1429, 446] on link "Edit" at bounding box center [1429, 444] width 33 height 17
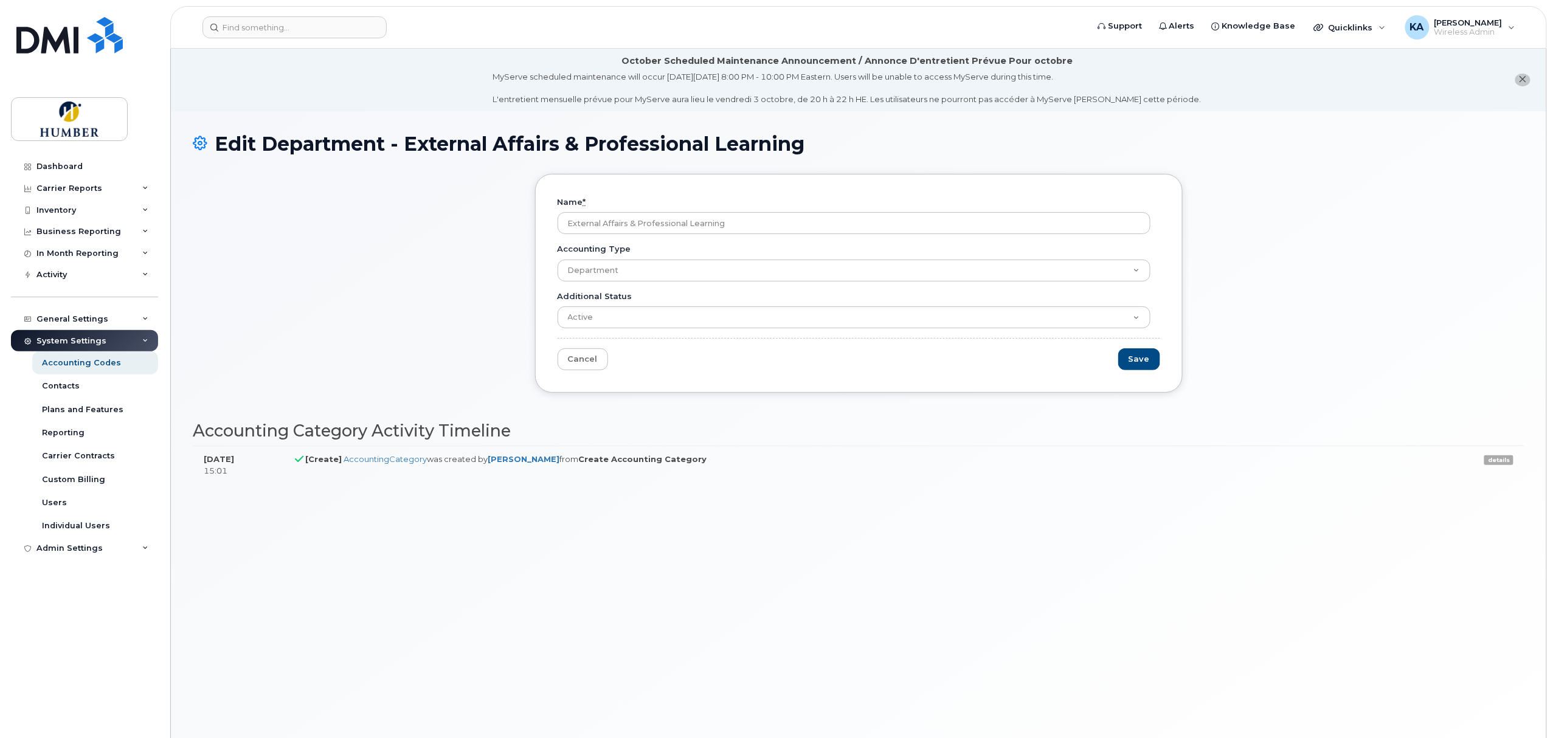
drag, startPoint x: 754, startPoint y: 224, endPoint x: 526, endPoint y: 219, distance: 228.0
click at [531, 220] on div "Name * External Affairs & Professional Learning Accounting Type Department F O …" at bounding box center [859, 293] width 666 height 238
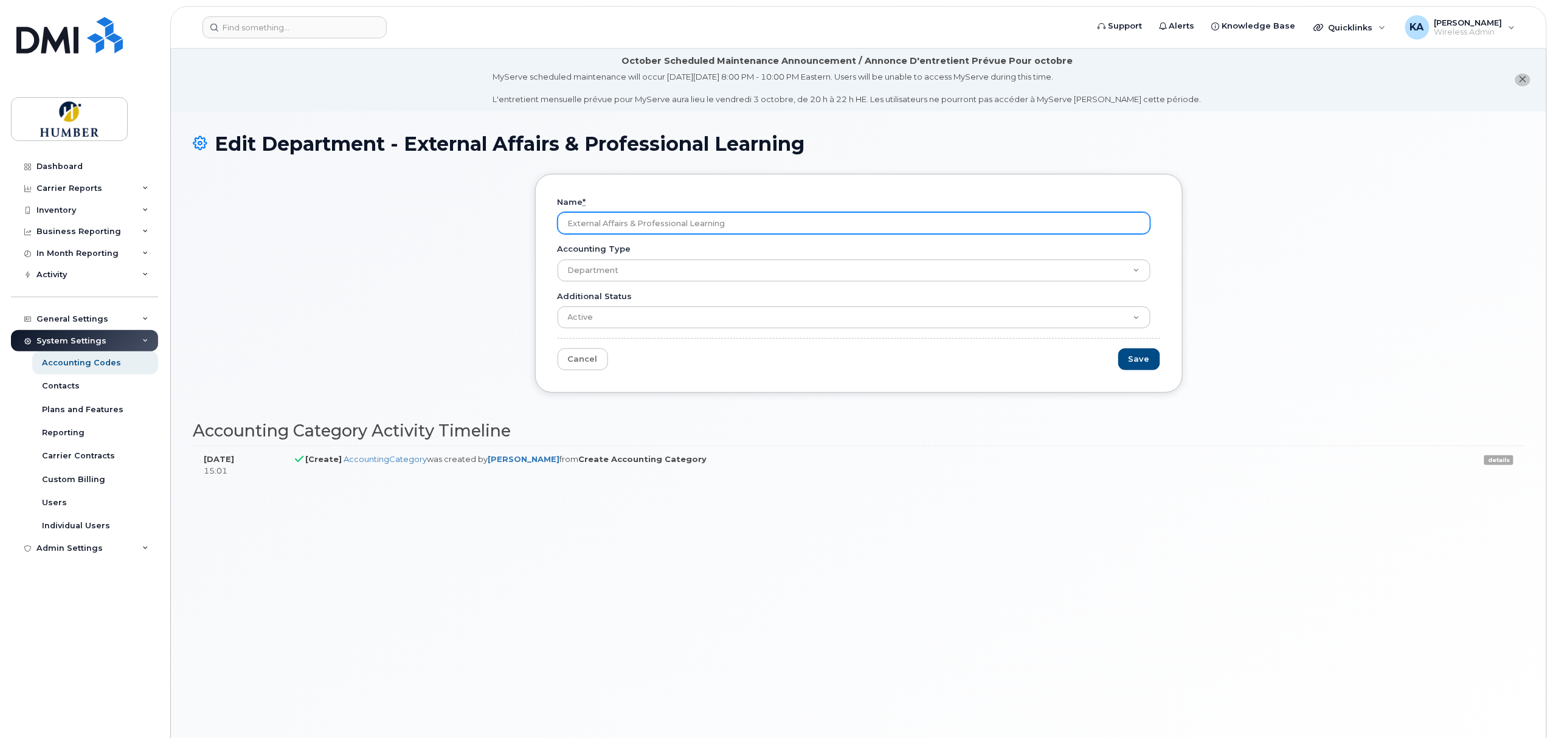
click at [611, 224] on input "External Affairs & Professional Learning" at bounding box center [853, 223] width 593 height 22
drag, startPoint x: 751, startPoint y: 224, endPoint x: 496, endPoint y: 231, distance: 255.4
click at [496, 231] on div "Name * External Affairs & Professional Learning Accounting Type Department F O …" at bounding box center [858, 293] width 1331 height 238
paste input "Marketing, Communications & Advancement"
type input "Marketing, Communications & Advancement"
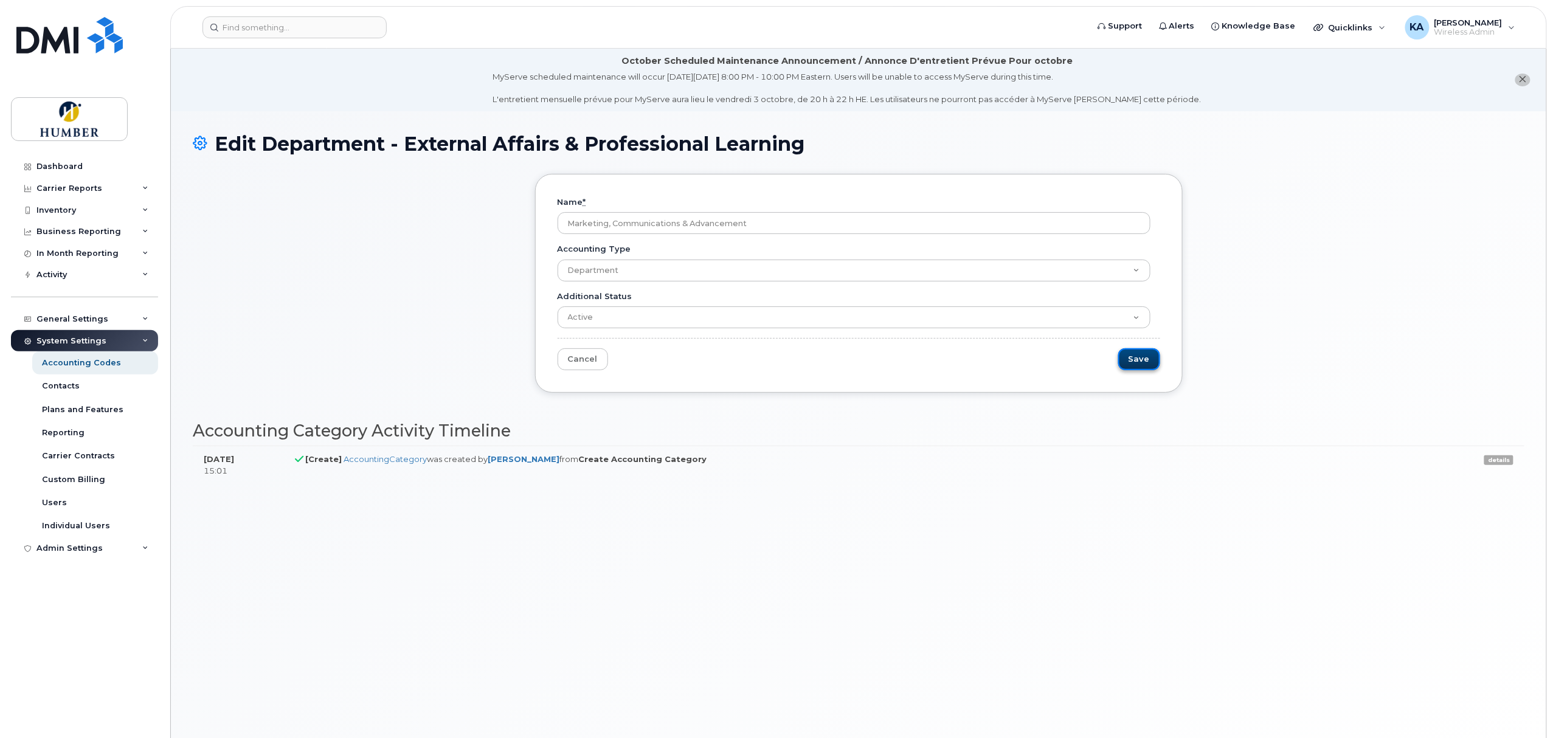
click at [1136, 358] on input "Save" at bounding box center [1139, 359] width 42 height 22
type input "Saving..."
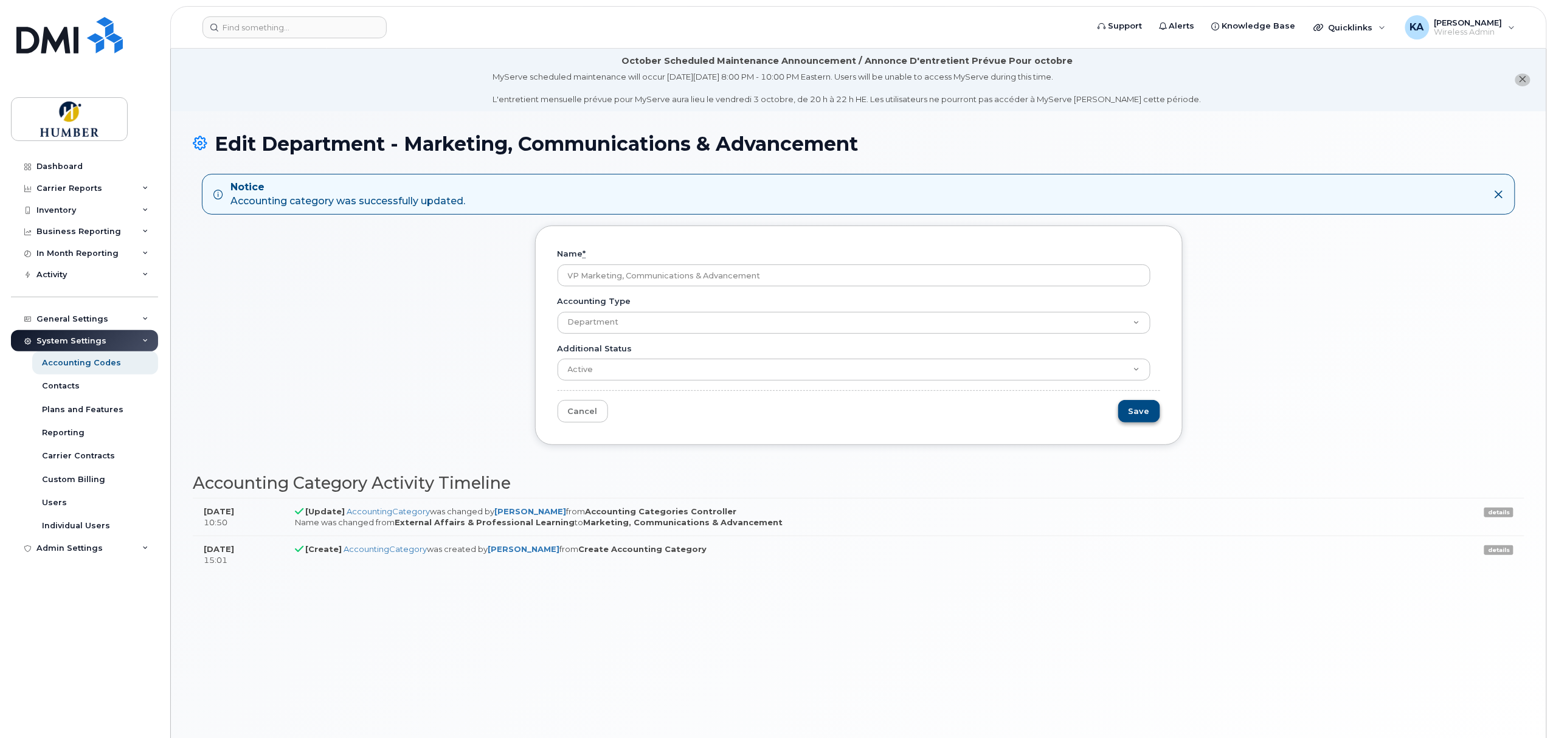
type input "VP Marketing, Communications & Advancement"
click at [1134, 412] on input "Save" at bounding box center [1139, 411] width 42 height 22
type input "Saving..."
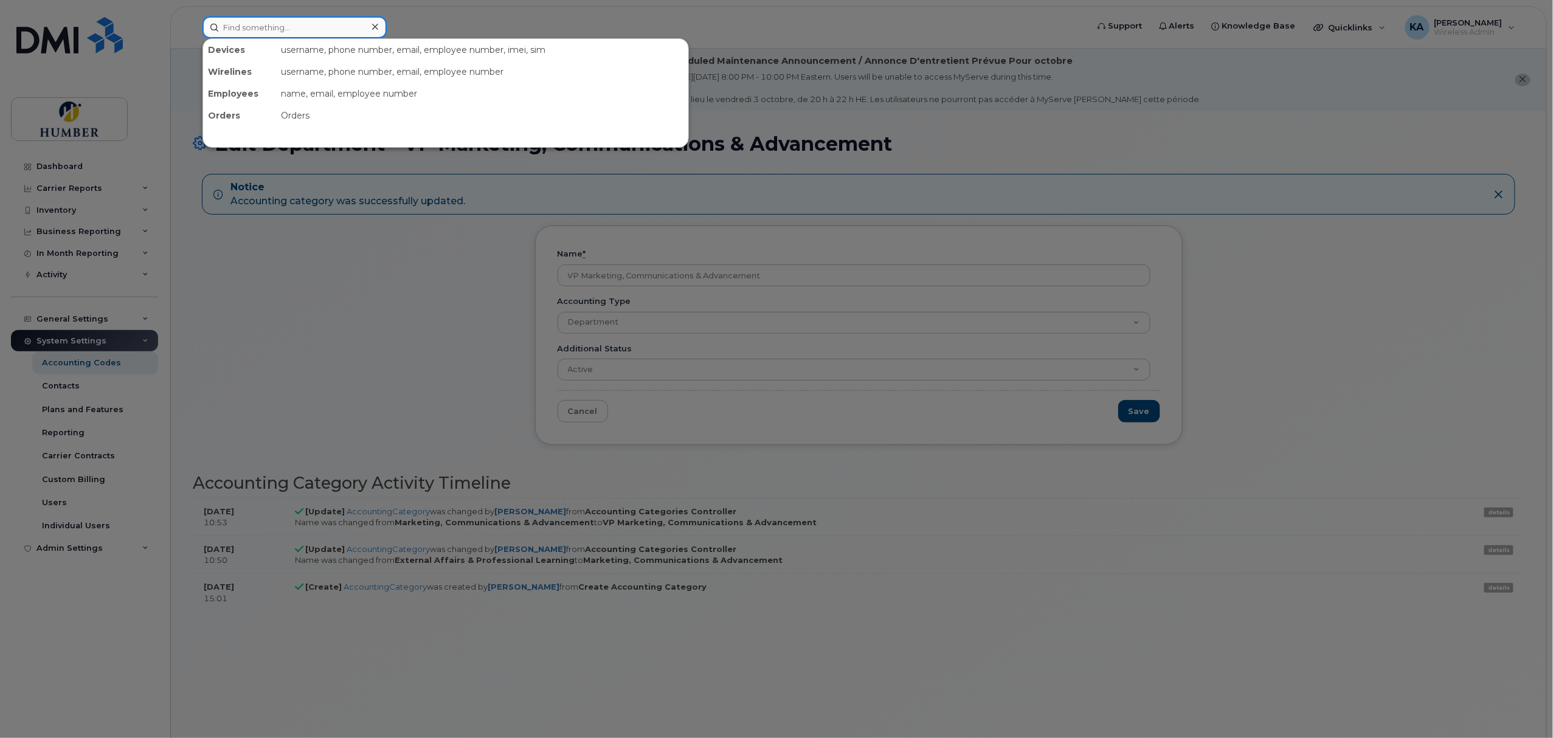
click at [320, 30] on input at bounding box center [294, 27] width 184 height 22
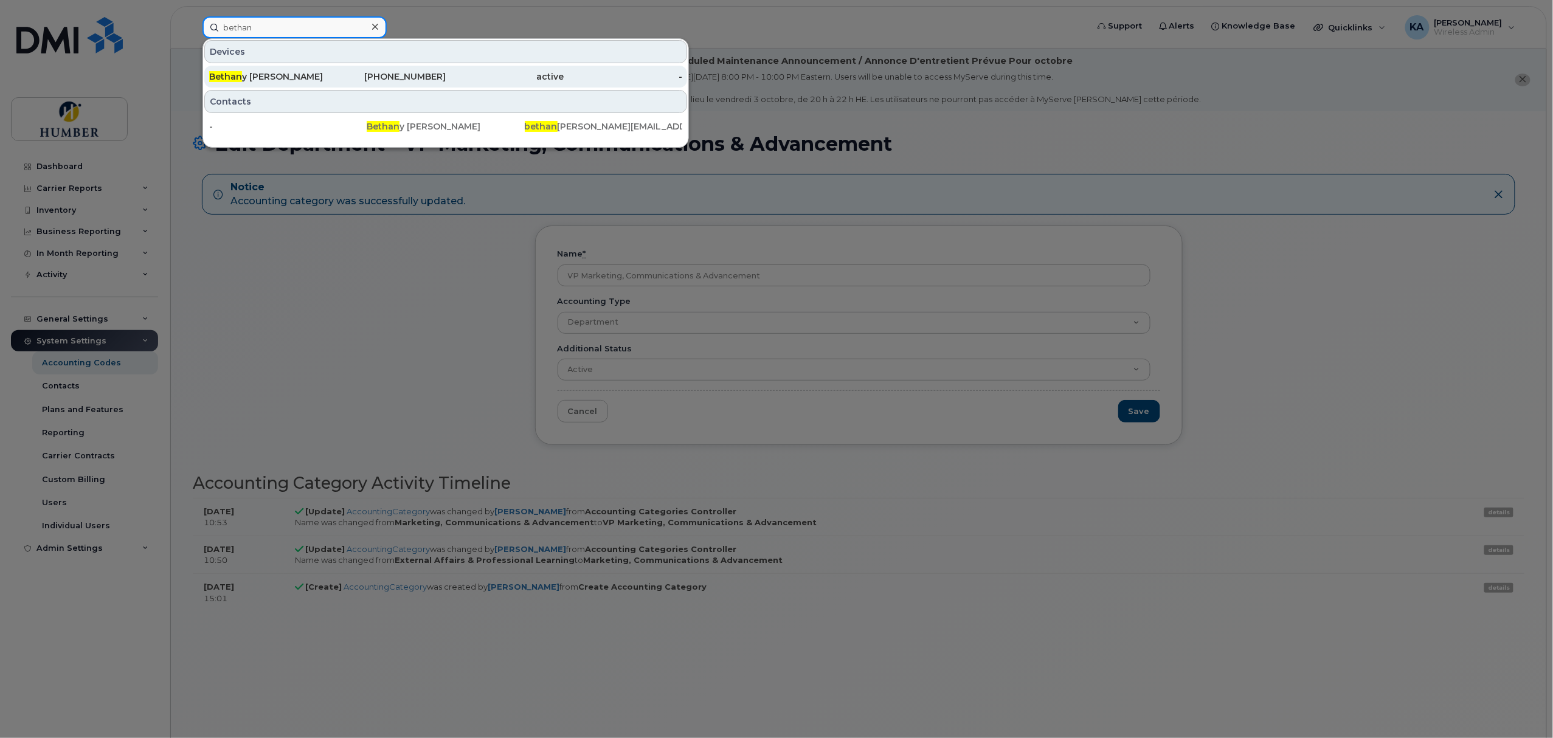
type input "bethan"
click at [320, 72] on div "[PERSON_NAME]" at bounding box center [268, 77] width 119 height 12
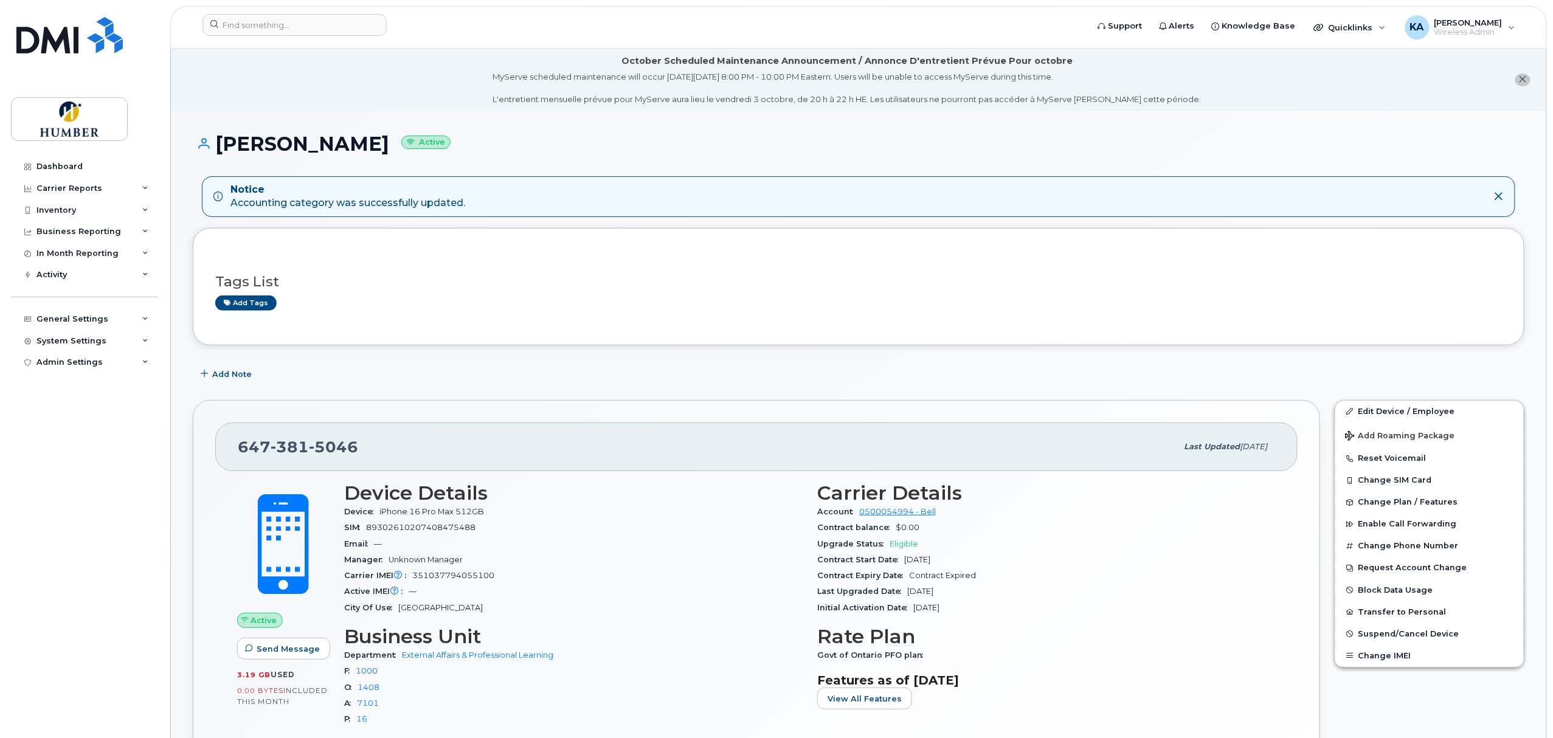
scroll to position [108, 0]
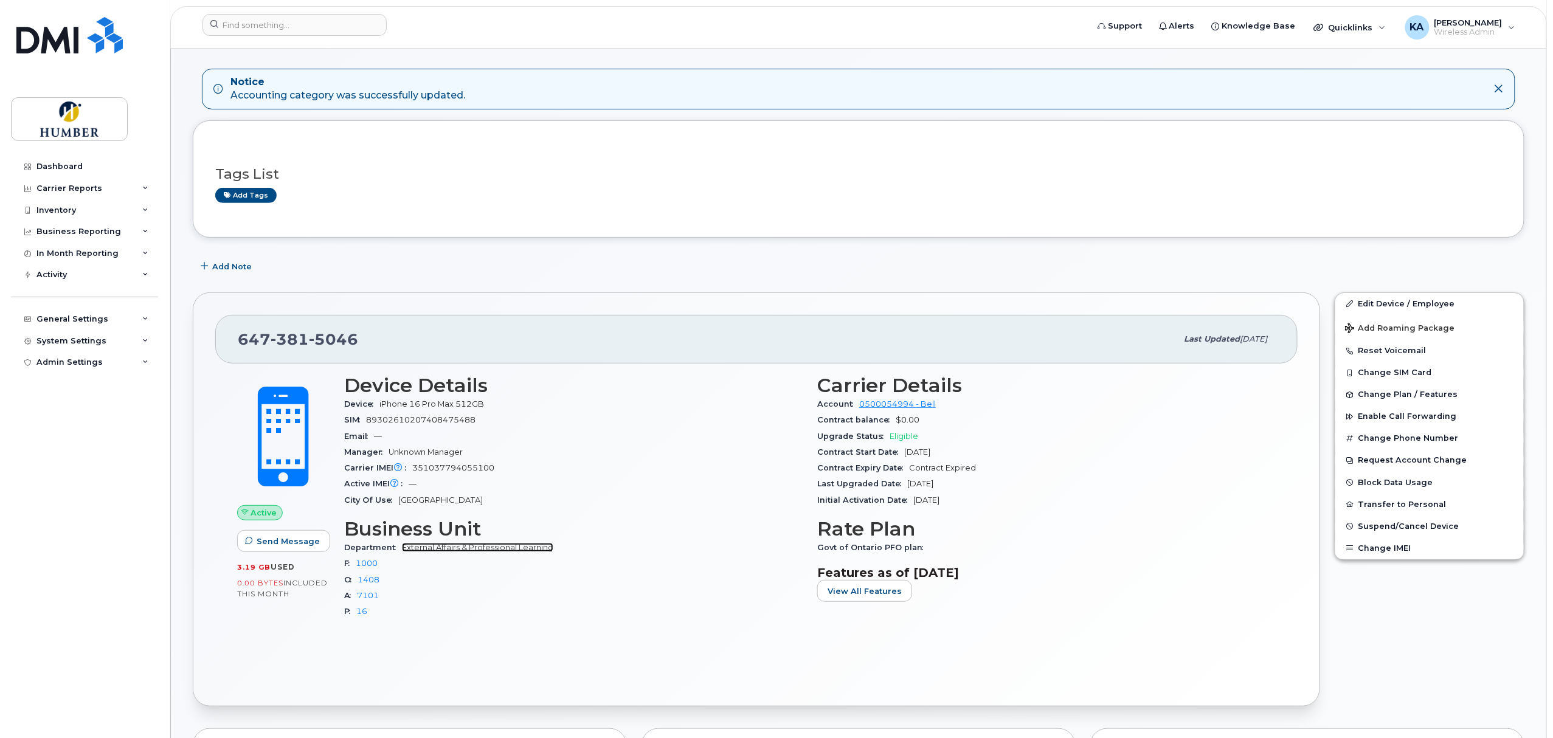
click at [431, 548] on link "External Affairs & Professional Learning" at bounding box center [477, 547] width 151 height 9
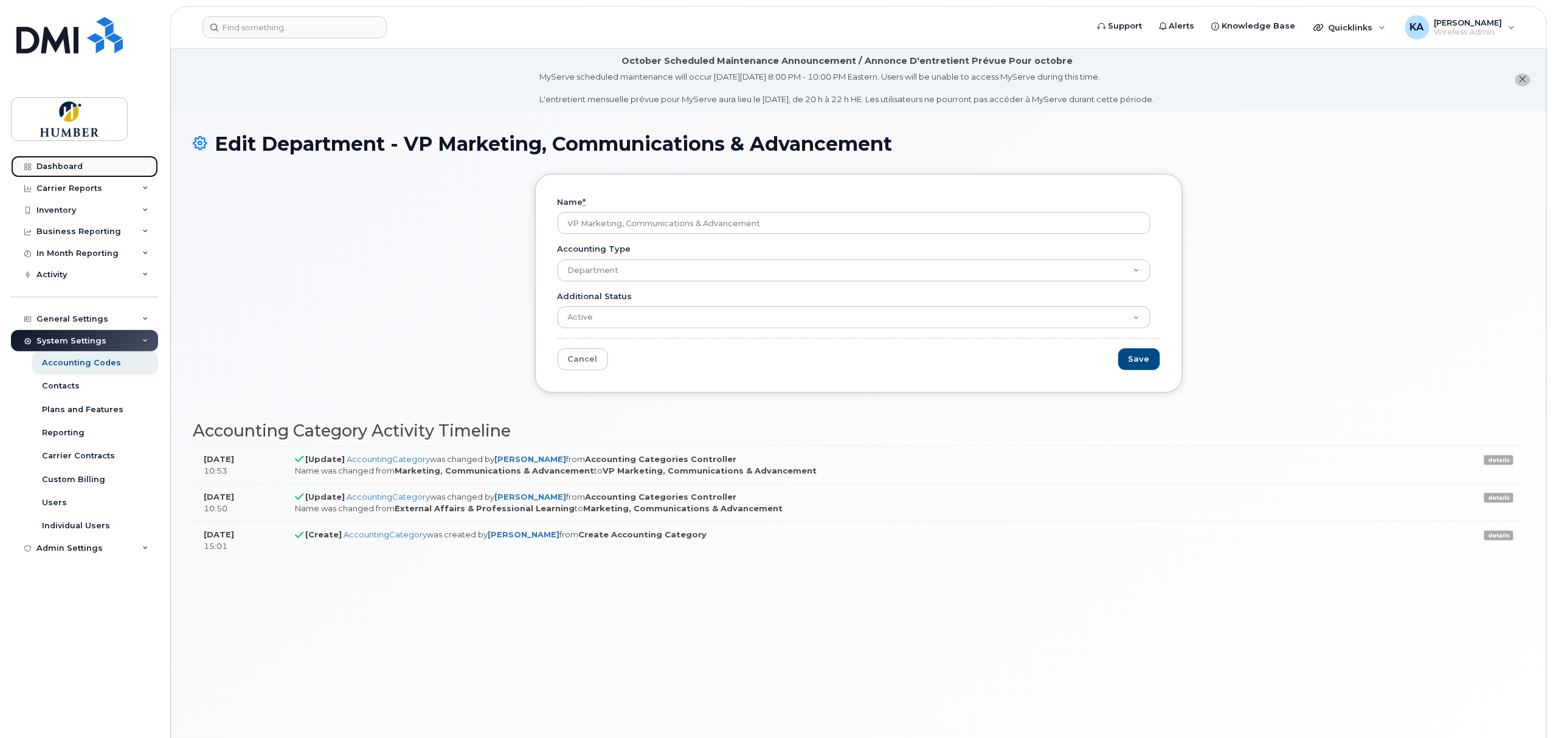
click at [74, 166] on div "Dashboard" at bounding box center [59, 167] width 46 height 10
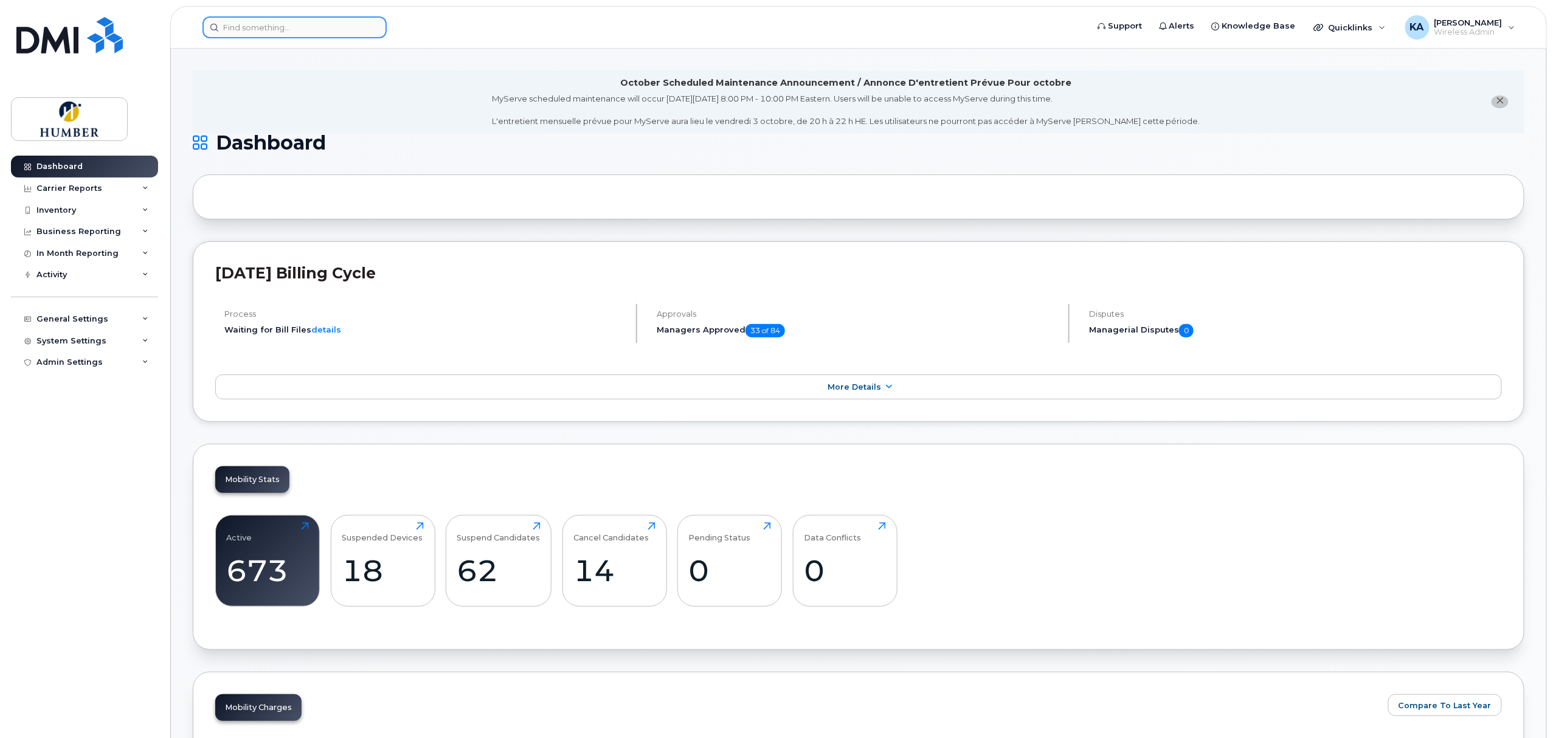
click at [283, 26] on input at bounding box center [294, 27] width 184 height 22
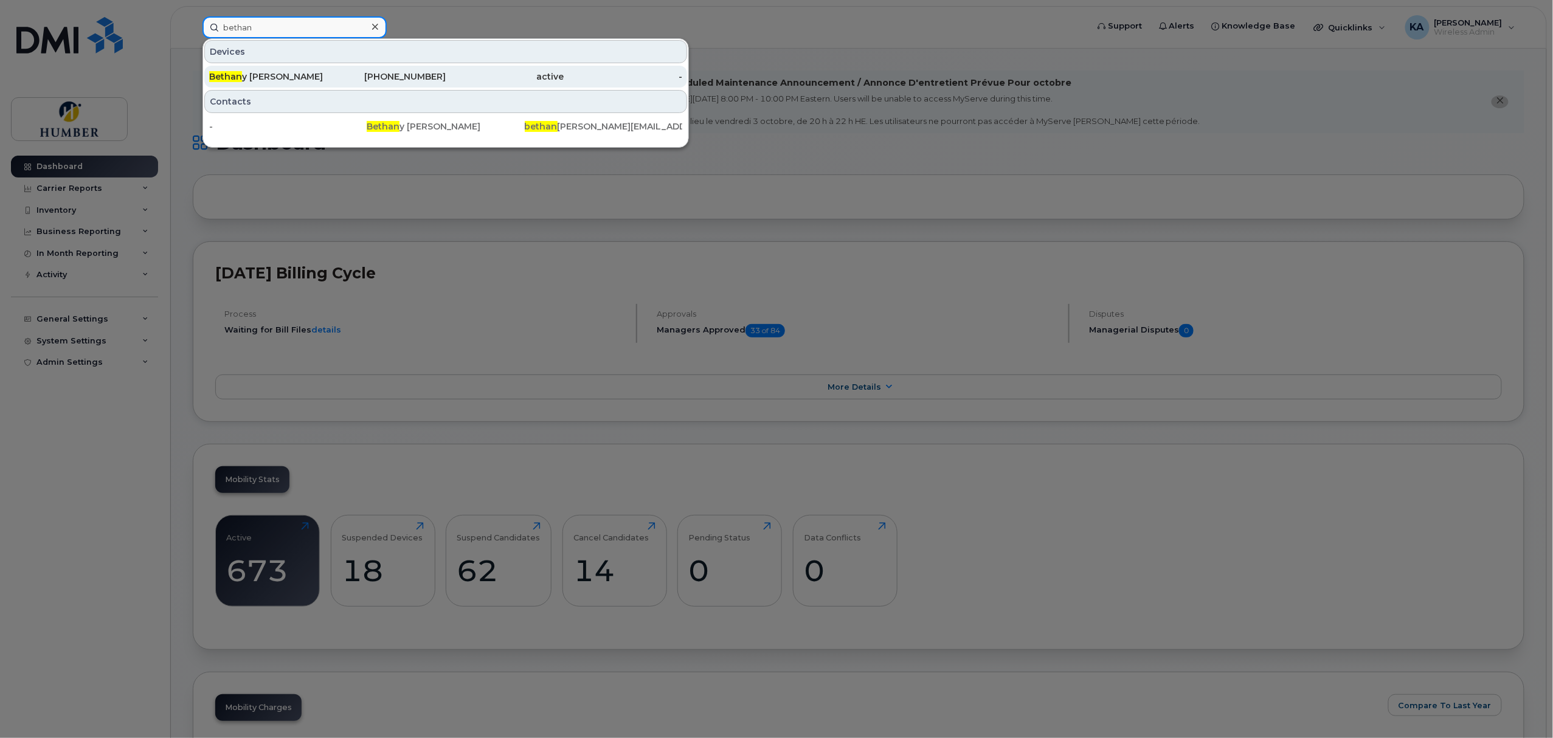
type input "bethan"
click at [270, 76] on div "[PERSON_NAME]" at bounding box center [268, 77] width 119 height 12
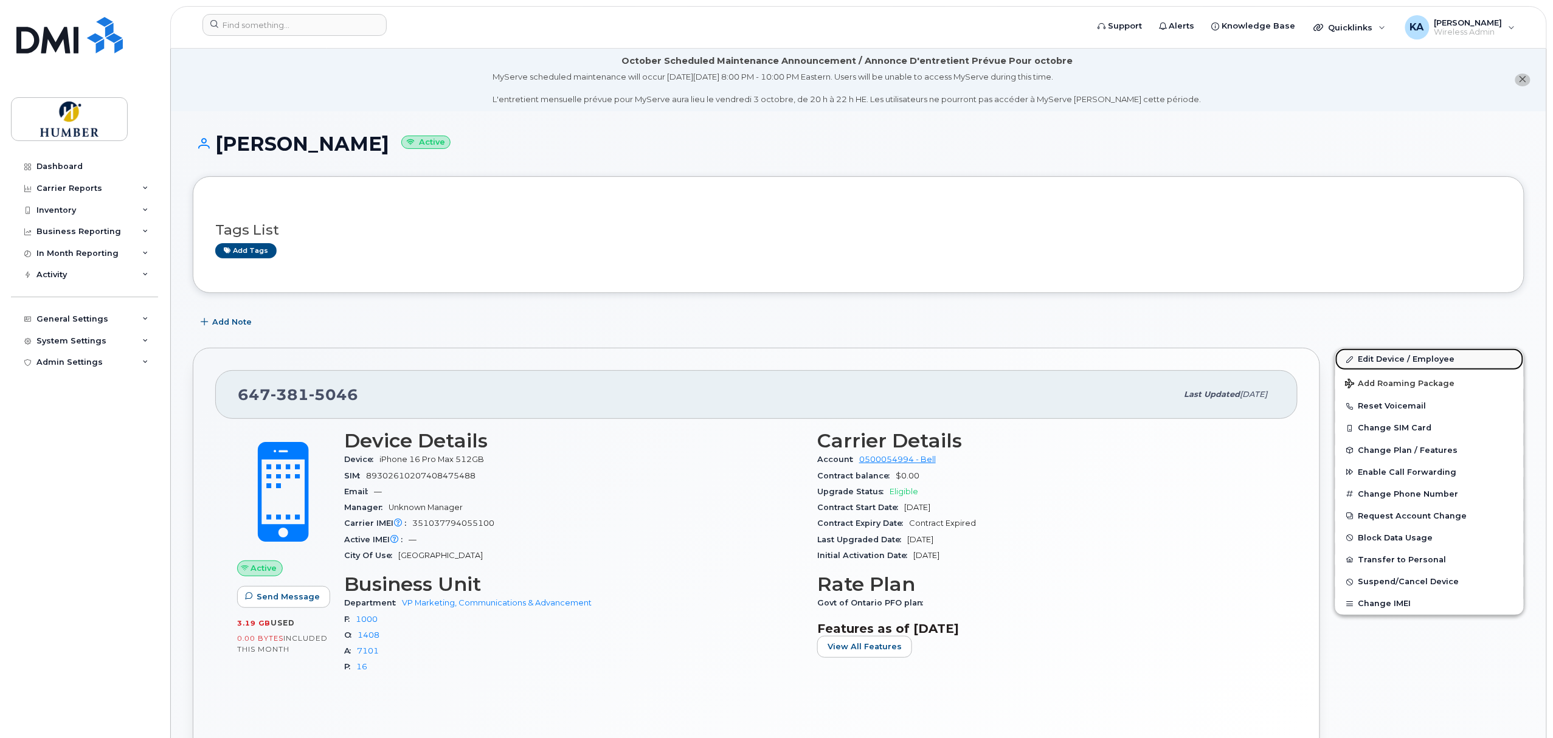
click at [1376, 358] on link "Edit Device / Employee" at bounding box center [1429, 359] width 188 height 22
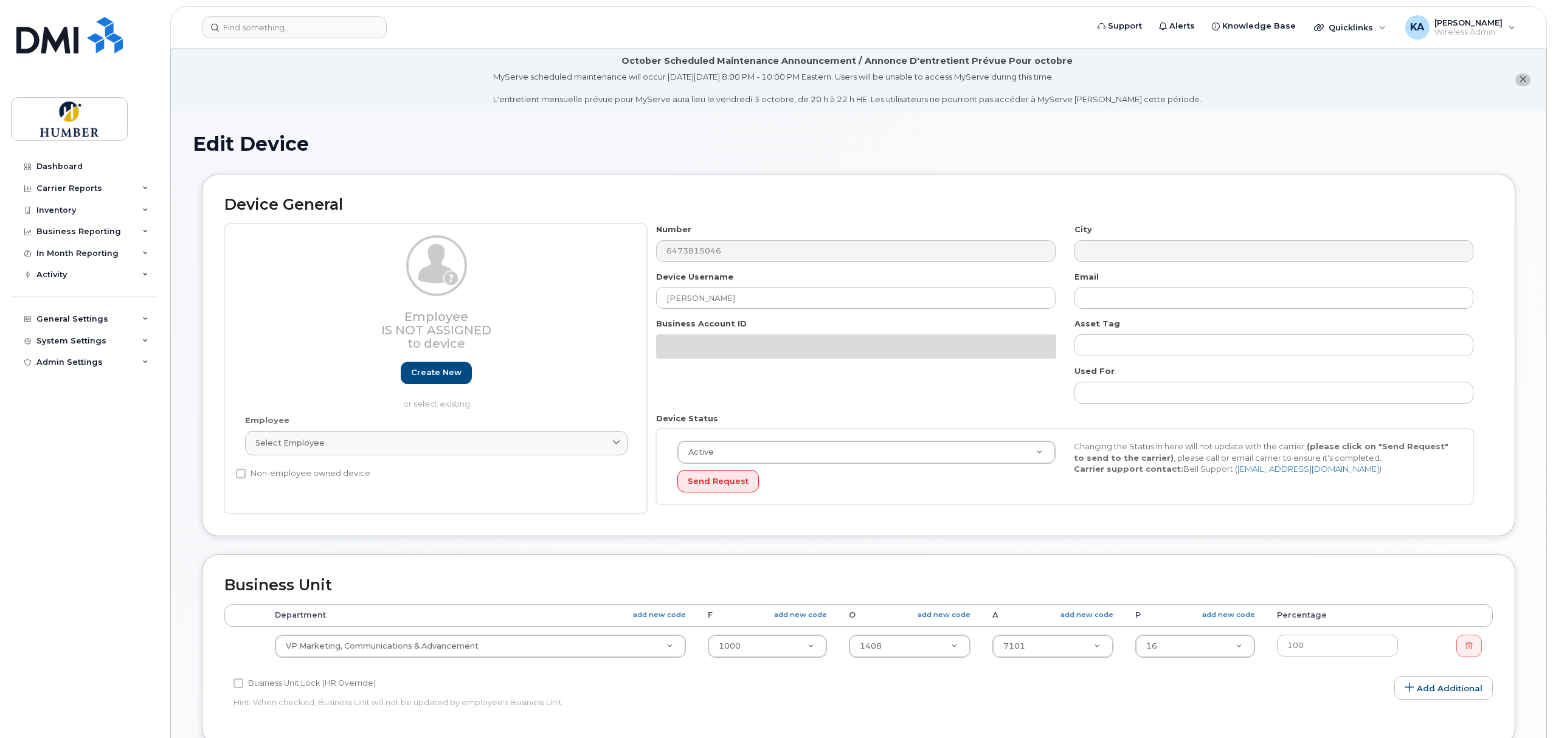
select select "8198108"
select select "5824989"
select select "5824737"
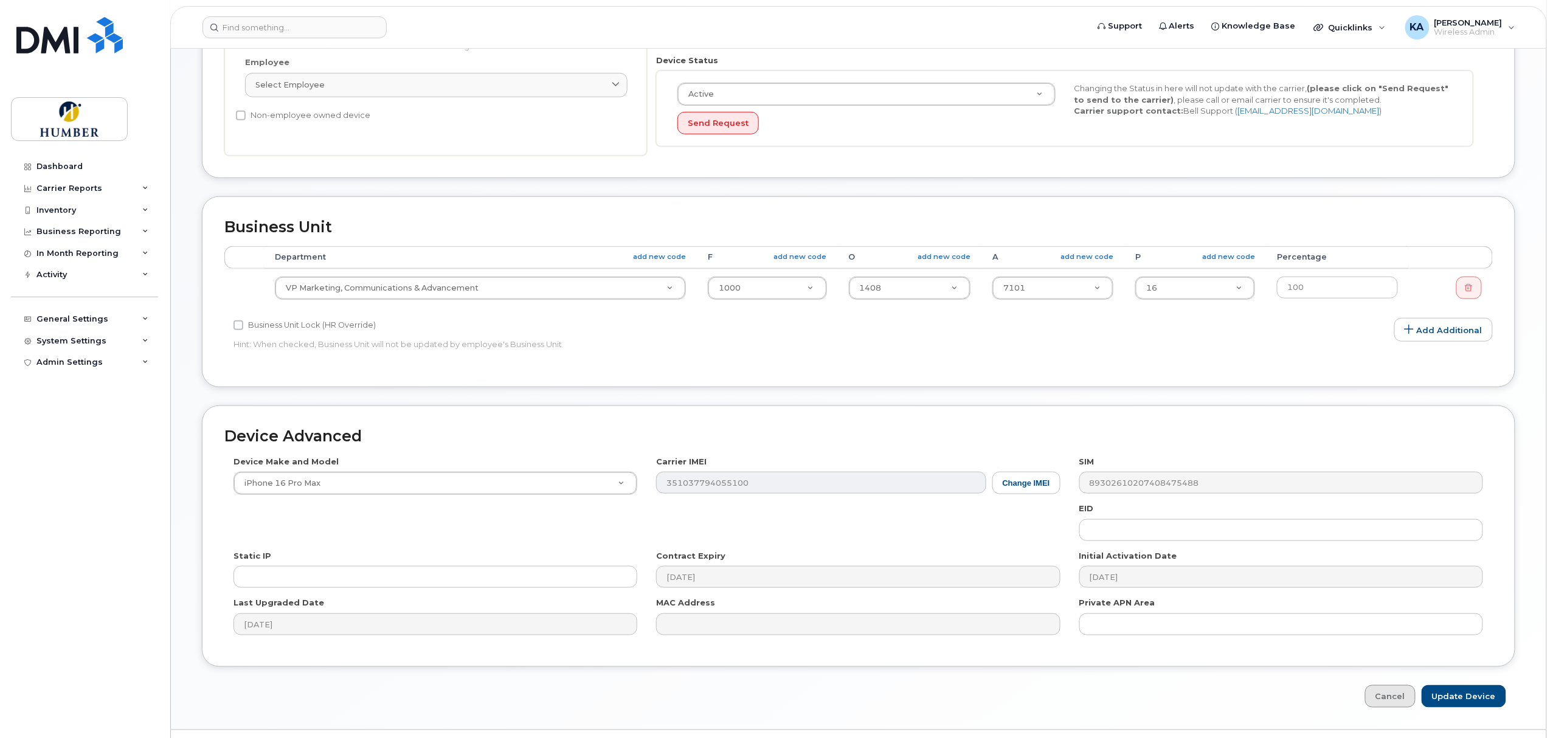
scroll to position [392, 0]
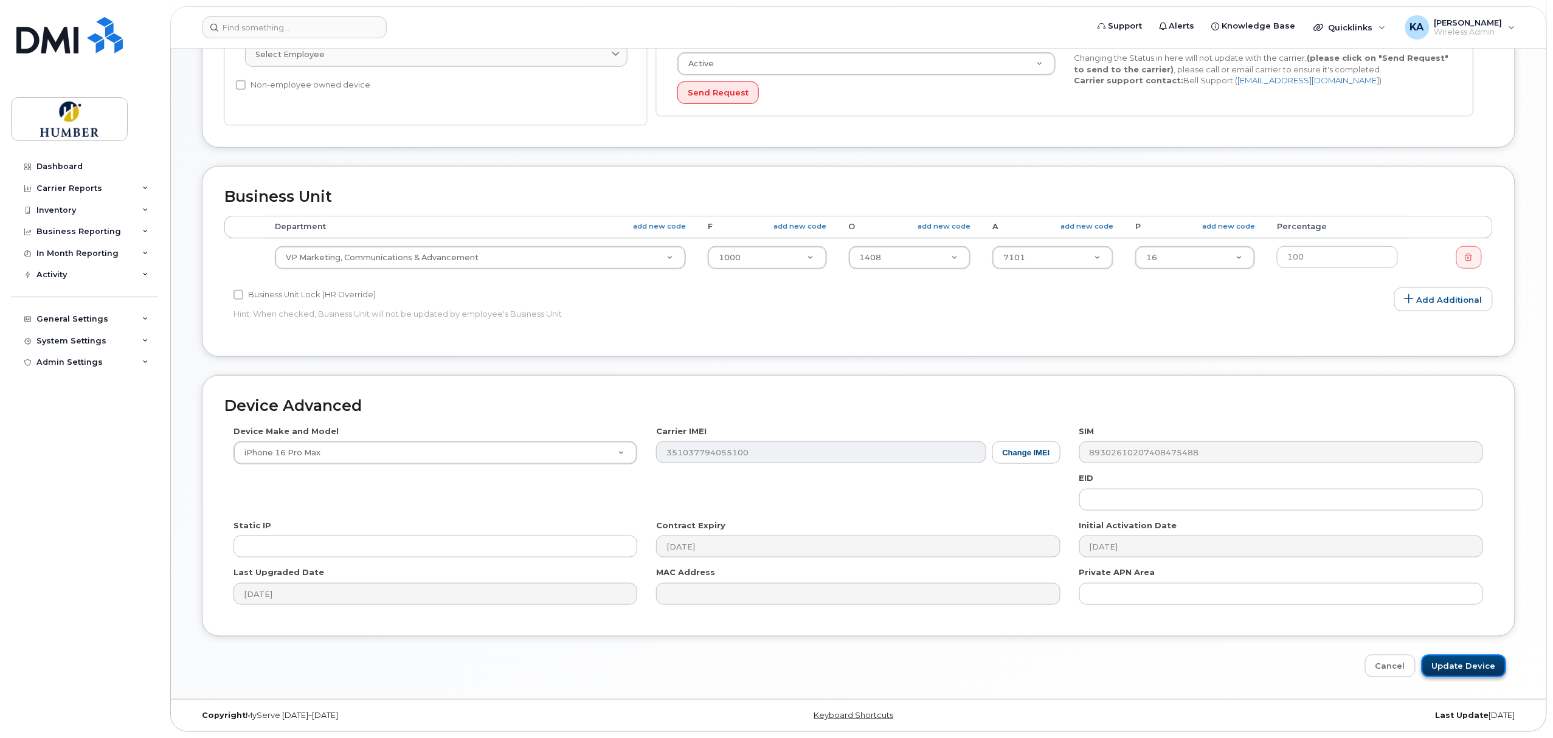
click at [1458, 664] on input "Update Device" at bounding box center [1463, 666] width 85 height 22
type input "Saving..."
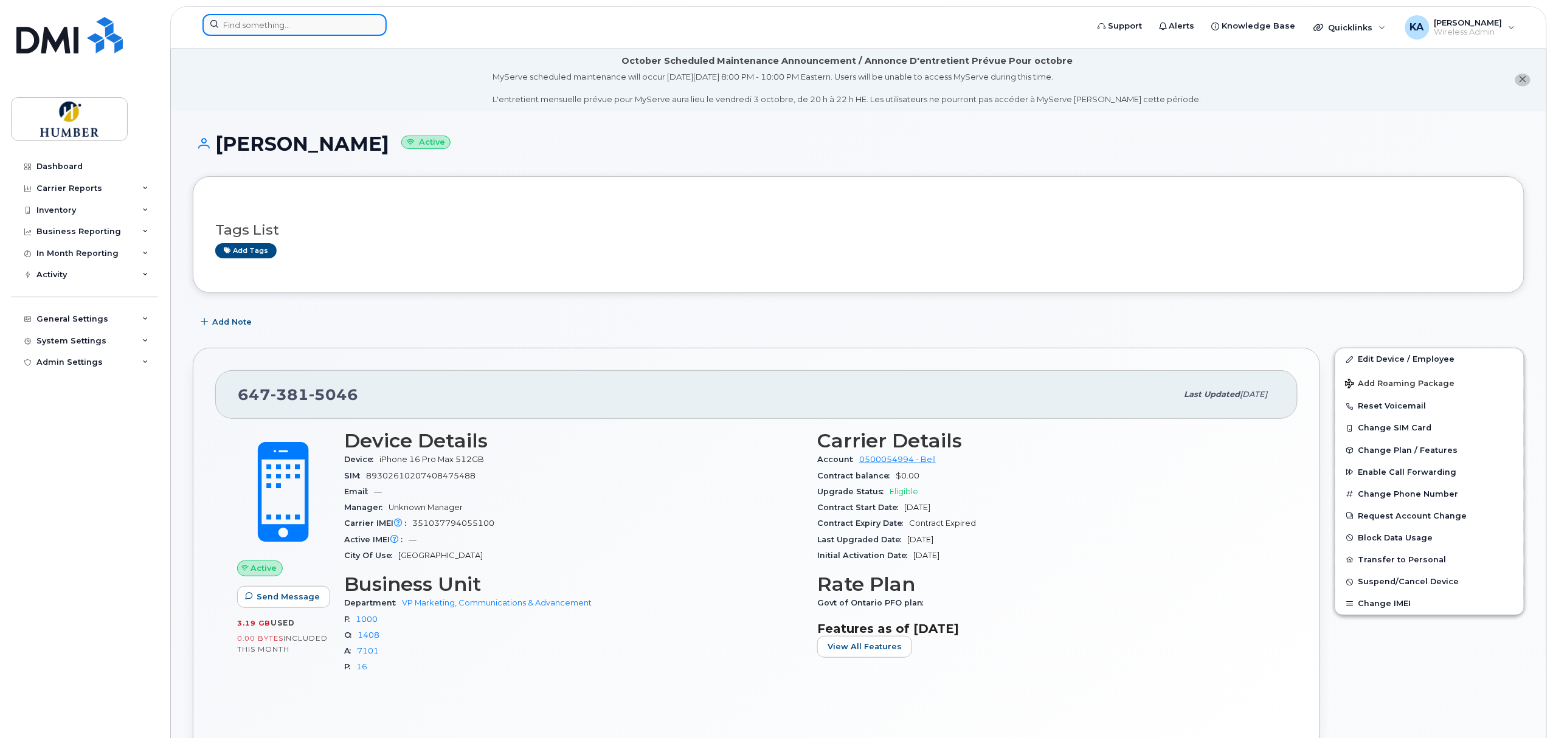
click at [244, 22] on input at bounding box center [294, 25] width 184 height 22
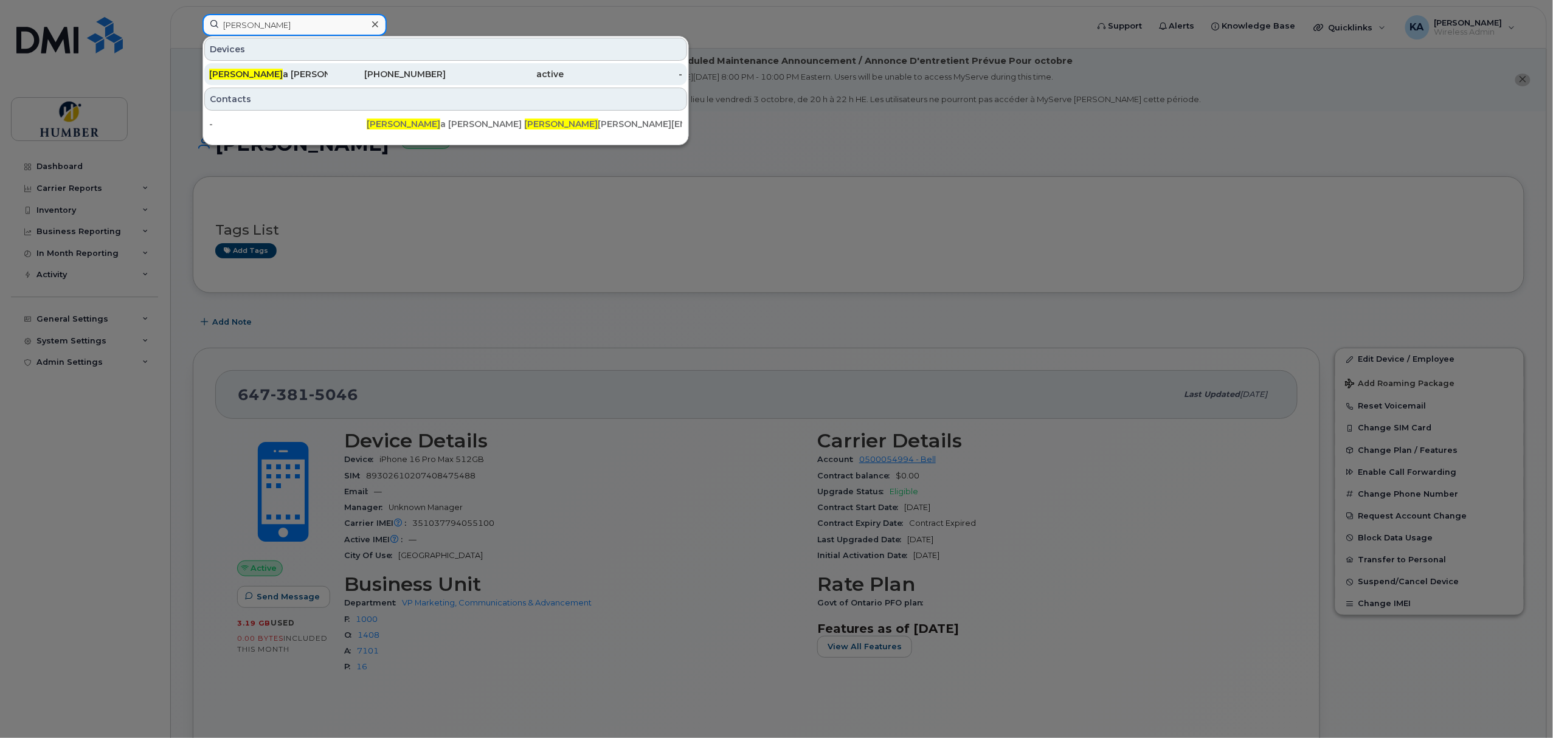
type input "alvin"
click at [266, 73] on div "Alvin a Cassiani" at bounding box center [268, 74] width 119 height 12
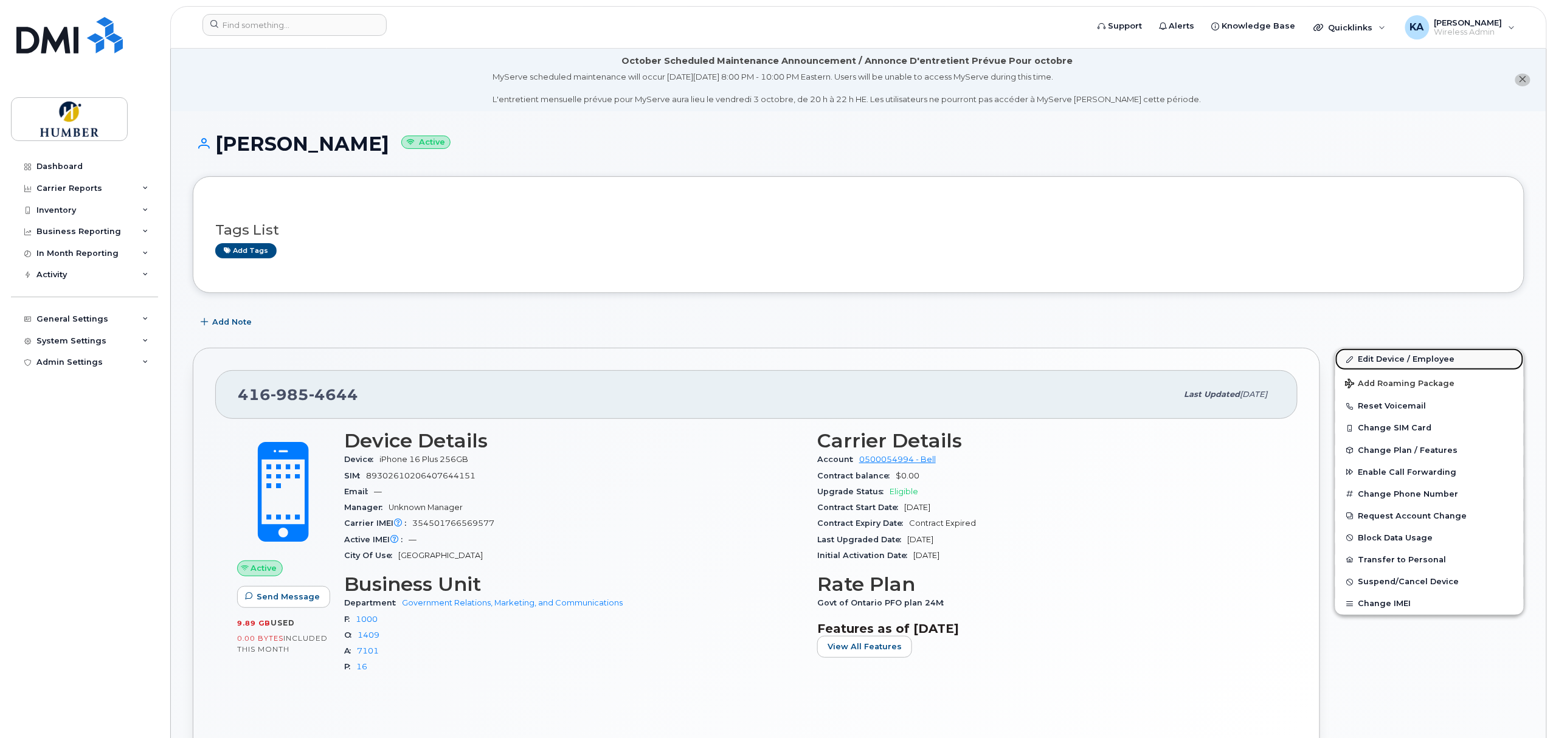
click at [1362, 357] on link "Edit Device / Employee" at bounding box center [1429, 359] width 188 height 22
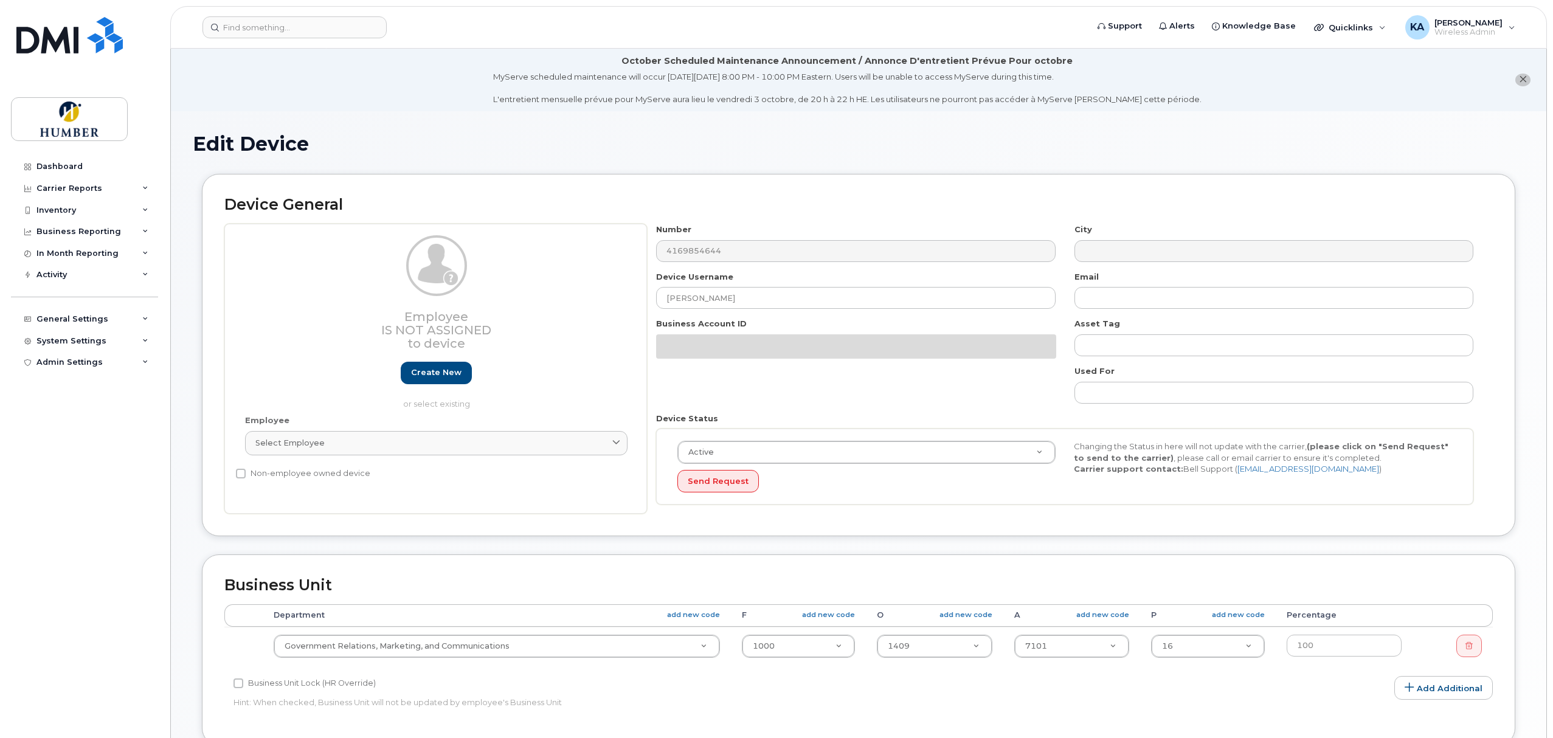
select select "5824767"
select select "5824989"
select select "5824737"
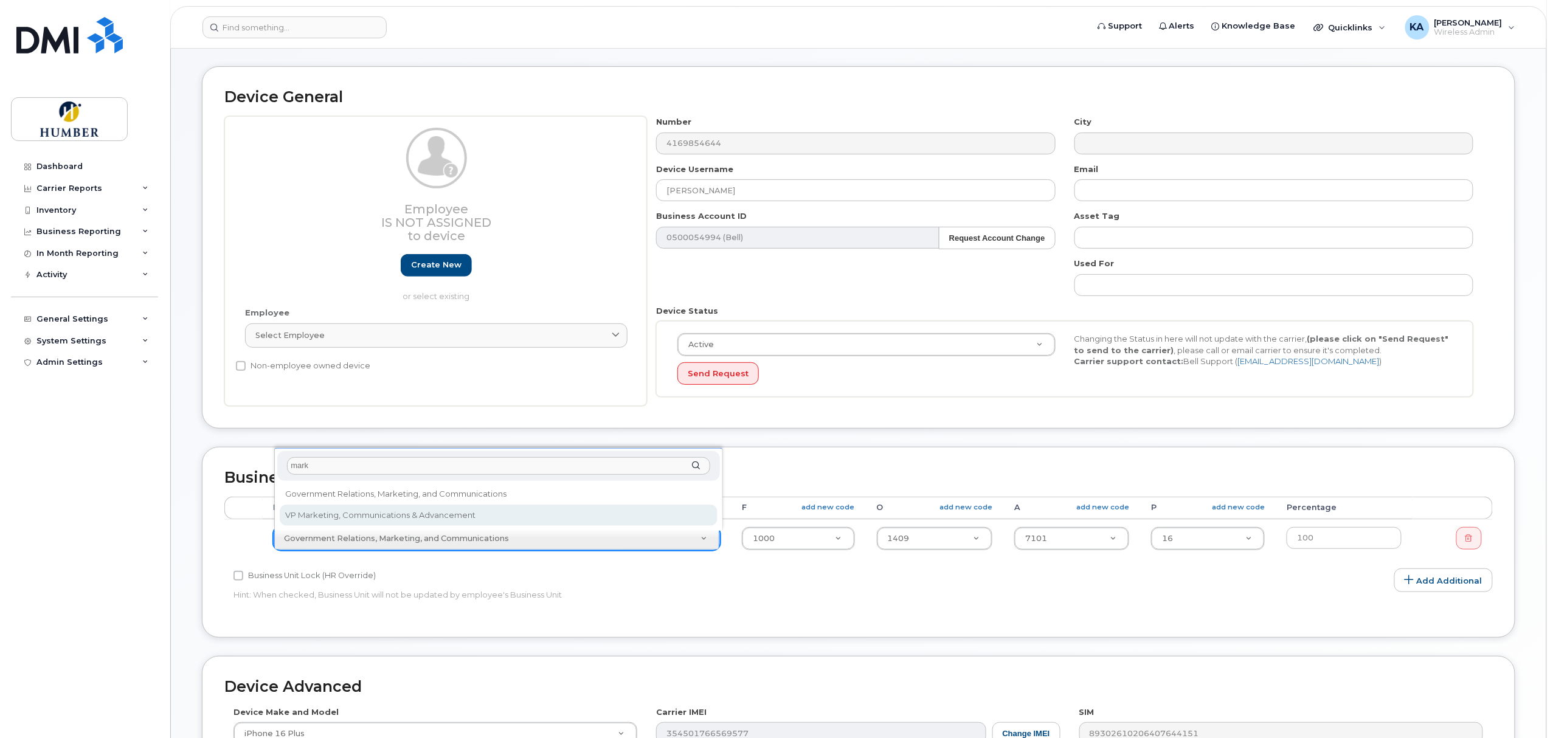
type input "mark"
select select "8198108"
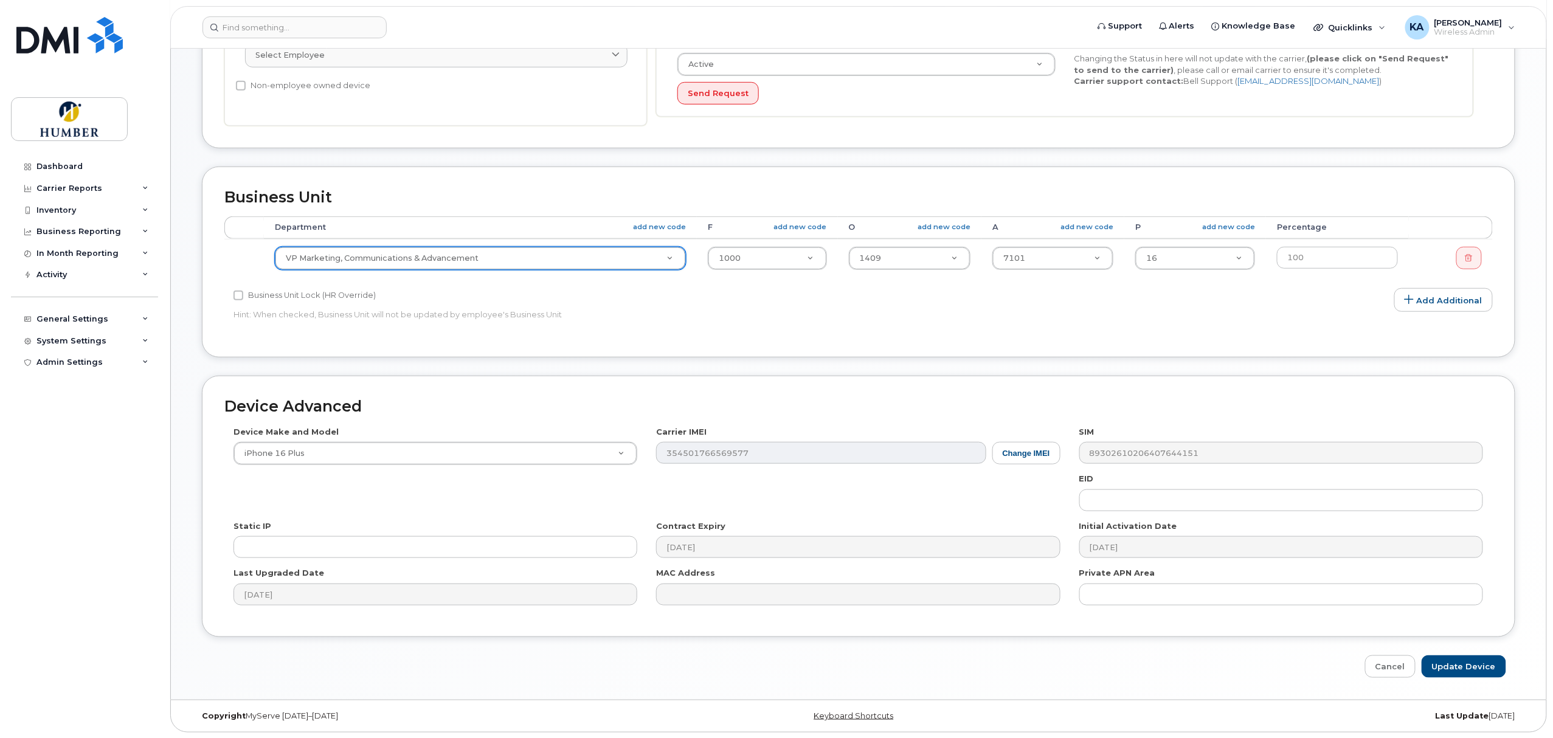
scroll to position [392, 0]
click at [1460, 663] on input "Update Device" at bounding box center [1463, 666] width 85 height 22
type input "Saving..."
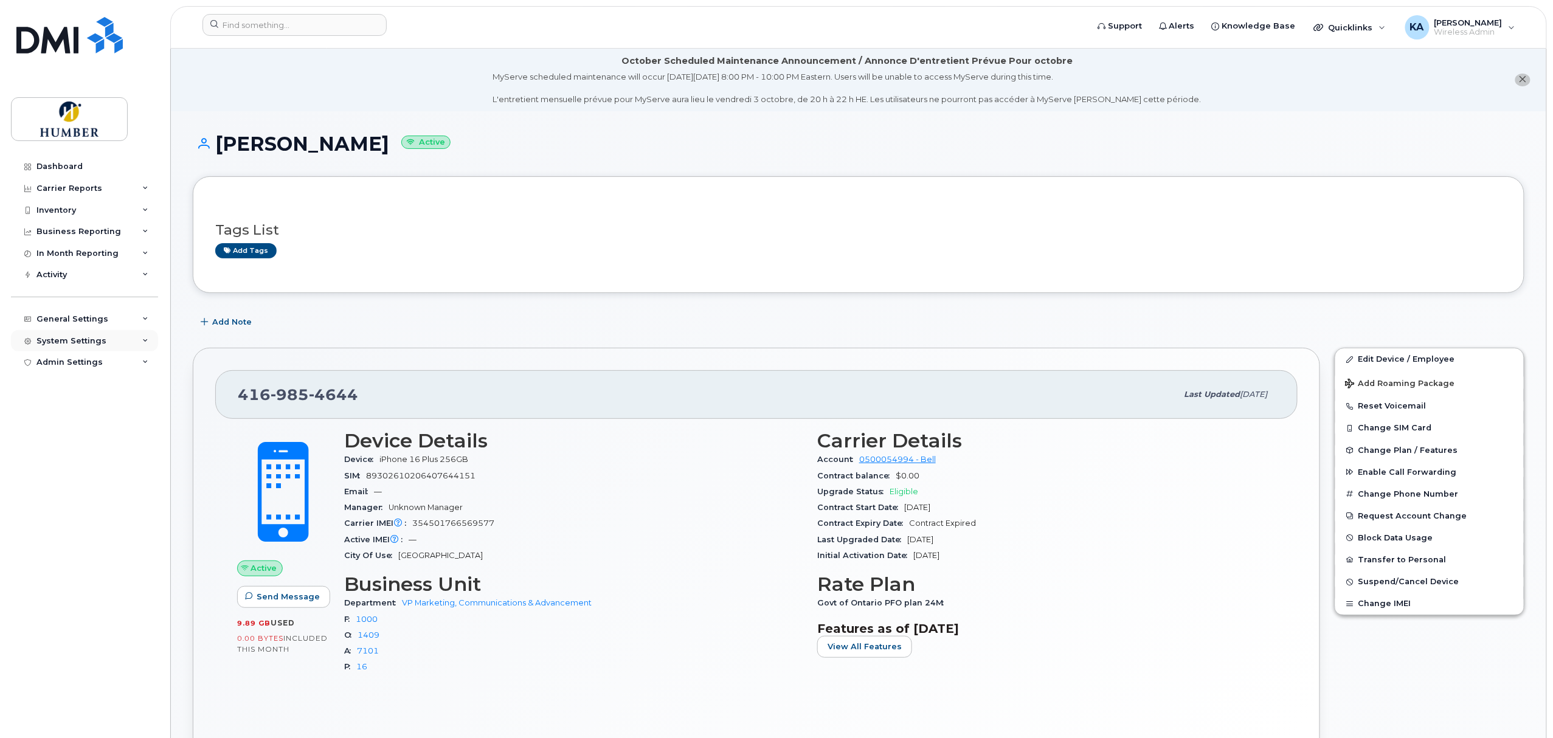
click at [88, 340] on div "System Settings" at bounding box center [71, 341] width 70 height 10
click at [89, 324] on div "General Settings" at bounding box center [84, 319] width 147 height 22
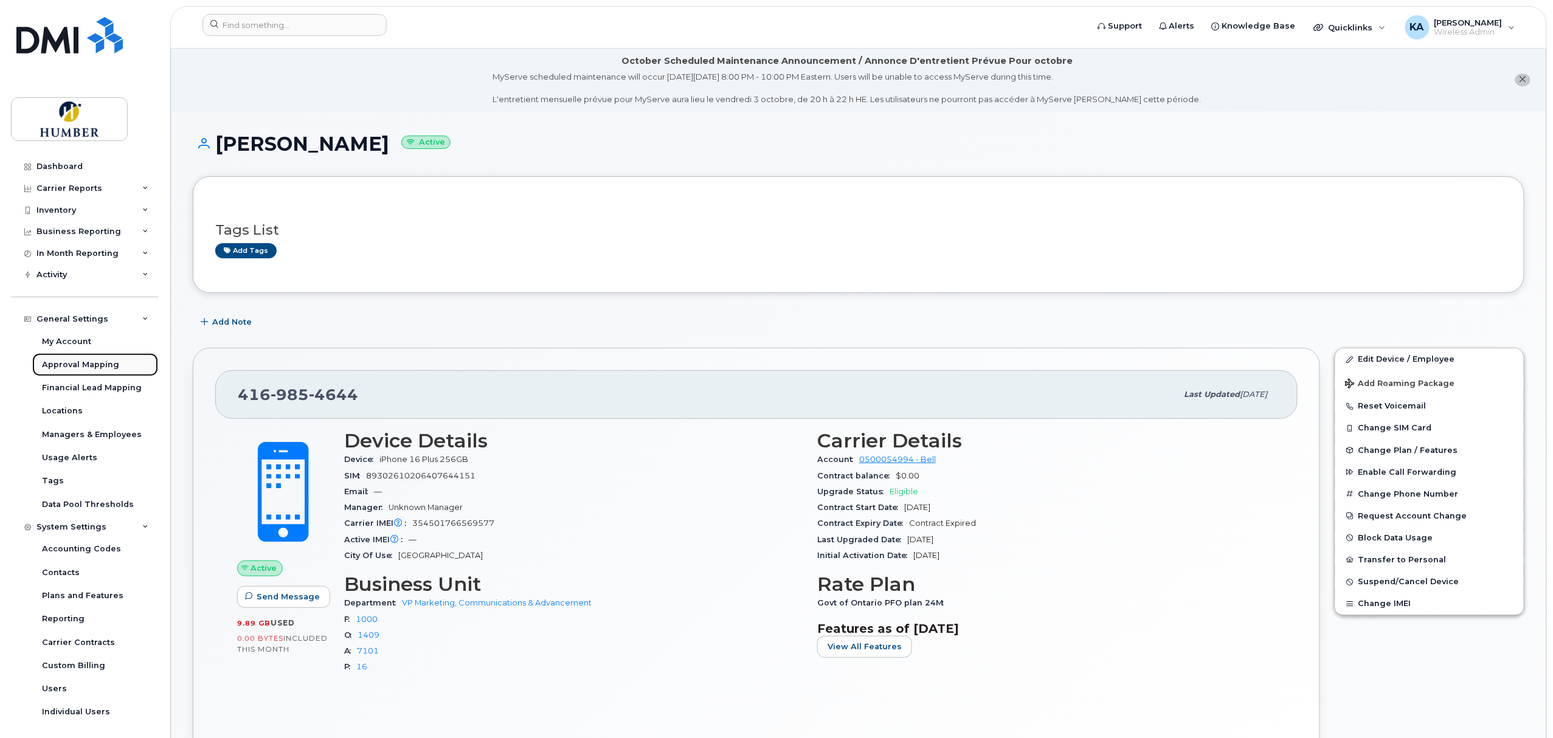
click at [80, 361] on div "Approval Mapping" at bounding box center [80, 364] width 77 height 11
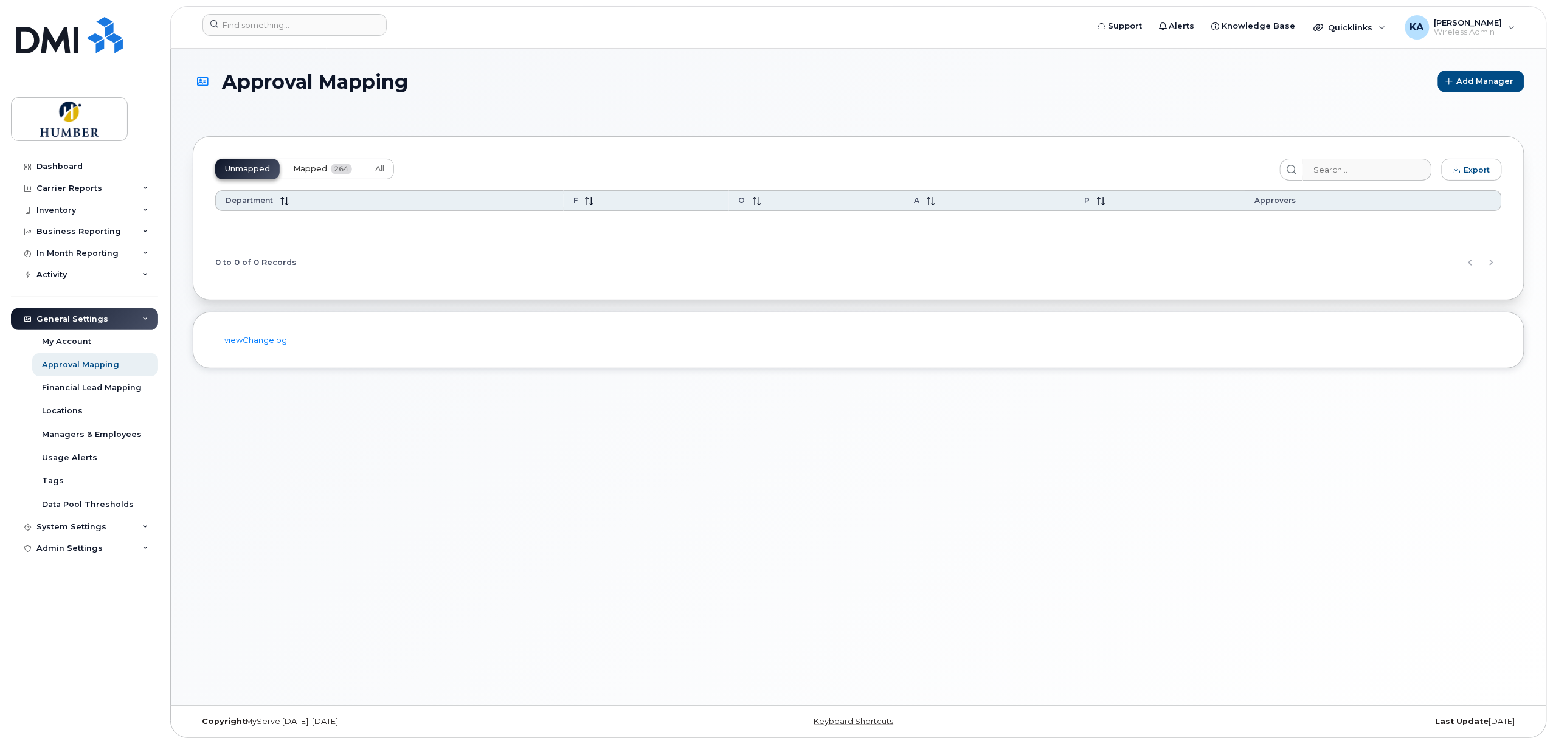
click at [305, 167] on span "Mapped" at bounding box center [310, 169] width 34 height 10
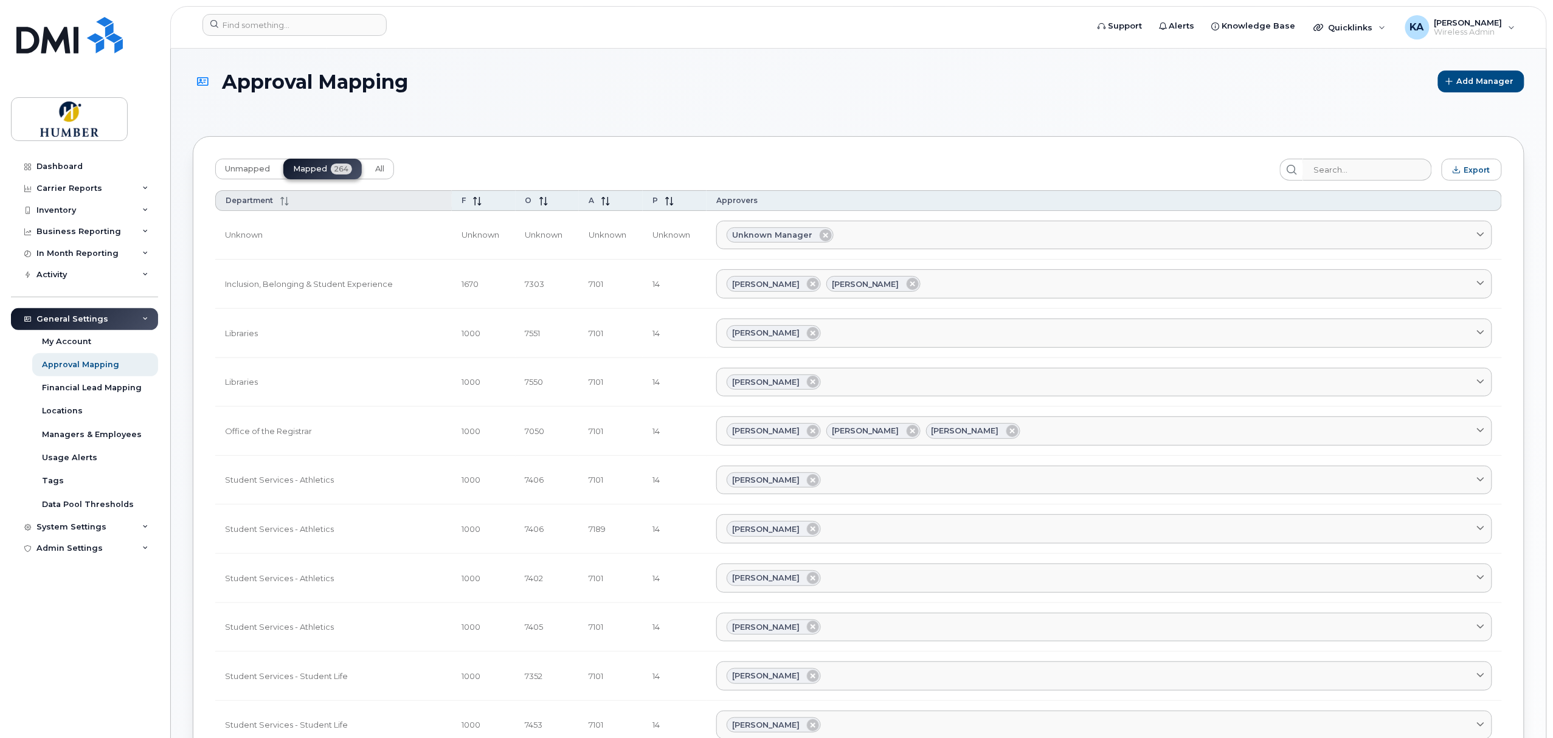
click at [274, 202] on span at bounding box center [281, 201] width 16 height 10
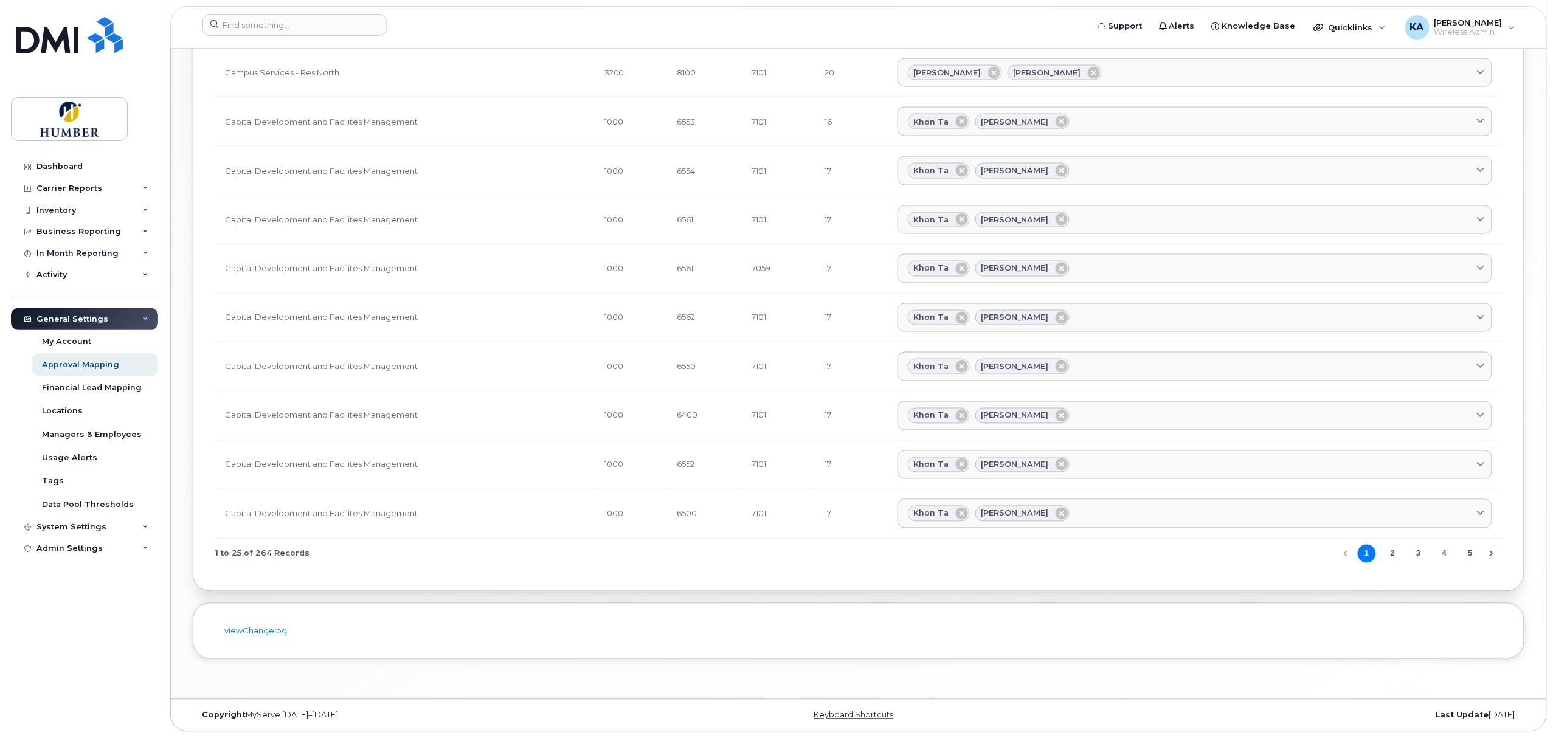
scroll to position [913, 0]
click at [1470, 551] on button "5" at bounding box center [1470, 554] width 18 height 18
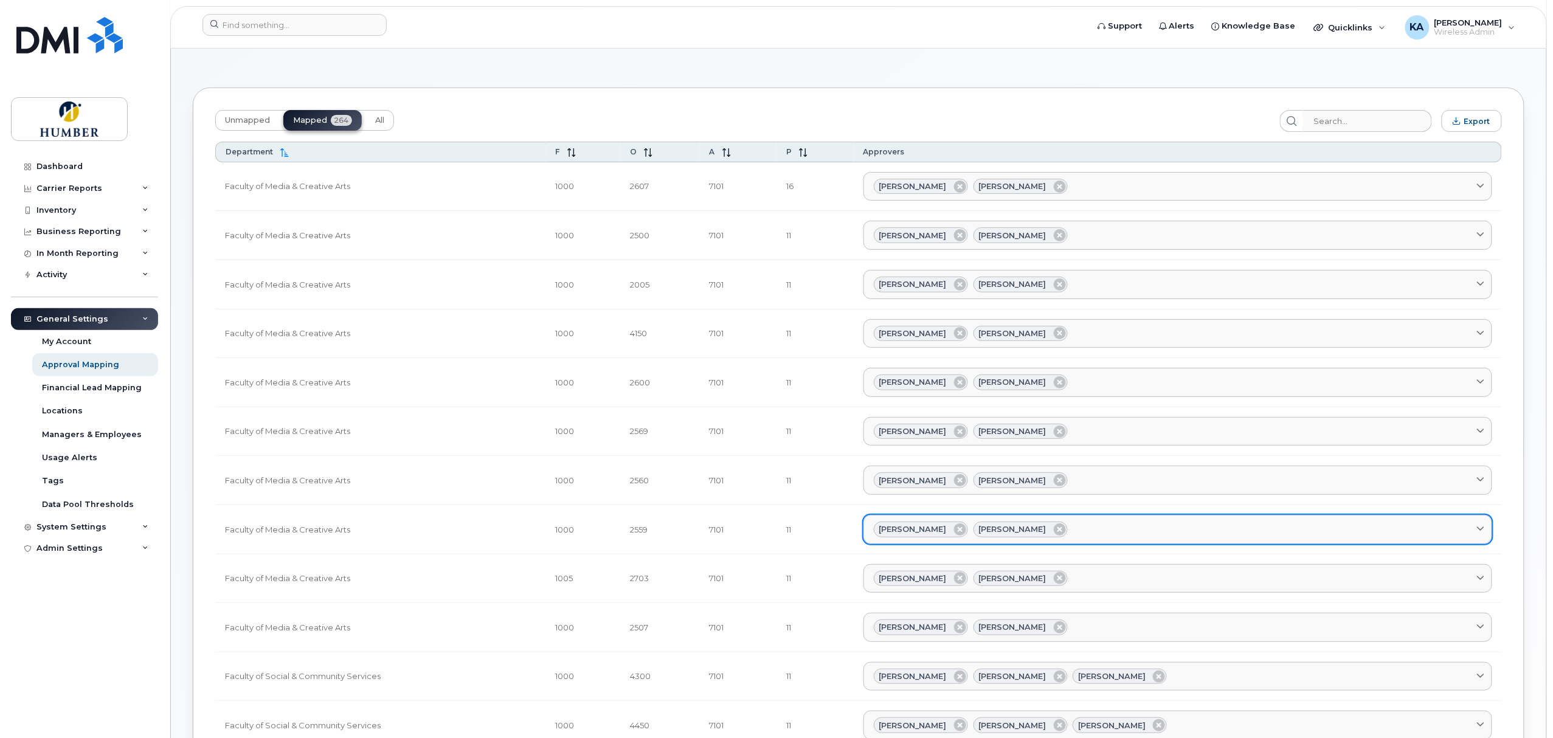
scroll to position [0, 0]
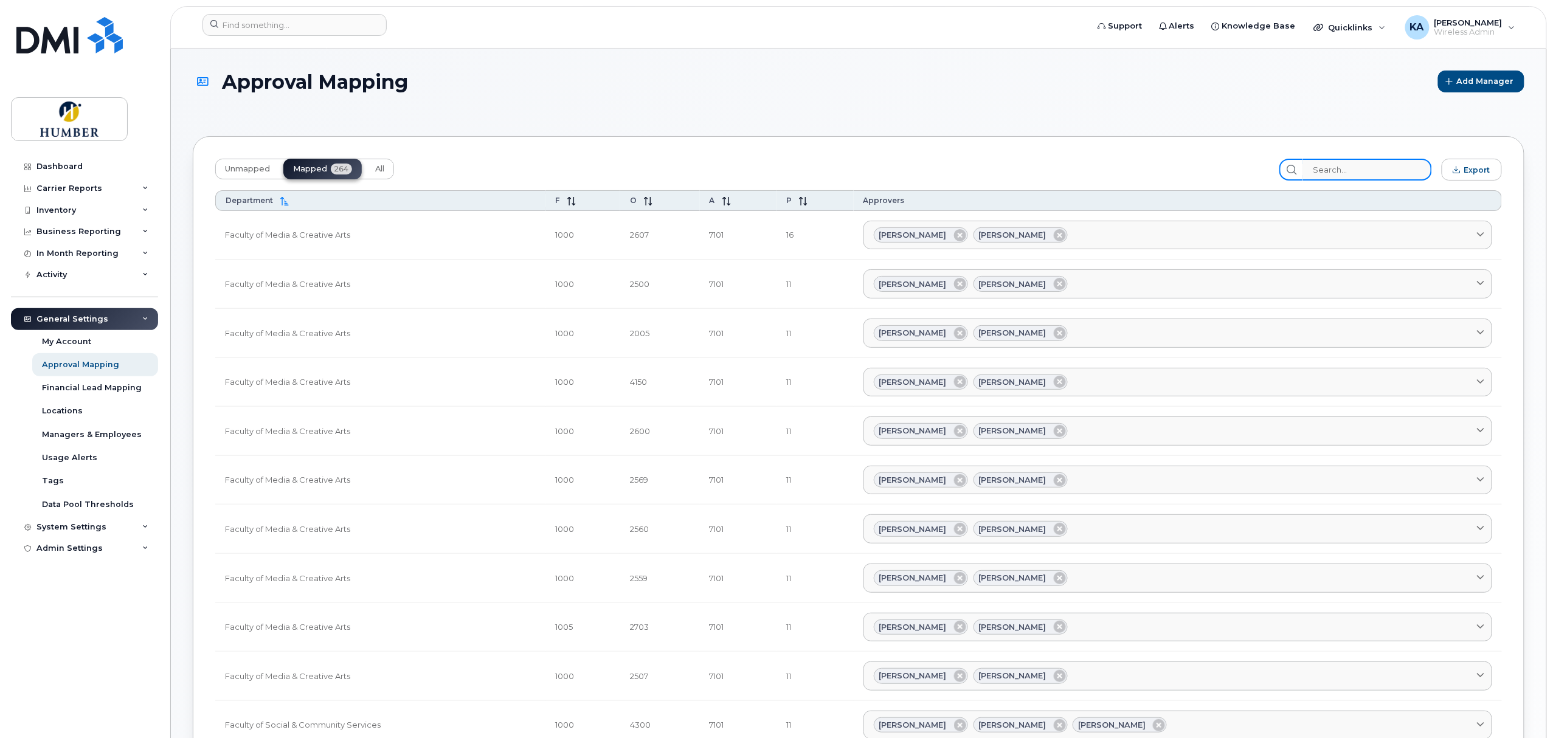
click at [1351, 168] on input "search" at bounding box center [1366, 170] width 129 height 22
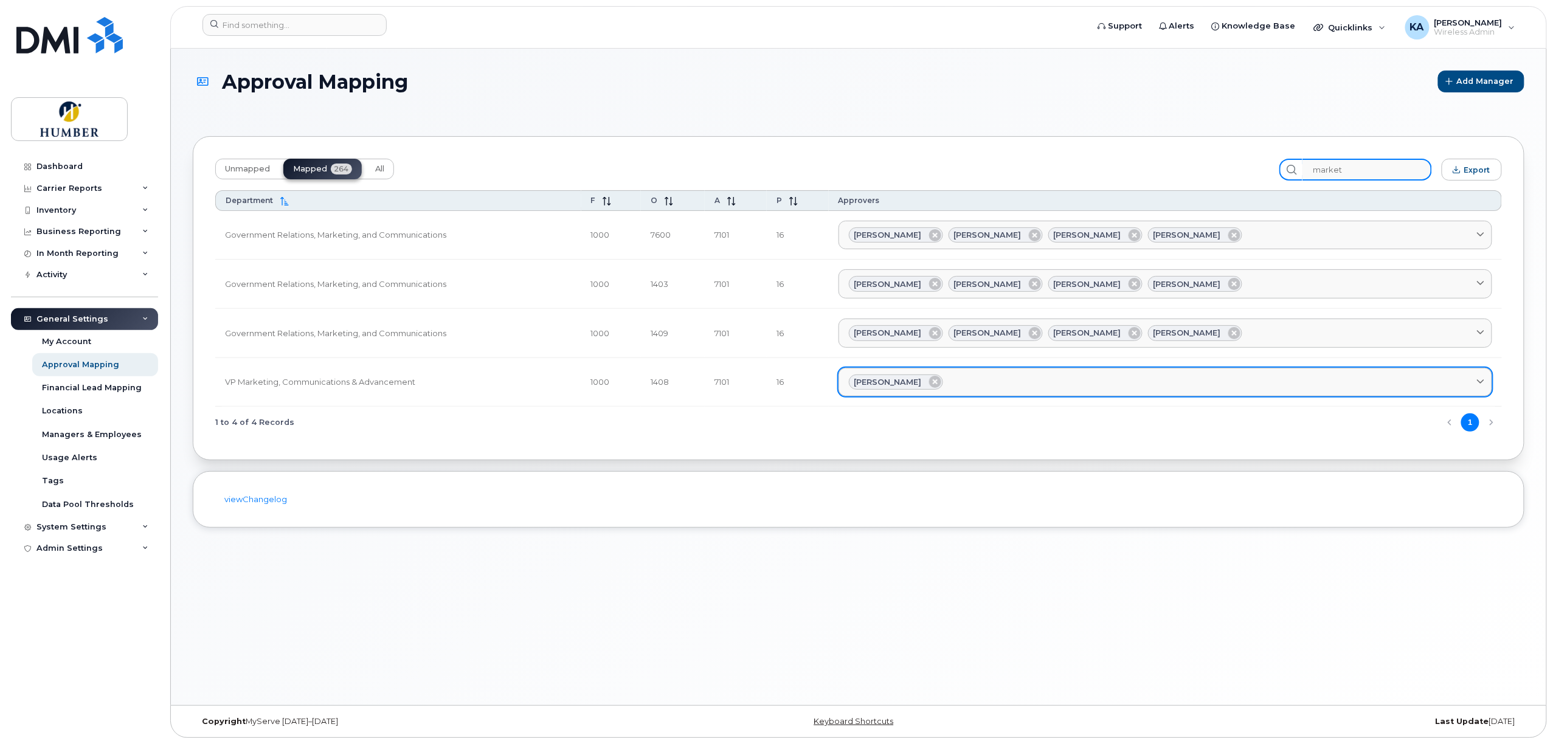
type input "market"
click at [1044, 378] on div "Bethany Sharpe" at bounding box center [1165, 382] width 633 height 16
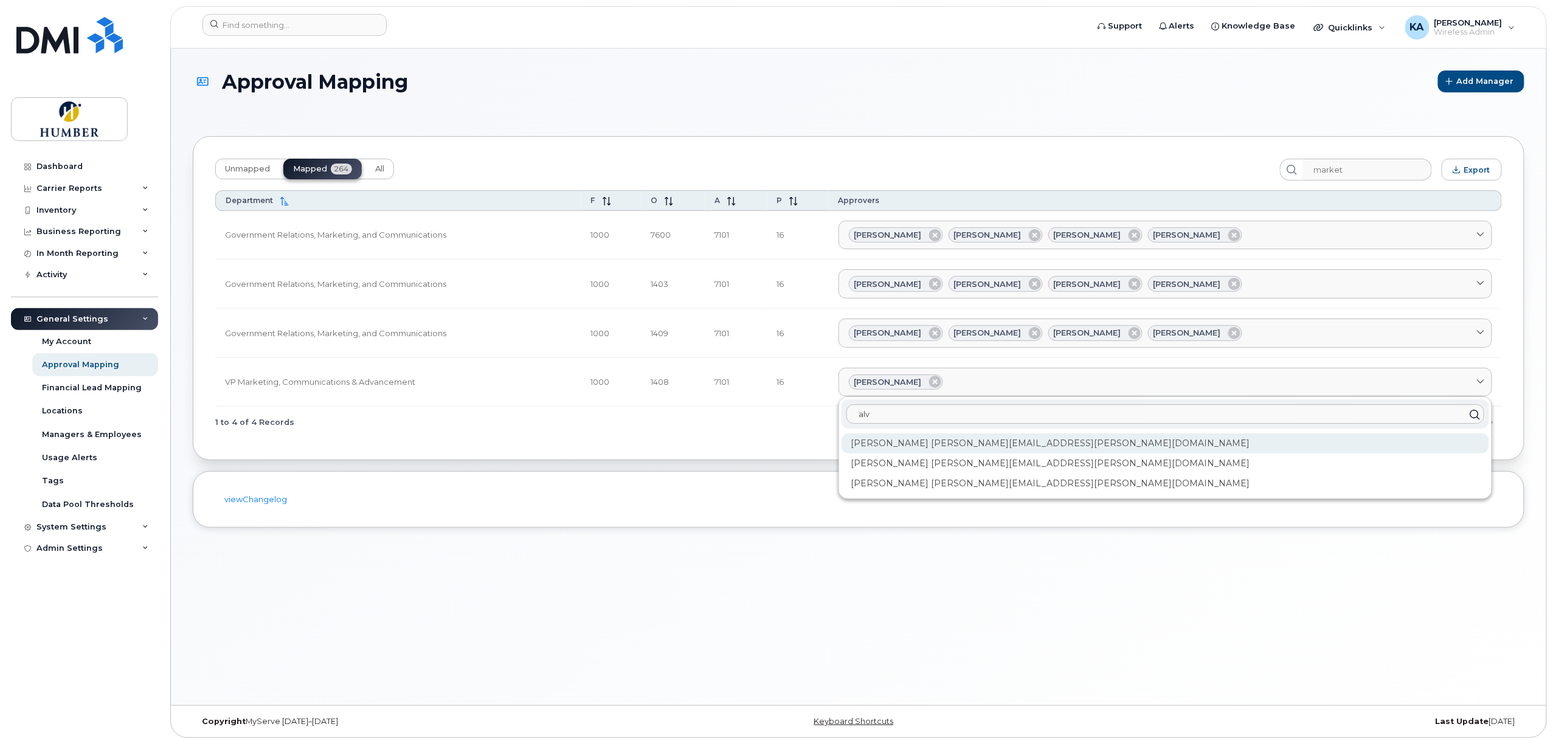
click at [1013, 446] on div "Alvina Cassiani alvina.cassiani@humber.ca" at bounding box center [1164, 443] width 647 height 20
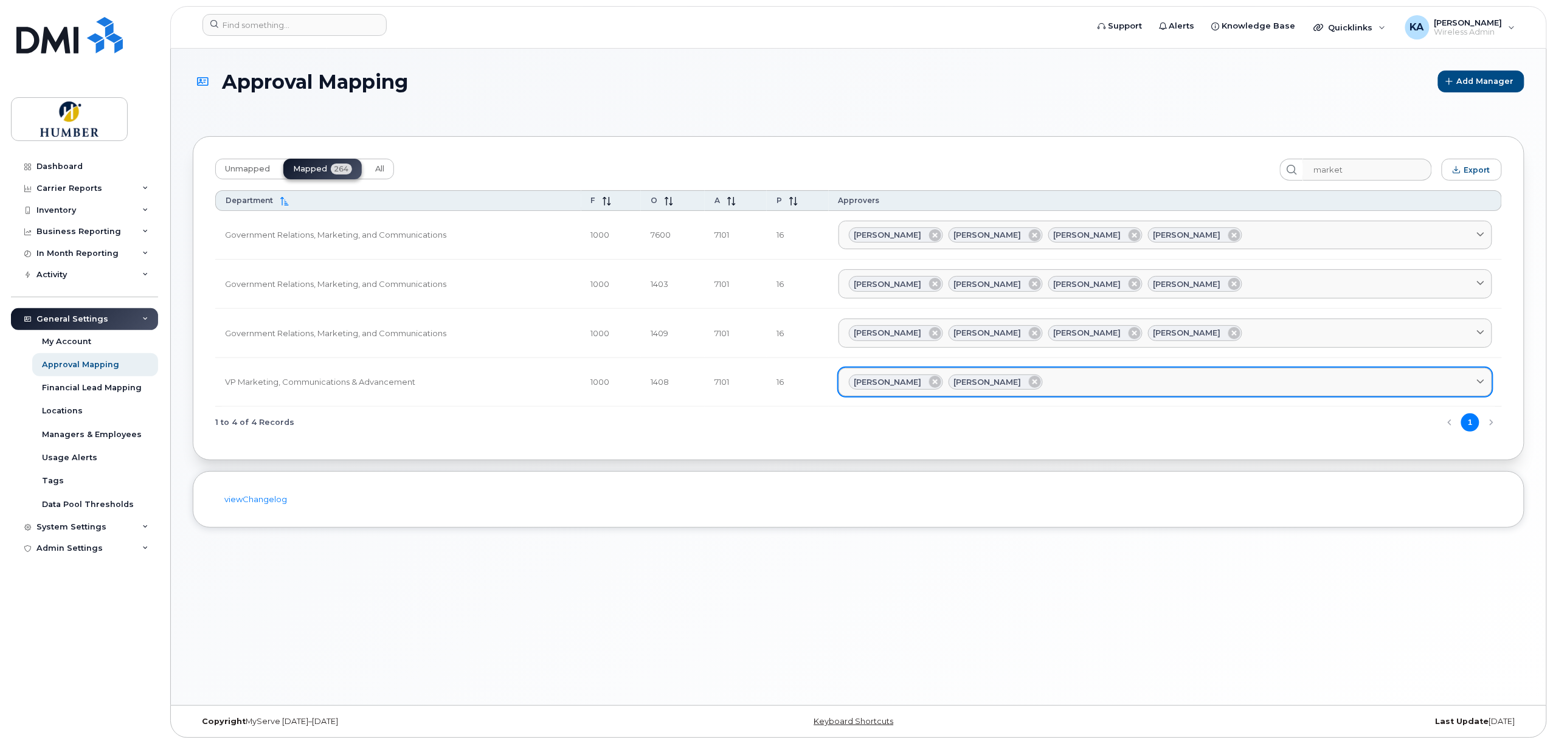
click at [1113, 378] on div "Bethany Sharpe Alvina Cassiani" at bounding box center [1165, 382] width 633 height 16
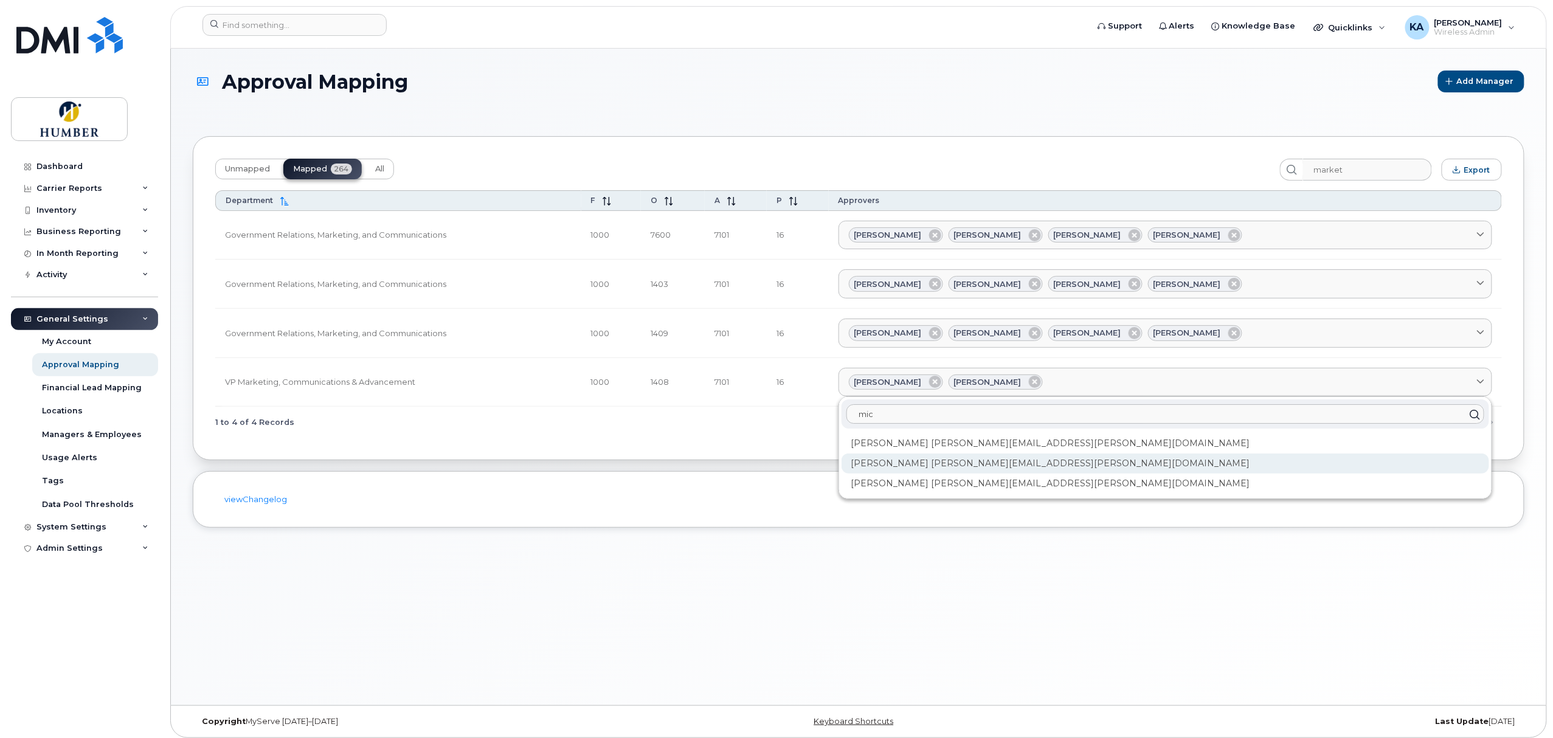
type input "mic"
click at [1058, 462] on div "Michelle Krivacic michelle.krivacic@humber.ca" at bounding box center [1164, 464] width 647 height 20
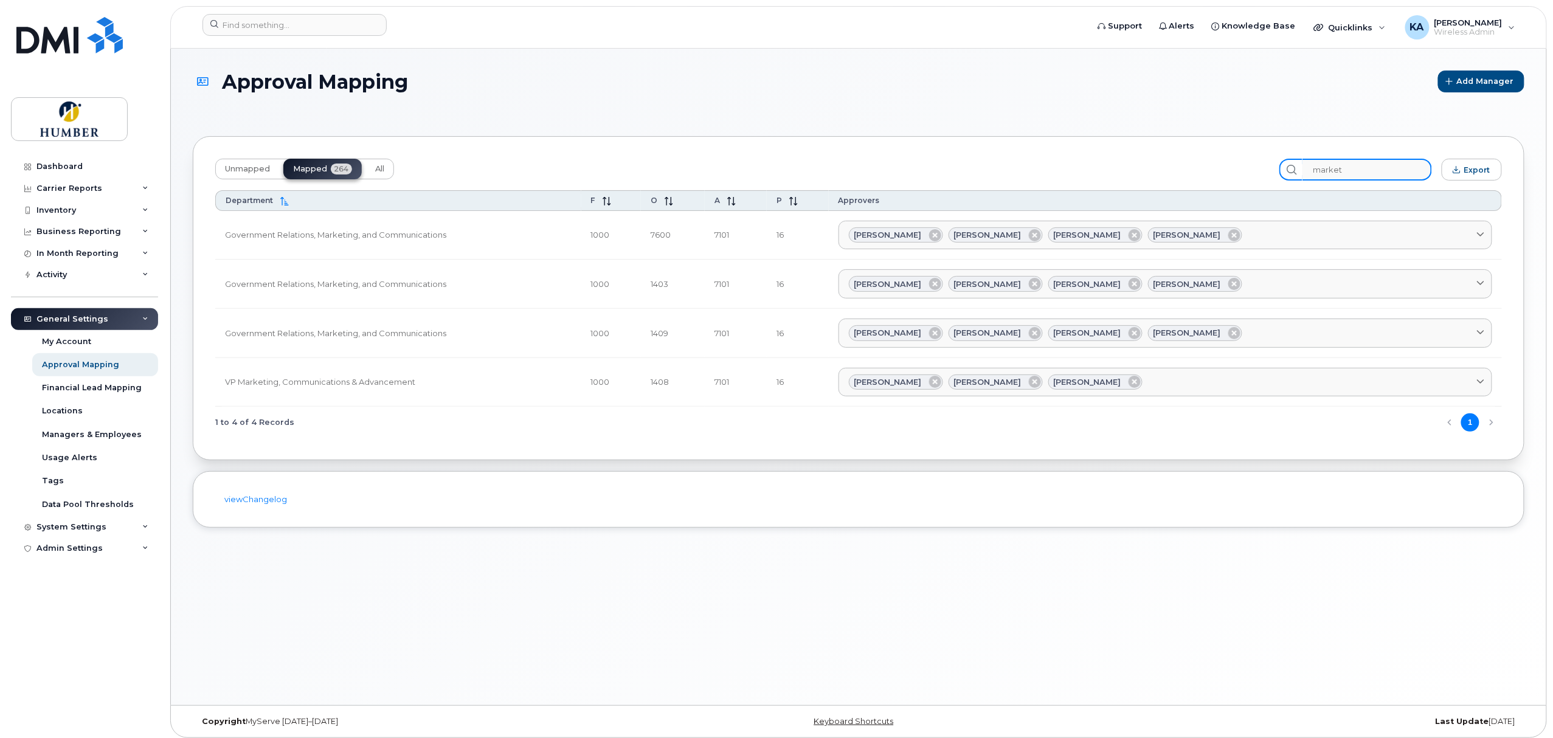
click at [1333, 168] on input "market" at bounding box center [1366, 170] width 129 height 22
drag, startPoint x: 1365, startPoint y: 166, endPoint x: 1283, endPoint y: 170, distance: 82.8
click at [1283, 170] on div "Unmapped Mapped 264 All market Export" at bounding box center [858, 170] width 1286 height 22
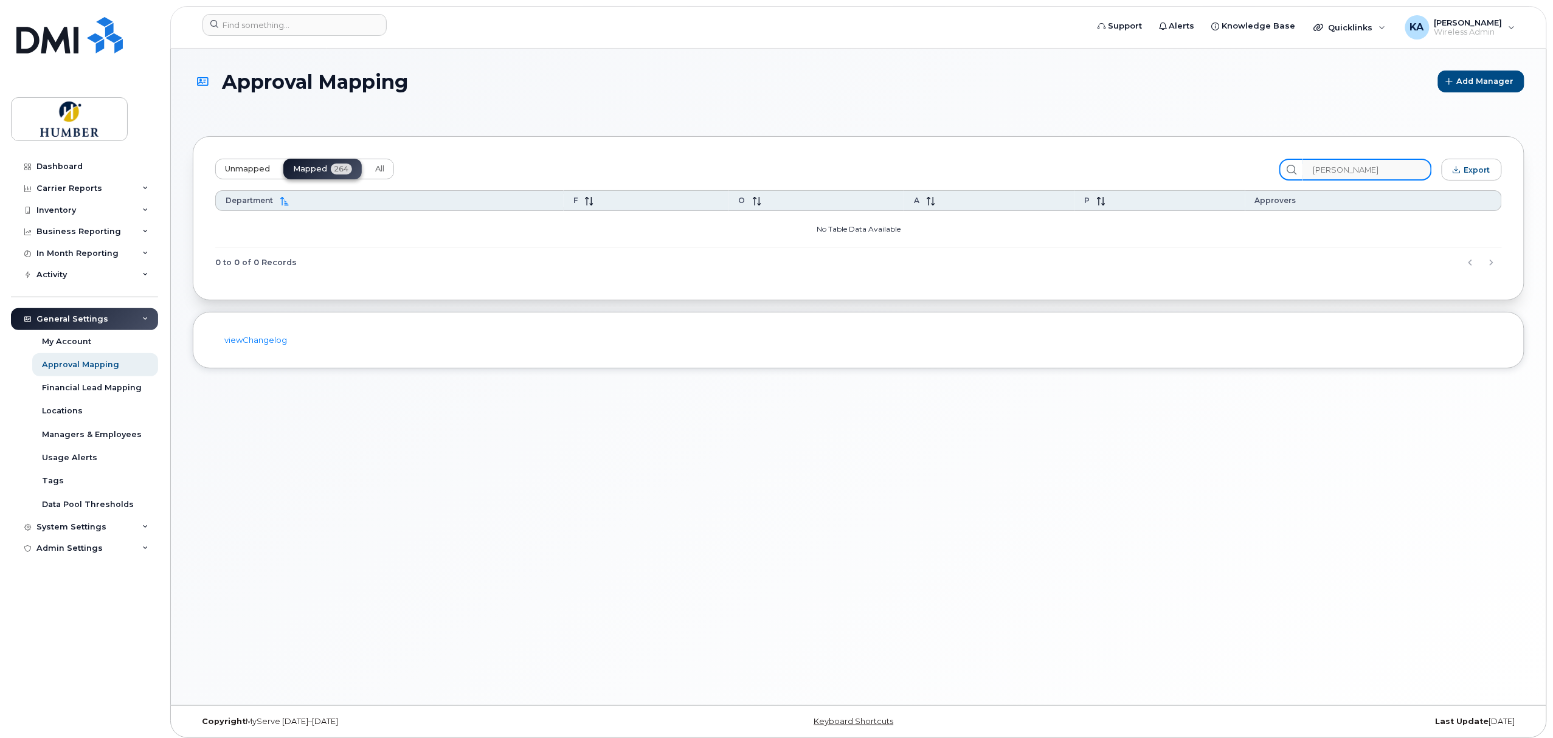
type input "alvina"
click at [246, 173] on span "Unmapped" at bounding box center [247, 169] width 45 height 10
click at [309, 170] on span "Mapped" at bounding box center [310, 169] width 34 height 10
drag, startPoint x: 1359, startPoint y: 171, endPoint x: 1277, endPoint y: 173, distance: 82.1
click at [1277, 173] on div "Unmapped Mapped 264 All alvina Export" at bounding box center [858, 170] width 1286 height 22
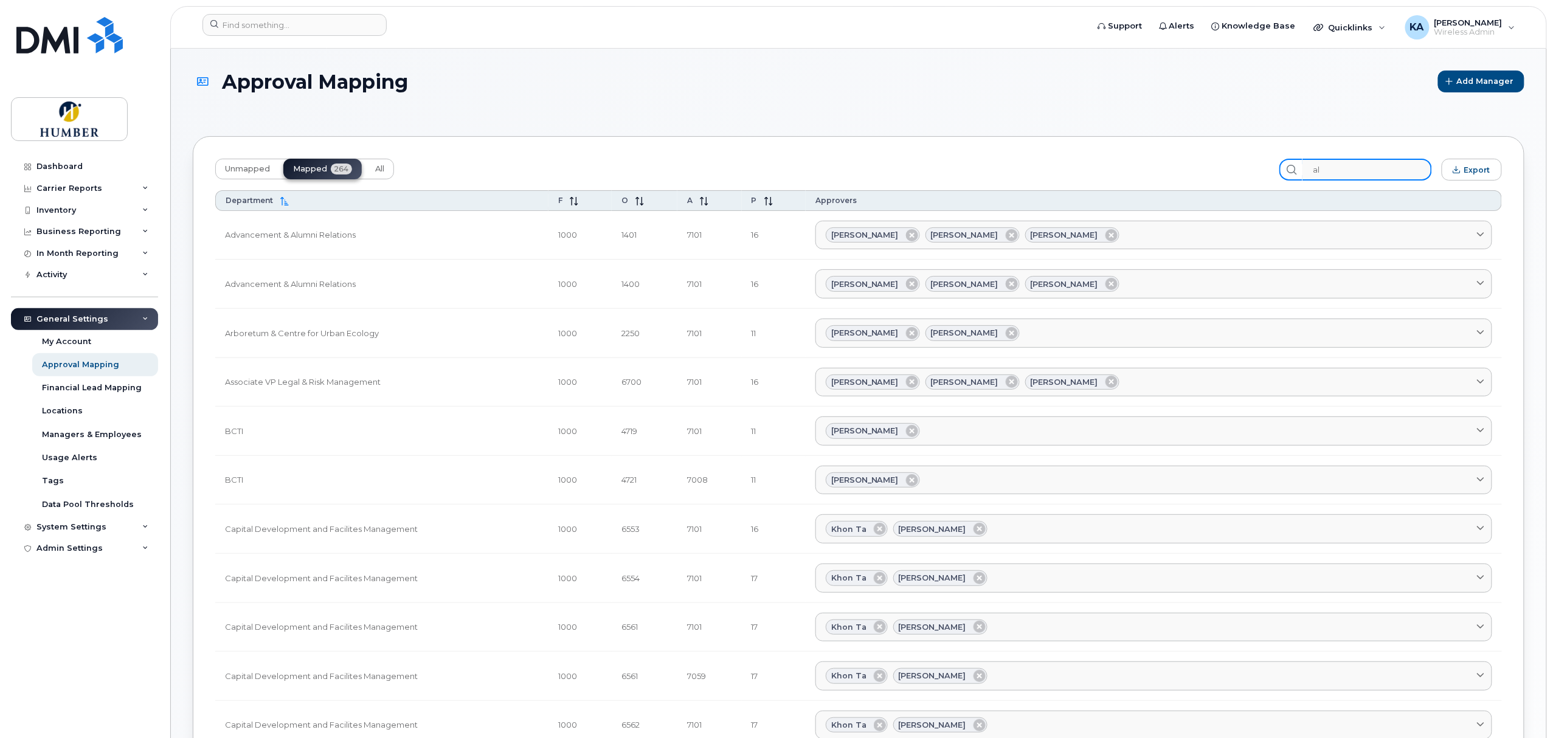
type input "a"
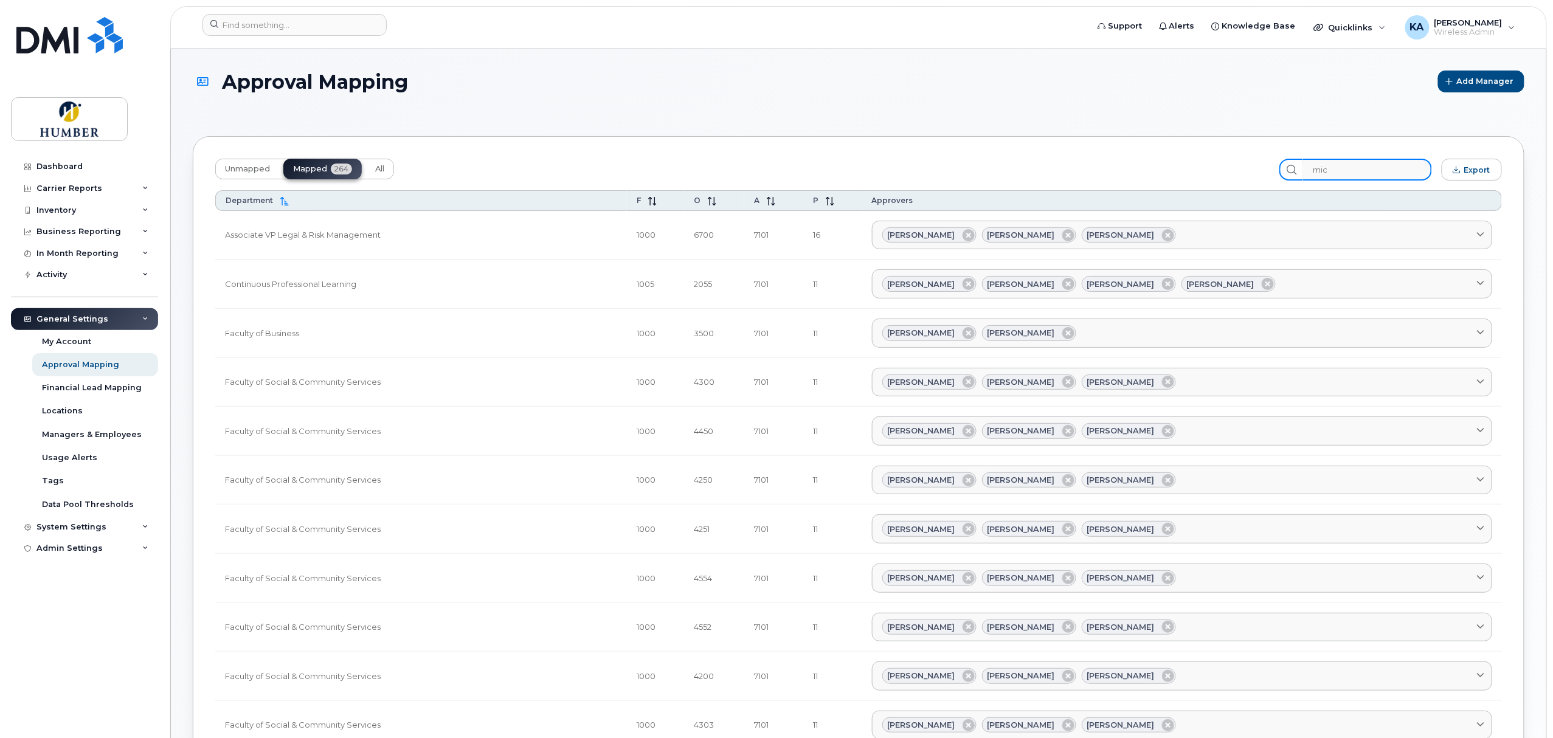
type input "mich"
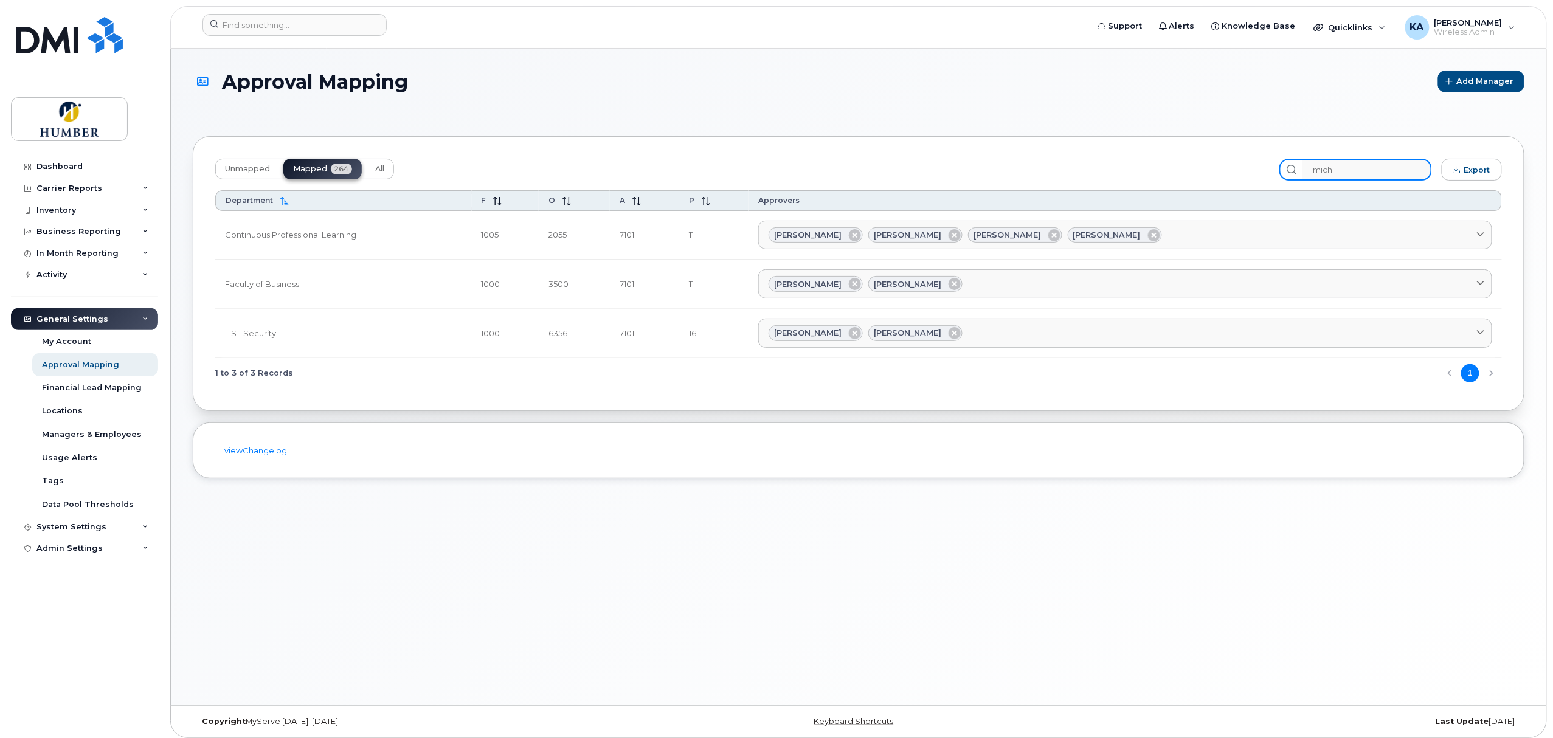
drag, startPoint x: 1363, startPoint y: 166, endPoint x: 1317, endPoint y: 171, distance: 46.5
click at [1317, 171] on input "mich" at bounding box center [1366, 170] width 129 height 22
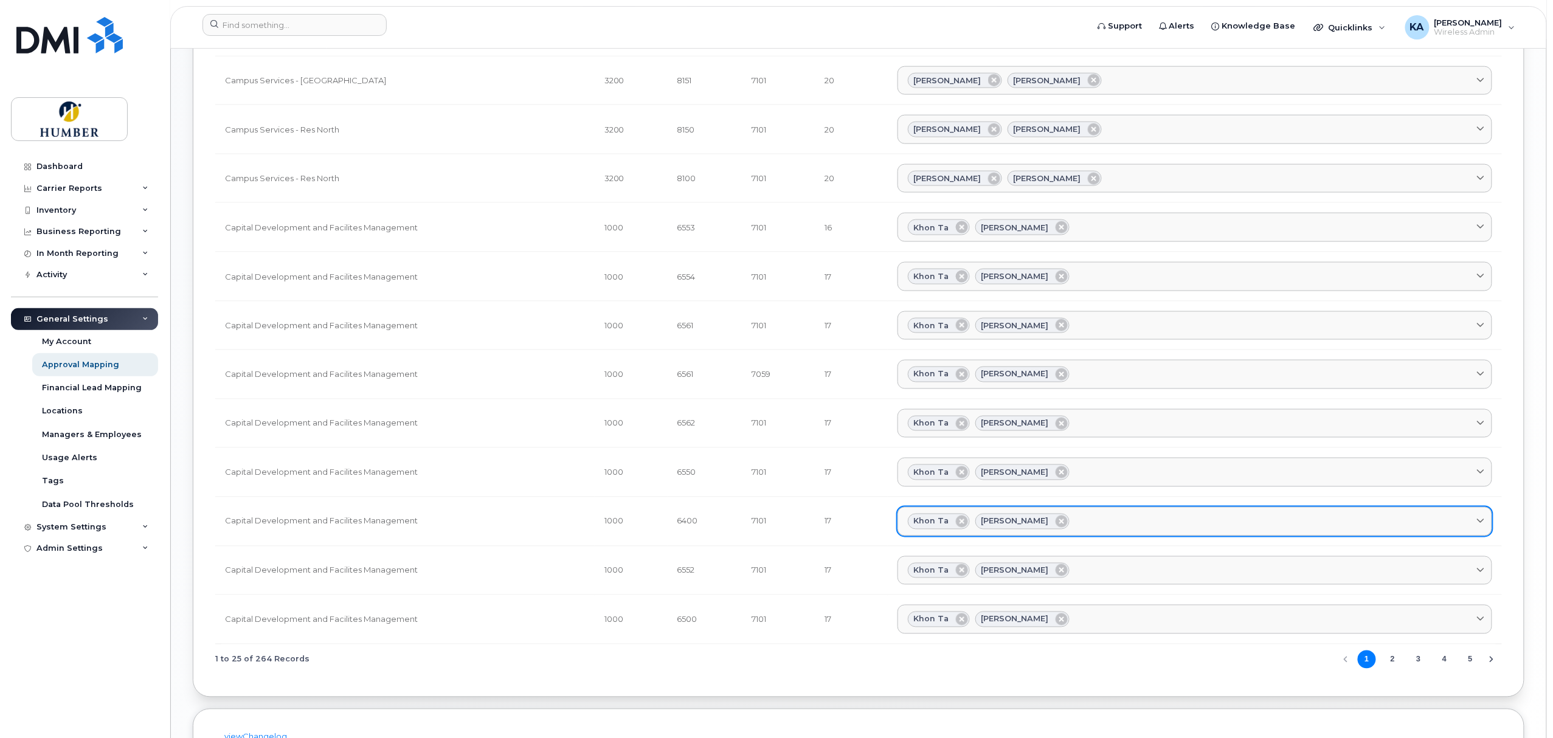
scroll to position [913, 0]
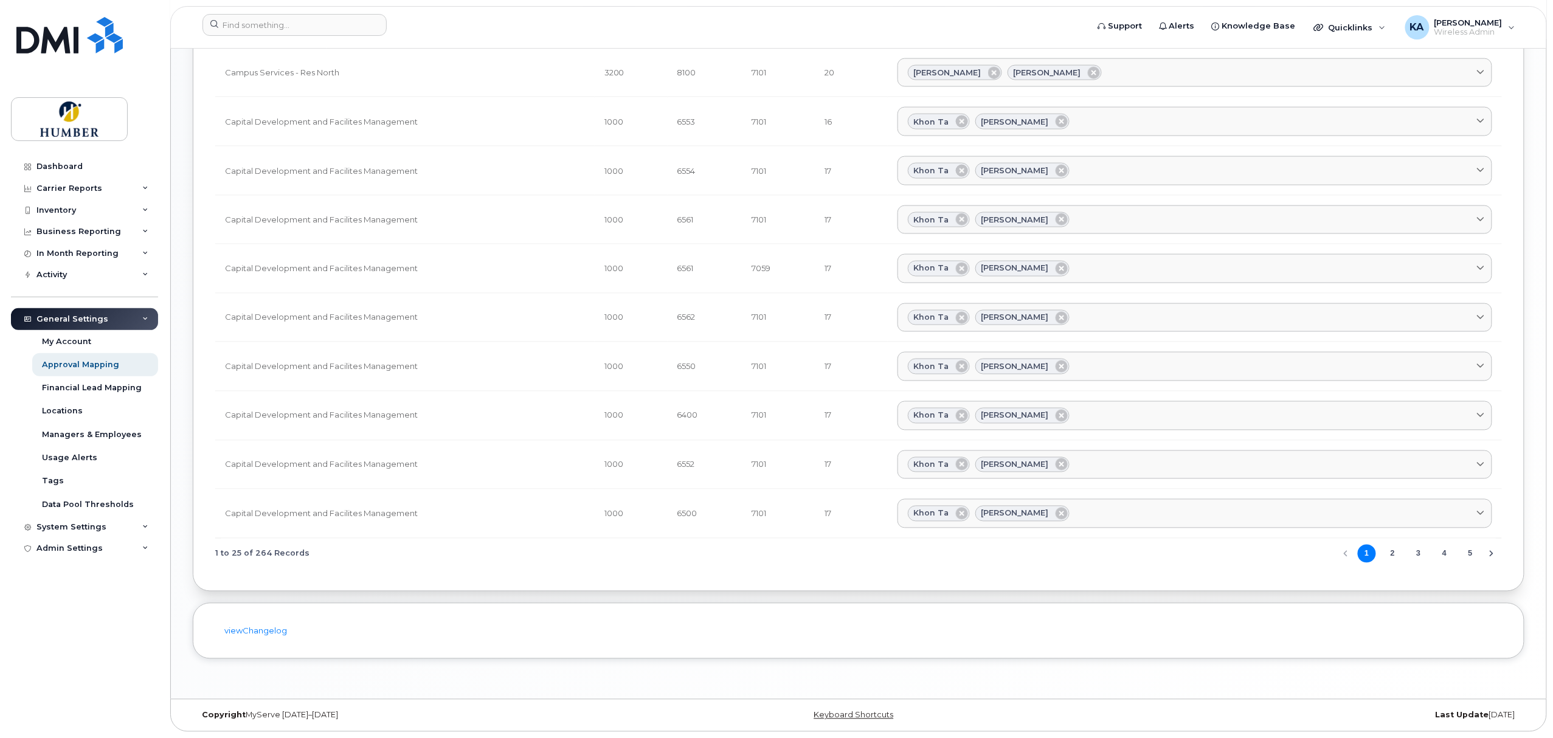
click at [1496, 551] on icon "Next Page" at bounding box center [1491, 554] width 10 height 10
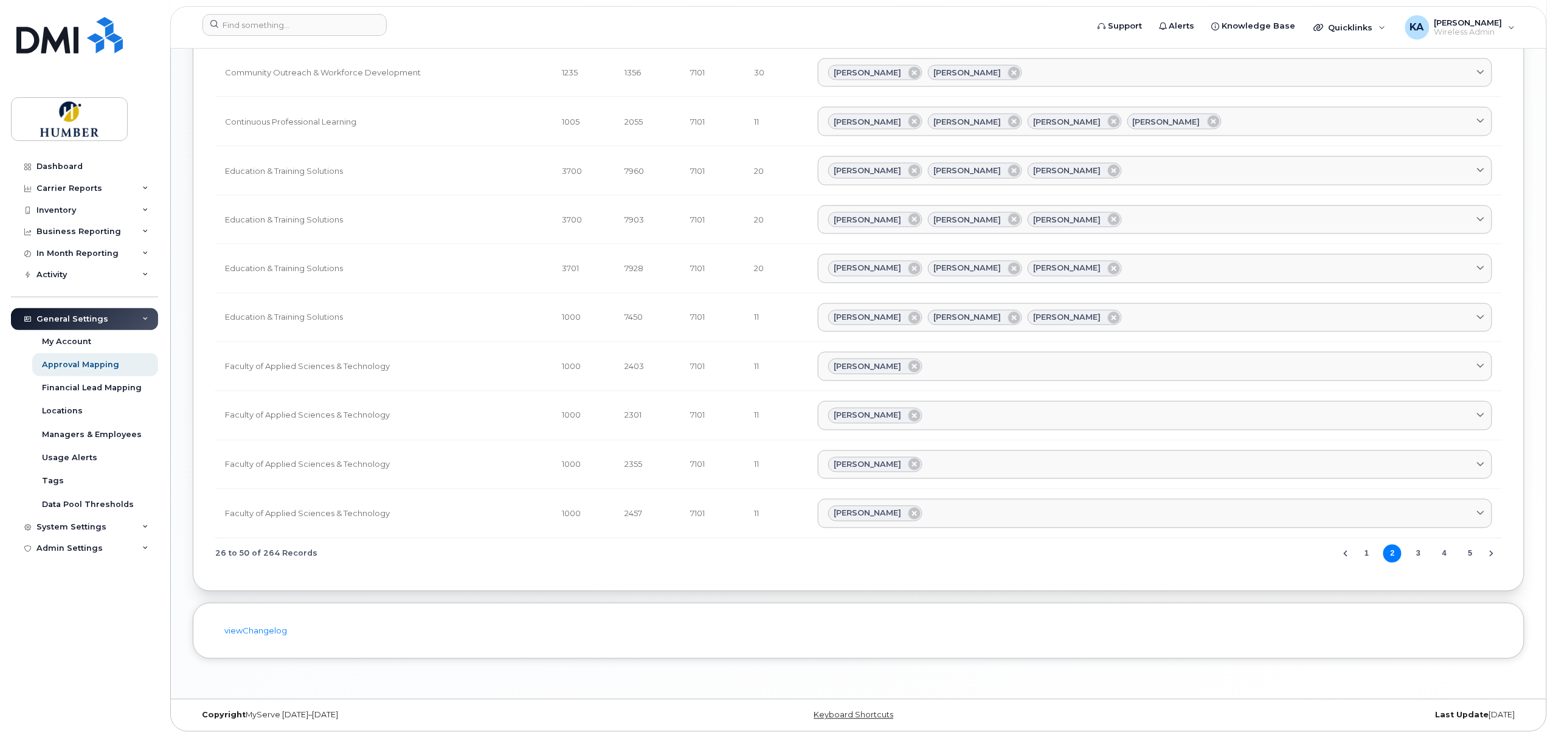
click at [1493, 551] on icon "Next Page" at bounding box center [1491, 554] width 10 height 10
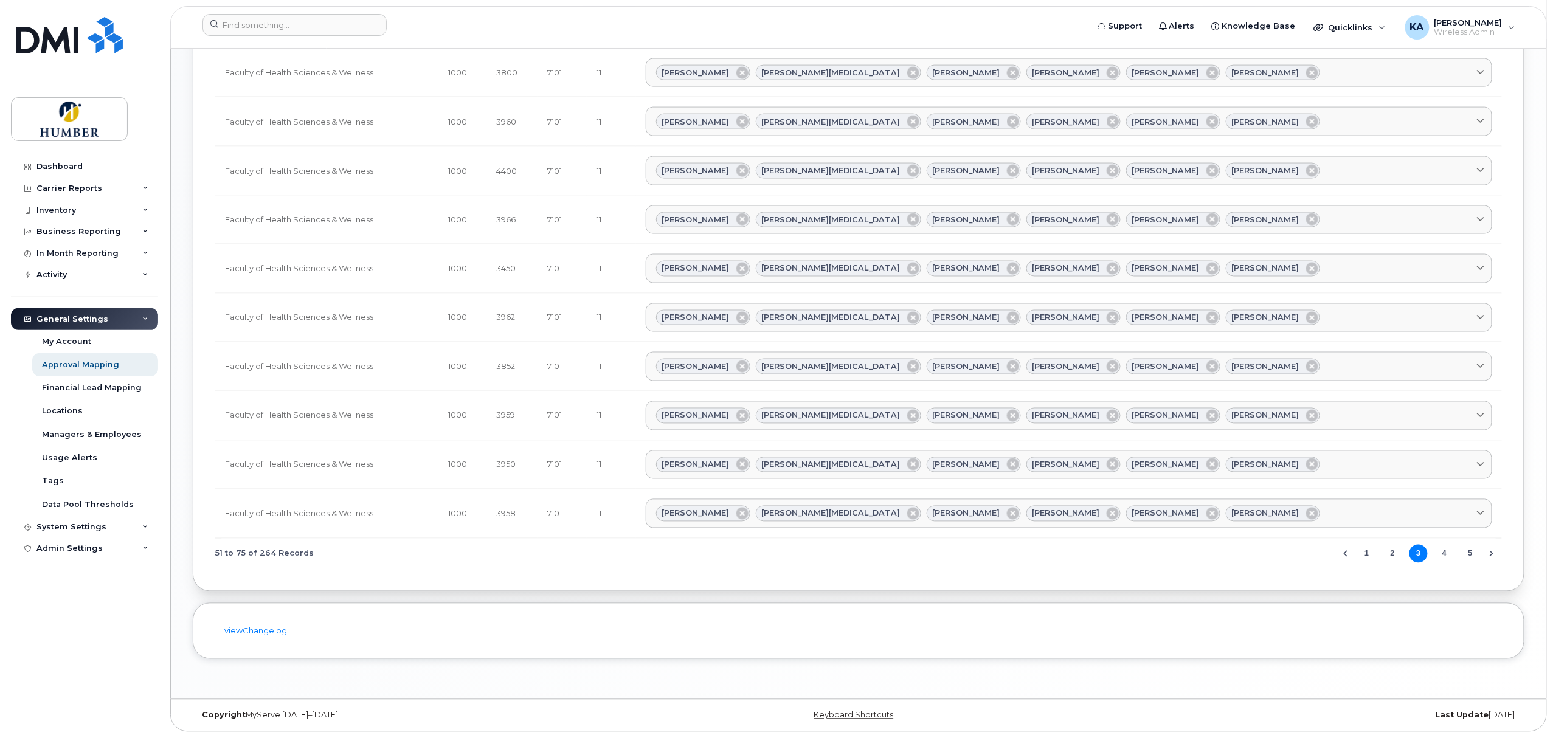
click at [1493, 551] on icon "Next Page" at bounding box center [1491, 554] width 10 height 10
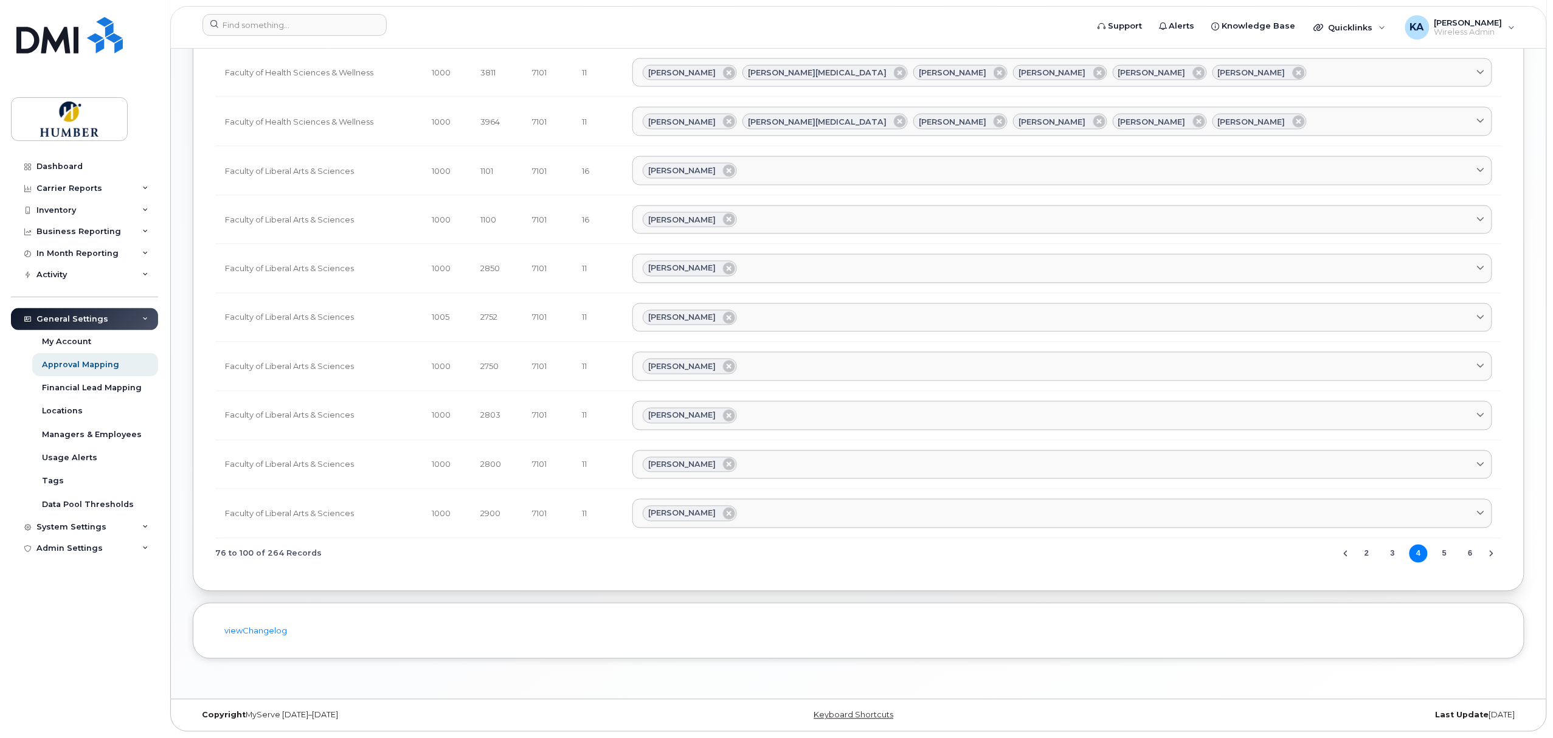
click at [1493, 551] on icon "Next Page" at bounding box center [1491, 554] width 10 height 10
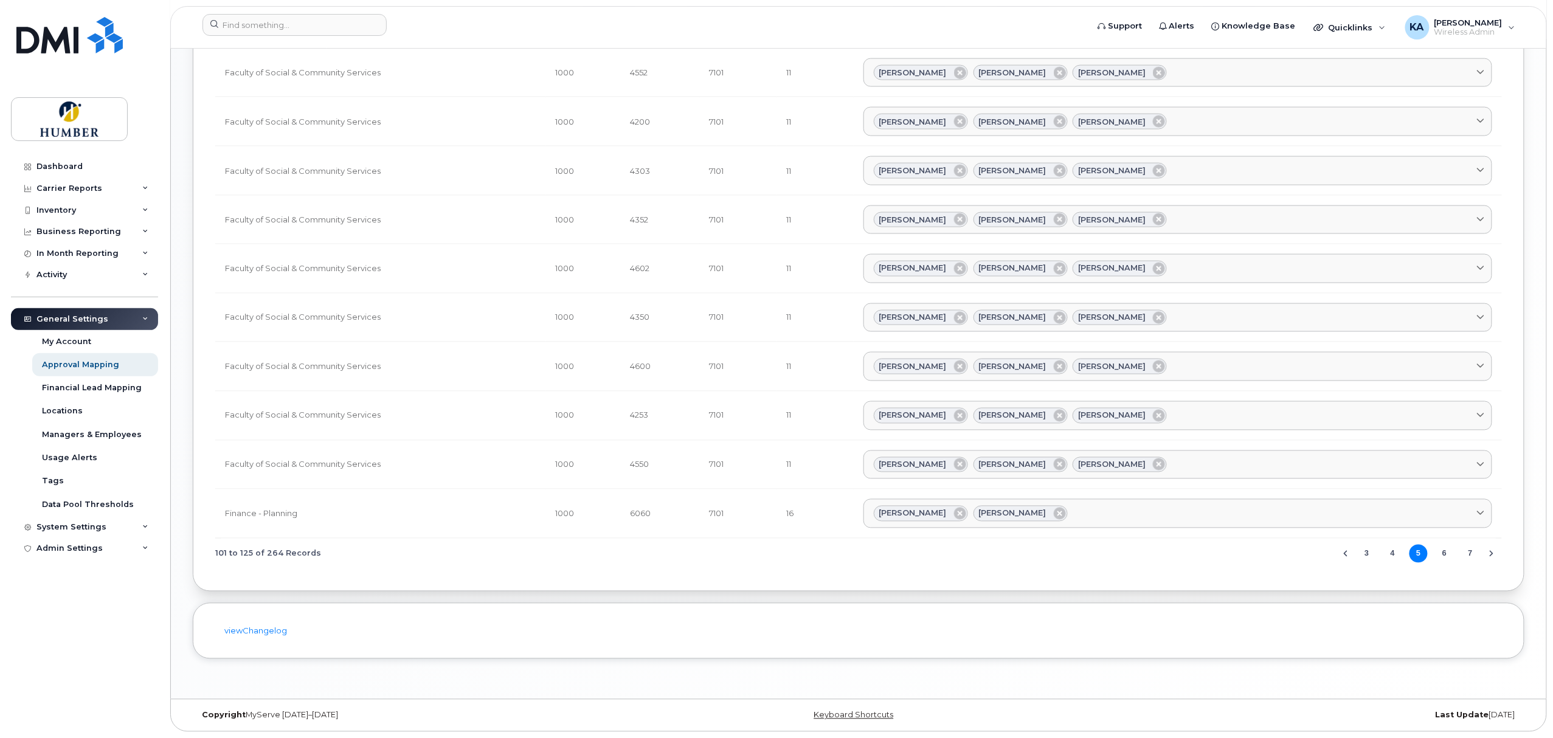
click at [1493, 551] on icon "Next Page" at bounding box center [1491, 554] width 10 height 10
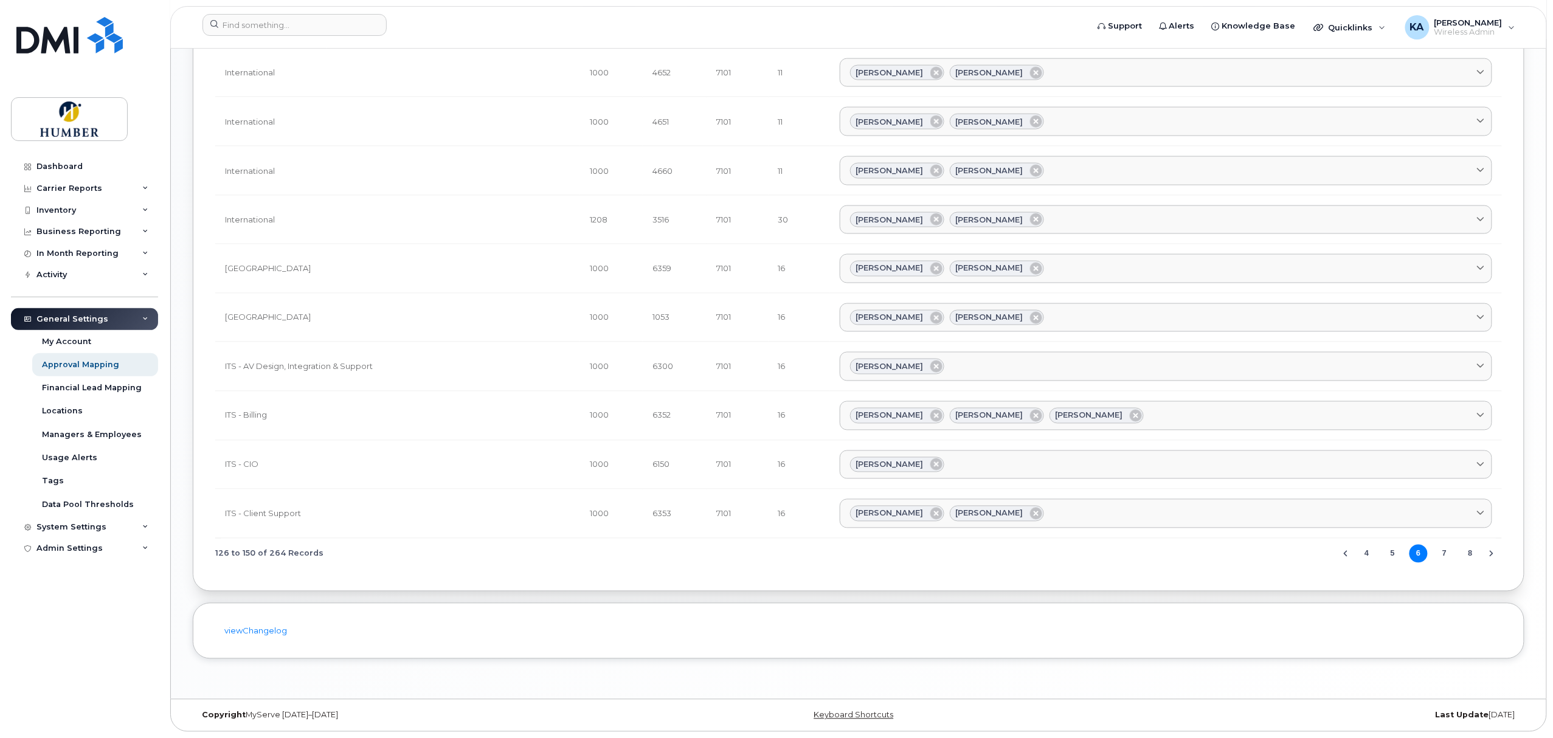
click at [1493, 551] on icon "Next Page" at bounding box center [1491, 554] width 10 height 10
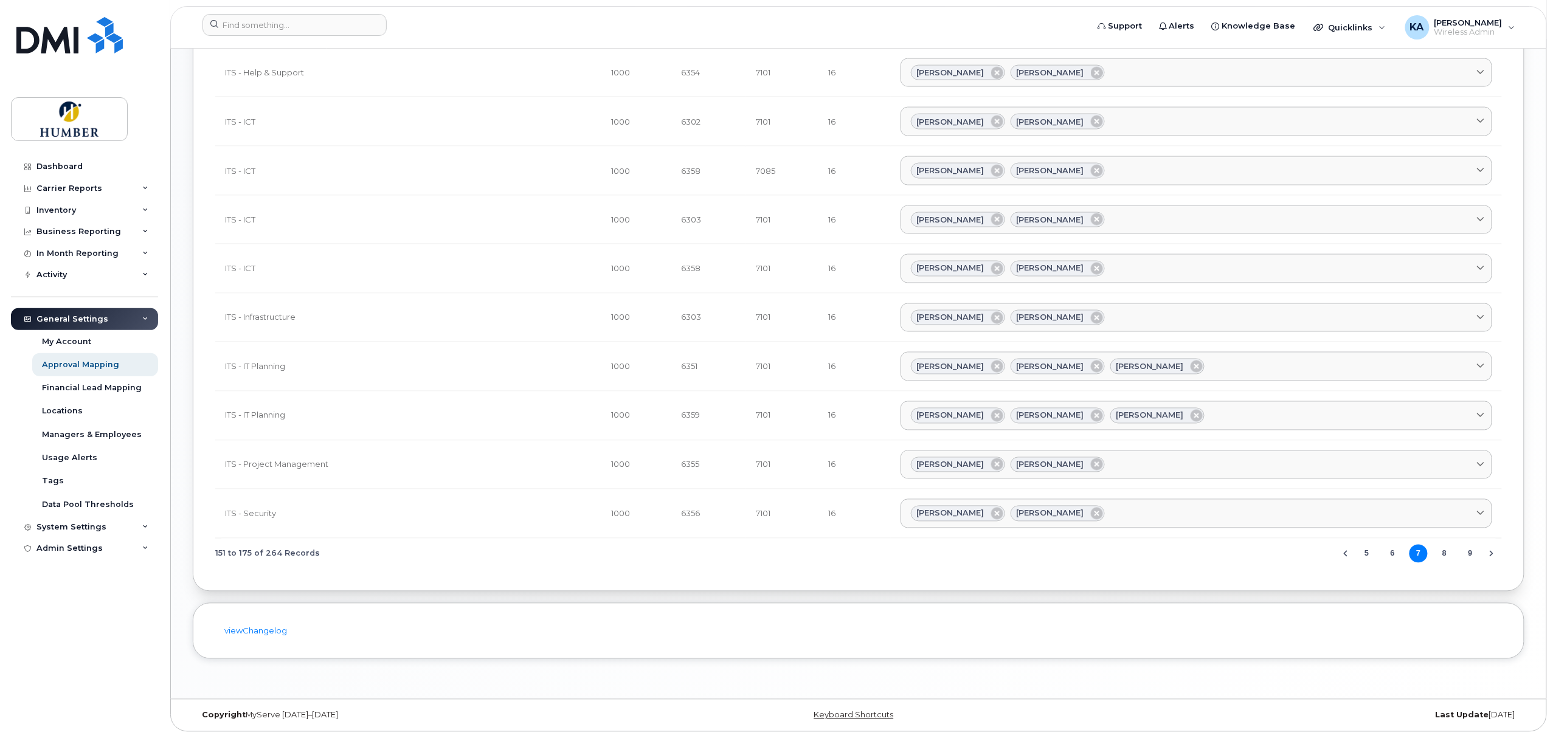
click at [1493, 551] on icon "Next Page" at bounding box center [1491, 554] width 10 height 10
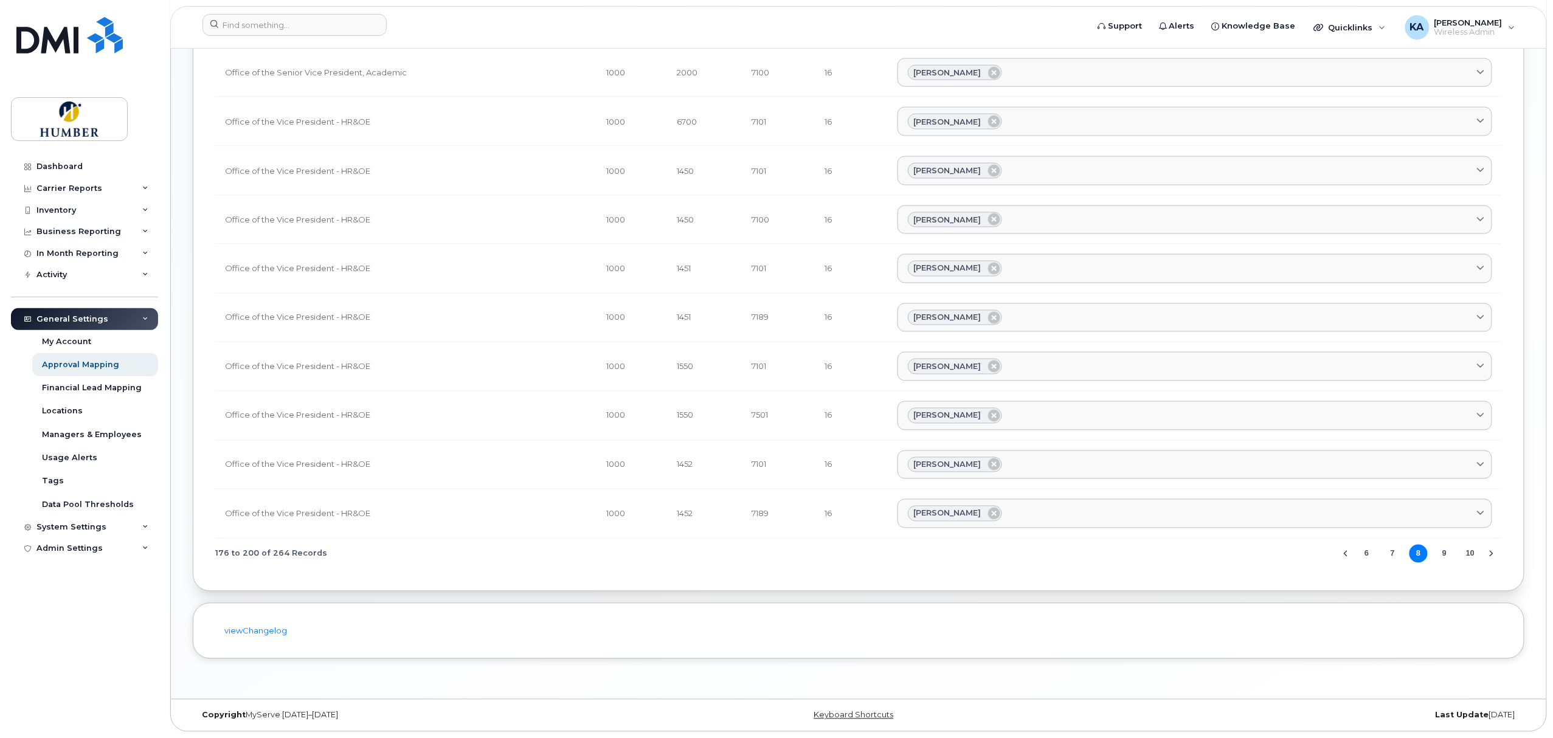
click at [1493, 551] on icon "Next Page" at bounding box center [1491, 554] width 10 height 10
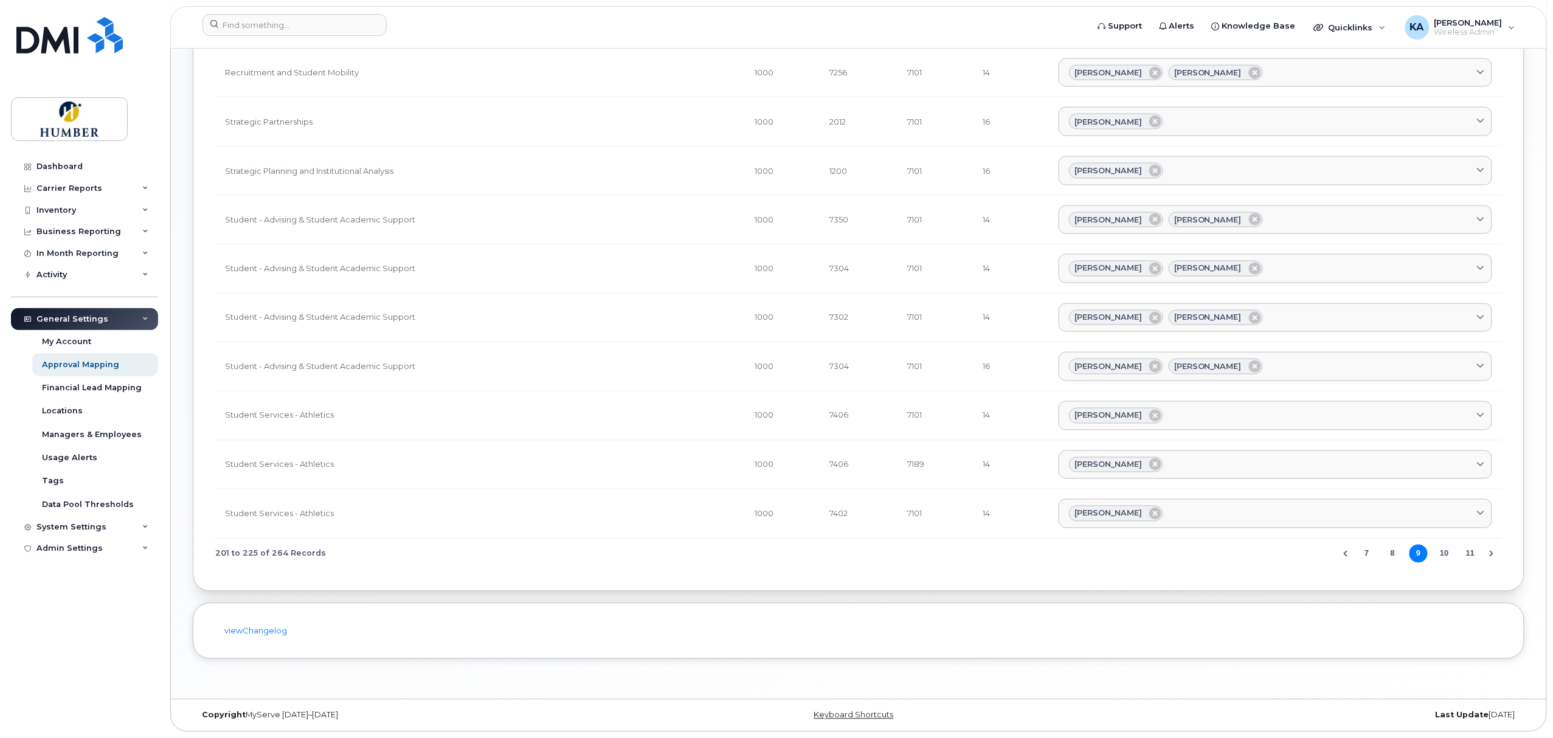
click at [1493, 551] on icon "Next Page" at bounding box center [1491, 554] width 10 height 10
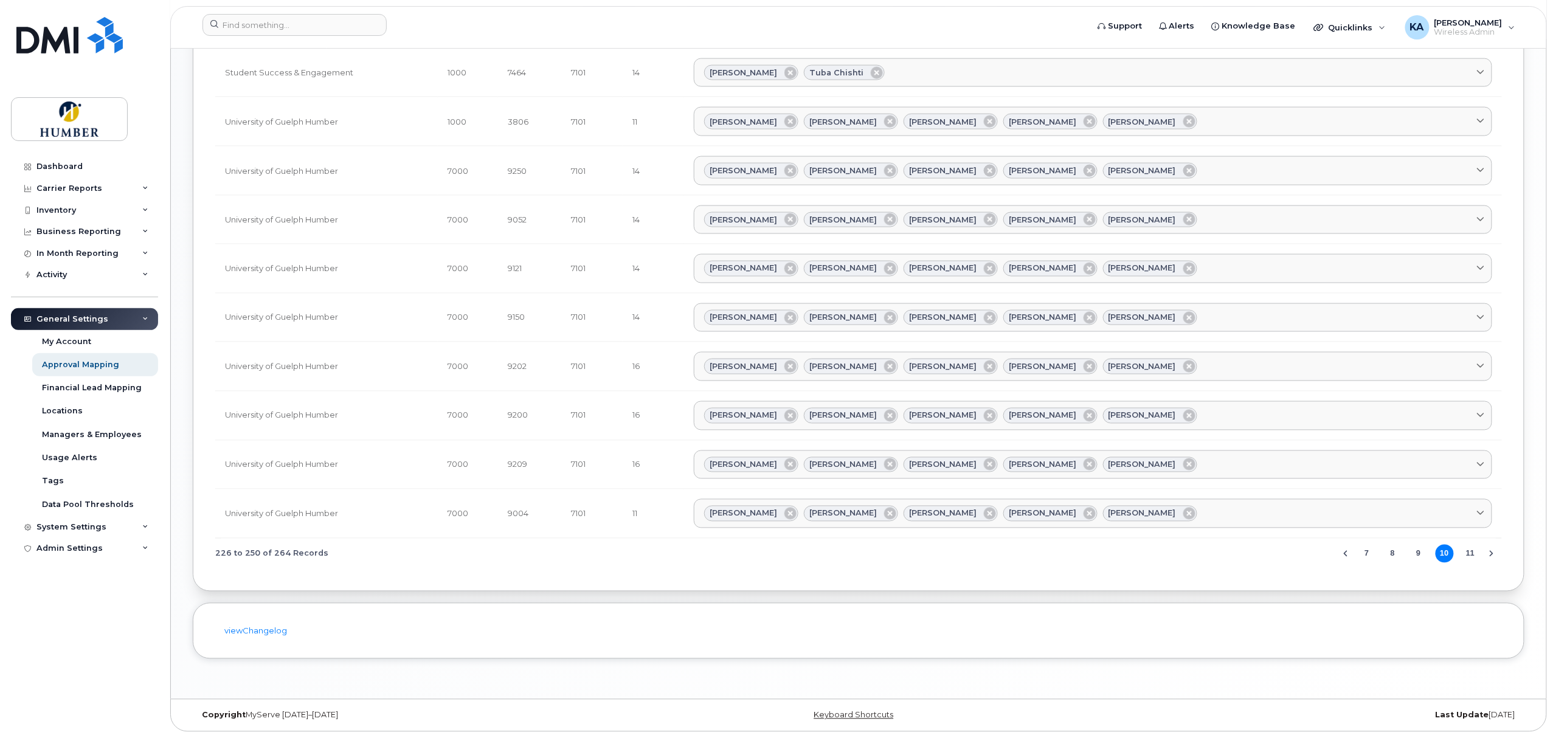
click at [1493, 551] on icon "Next Page" at bounding box center [1491, 554] width 10 height 10
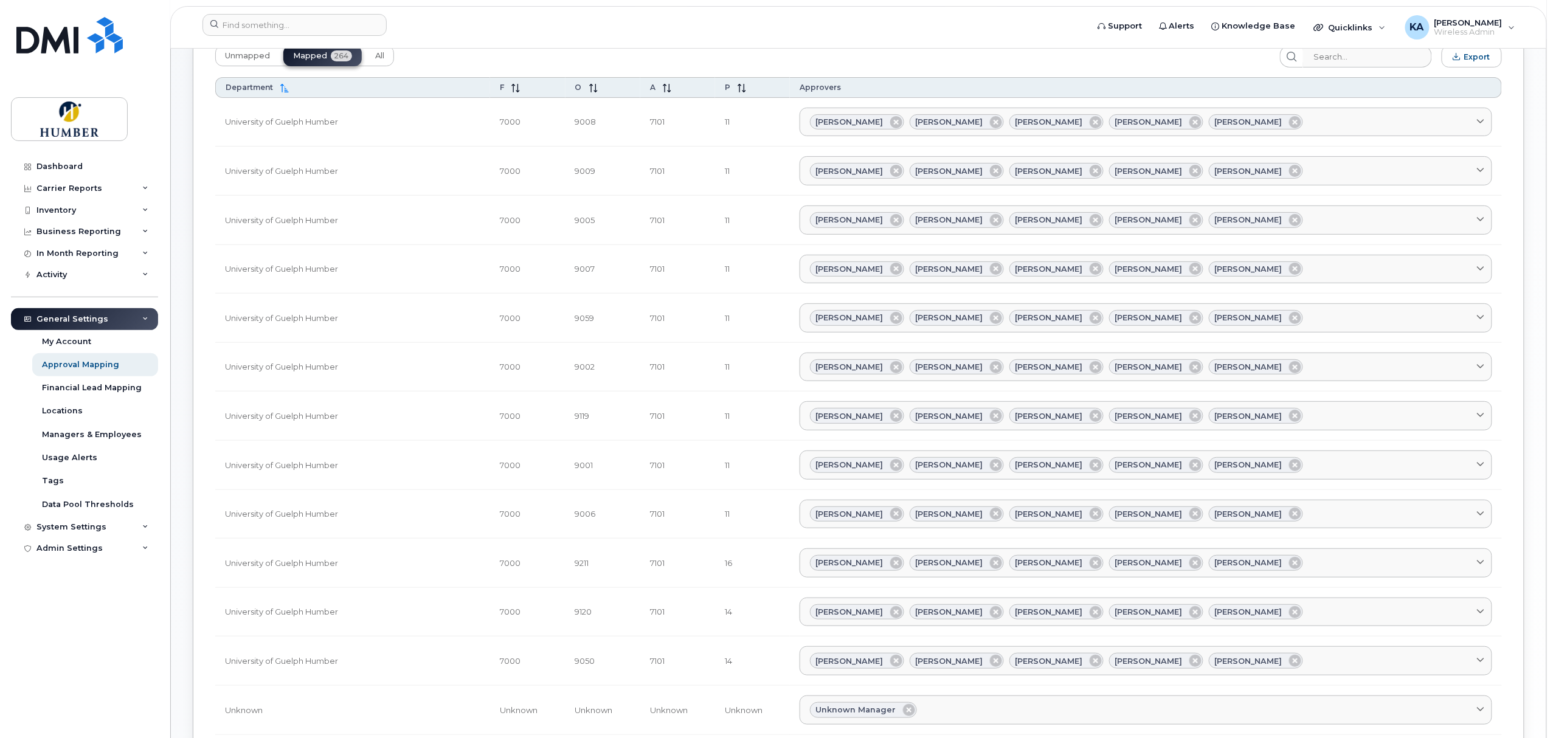
scroll to position [0, 0]
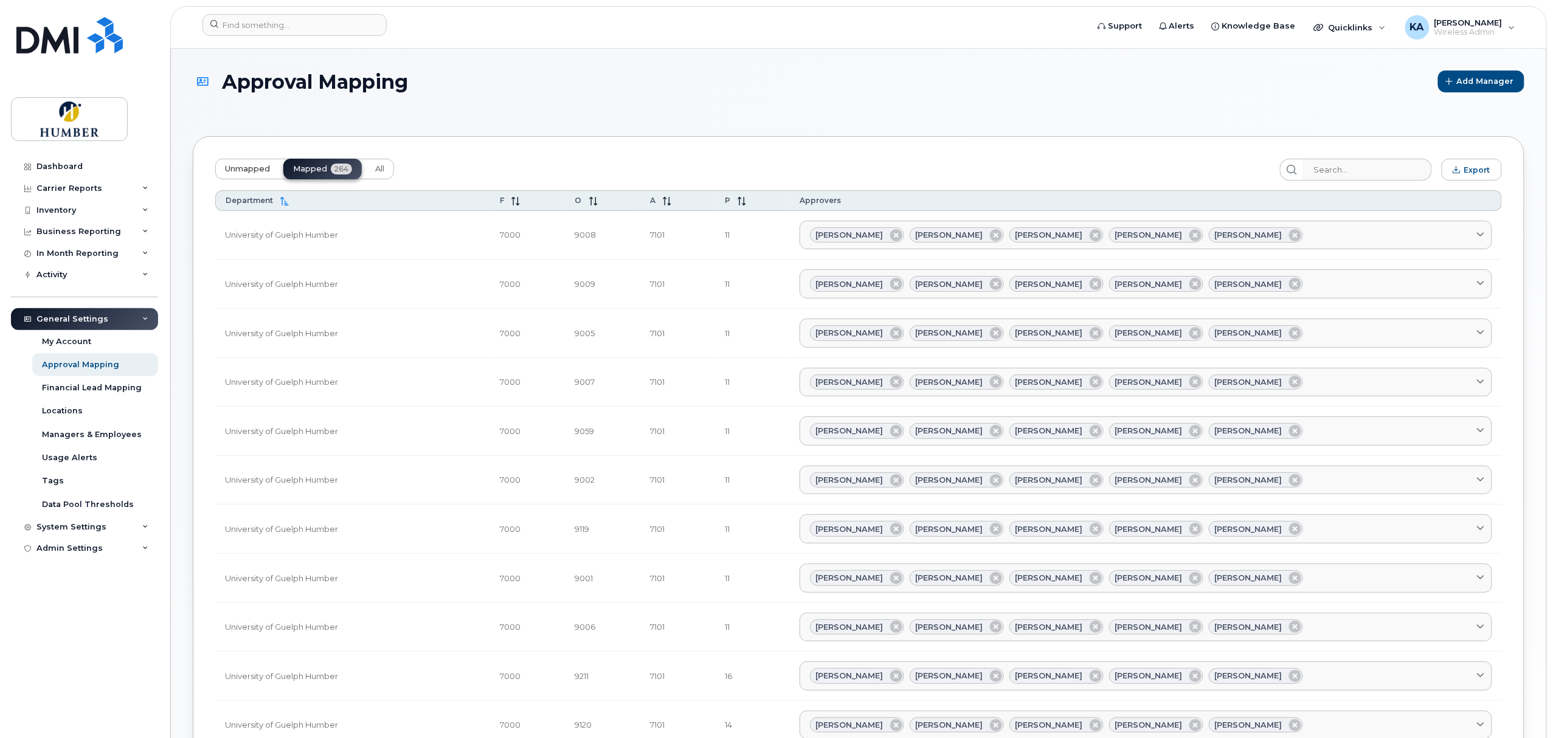
click at [248, 167] on span "Unmapped" at bounding box center [247, 169] width 45 height 10
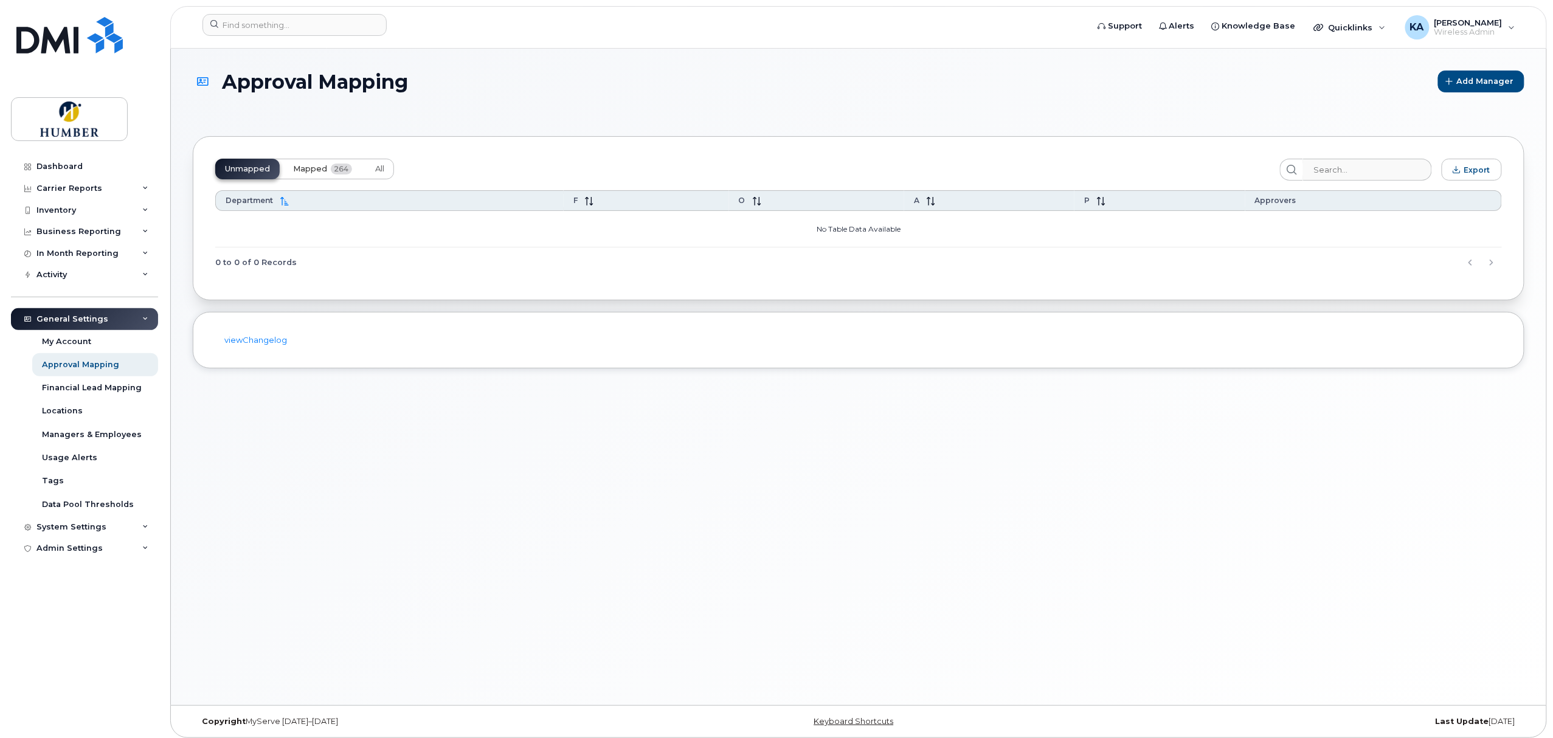
click at [299, 168] on span "Mapped" at bounding box center [310, 169] width 34 height 10
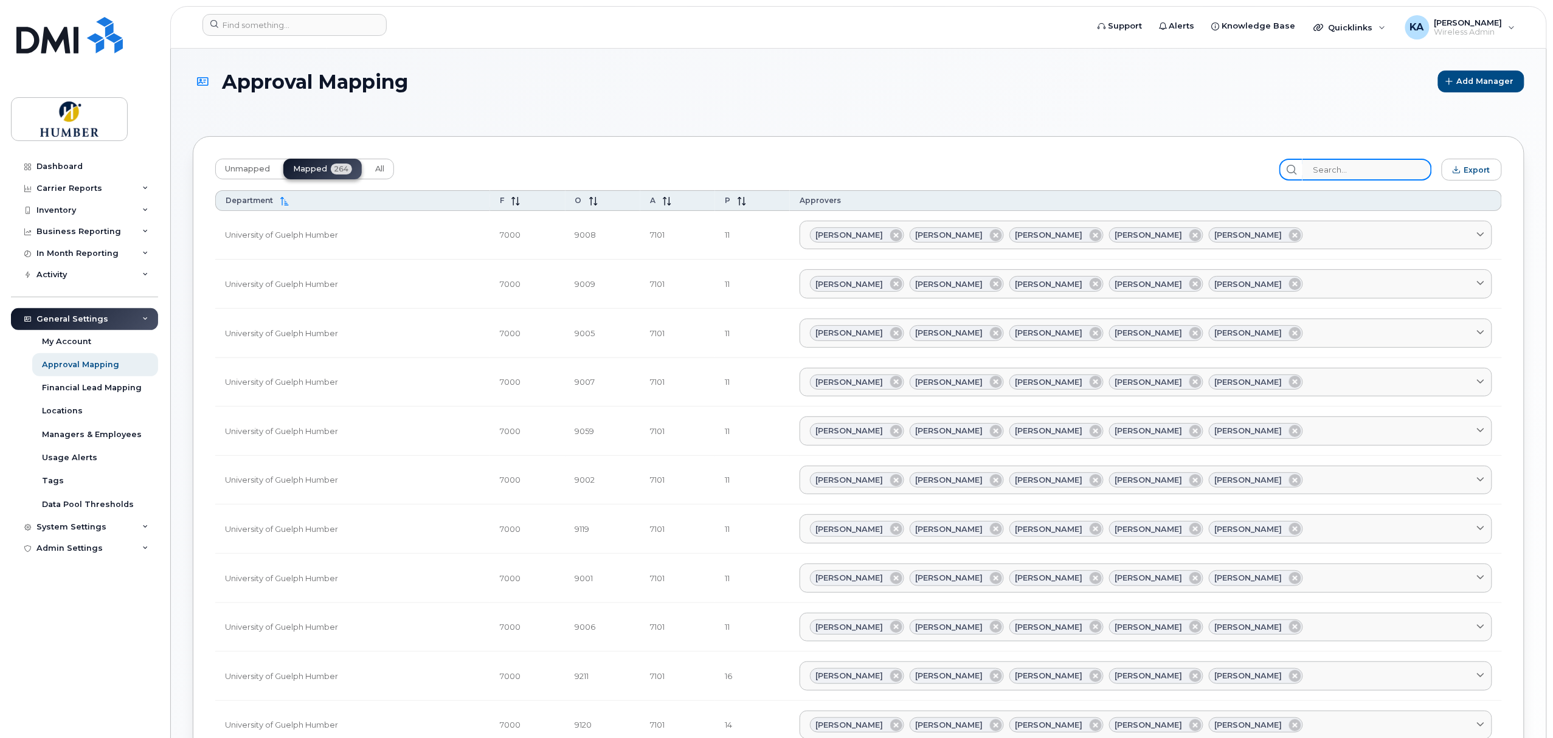
click at [1342, 166] on input "search" at bounding box center [1366, 170] width 129 height 22
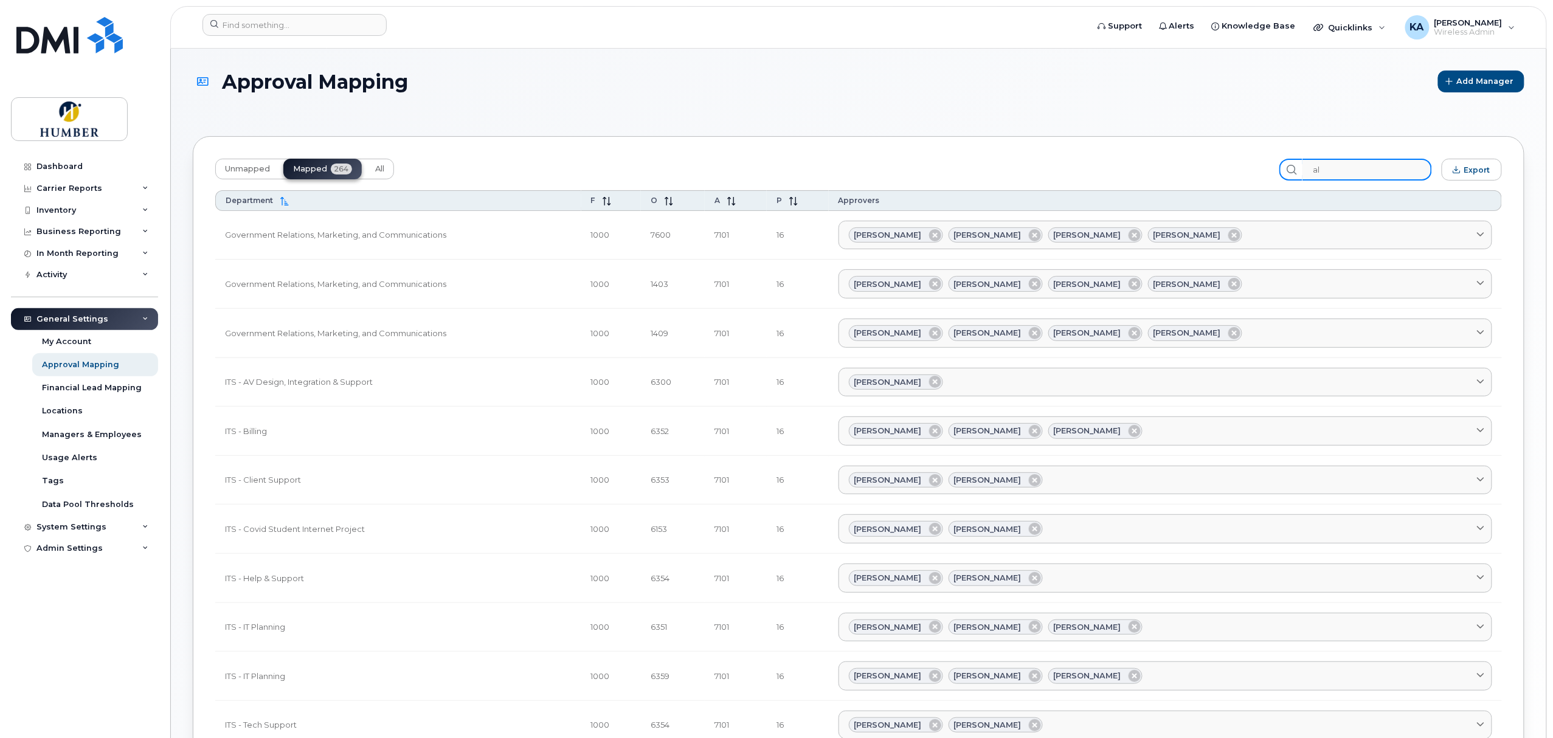
type input "a"
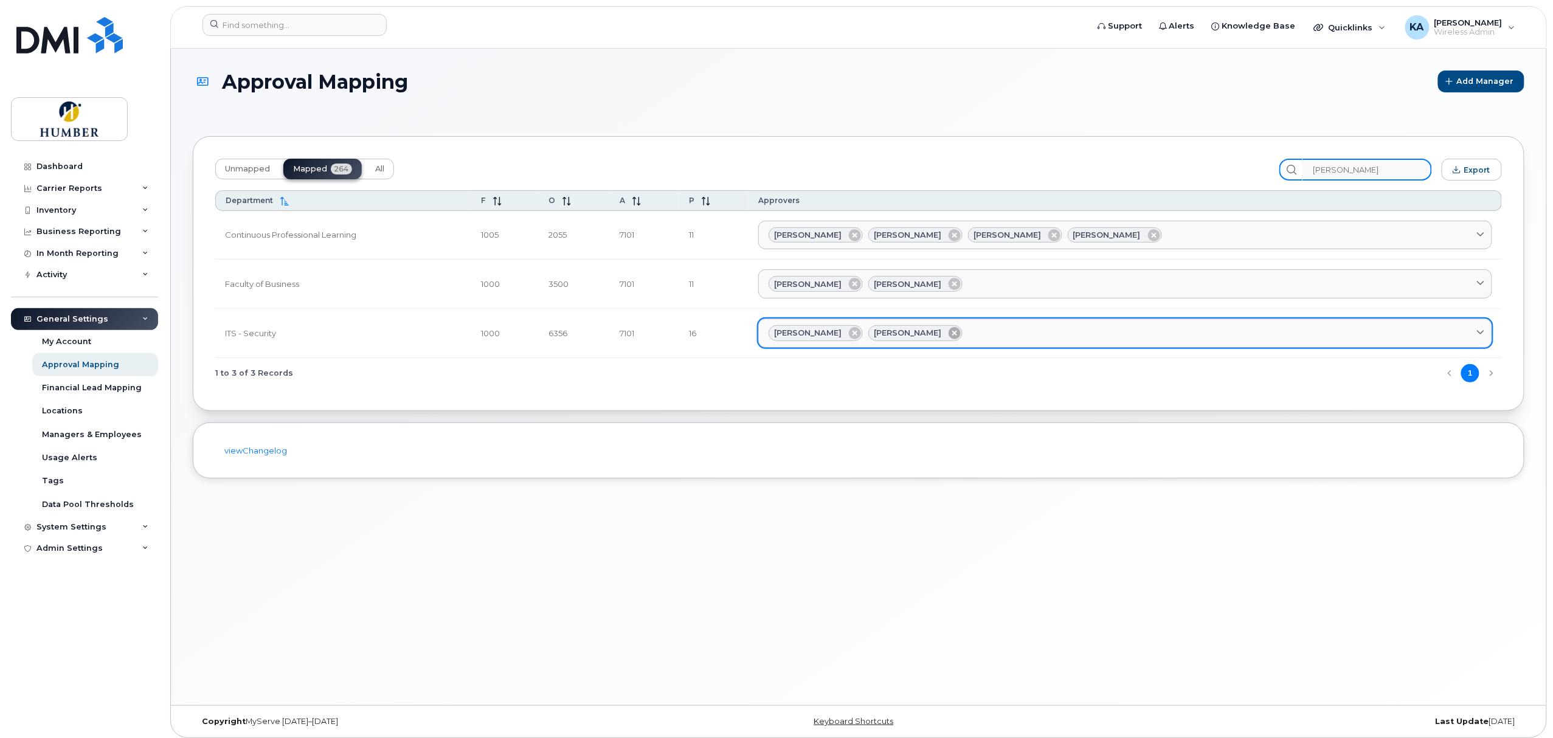
type input "michelle"
click at [948, 333] on icon at bounding box center [954, 333] width 12 height 12
click at [58, 166] on div "Dashboard" at bounding box center [59, 167] width 46 height 10
